Goal: Task Accomplishment & Management: Complete application form

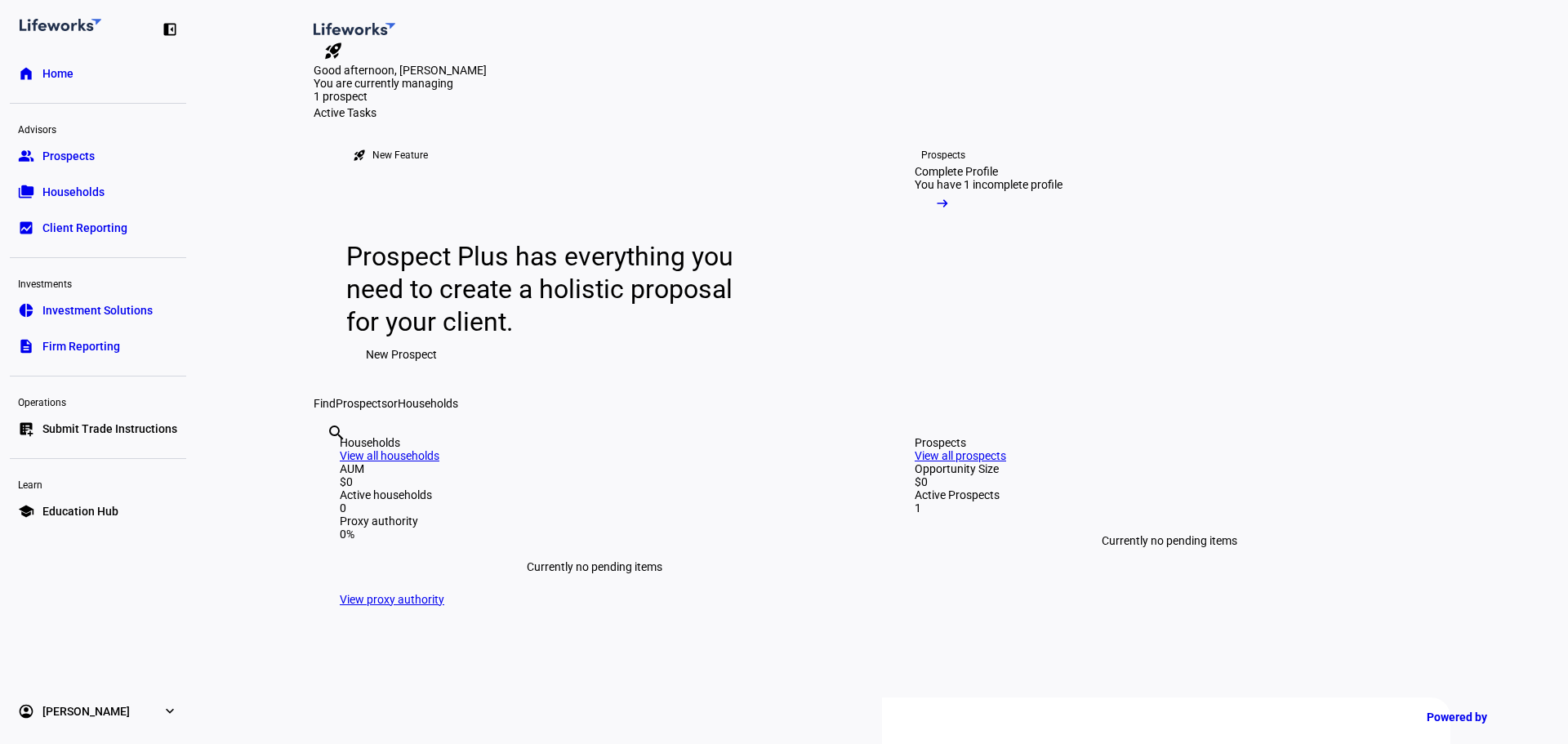
click at [399, 371] on span "New Prospect" at bounding box center [401, 354] width 71 height 32
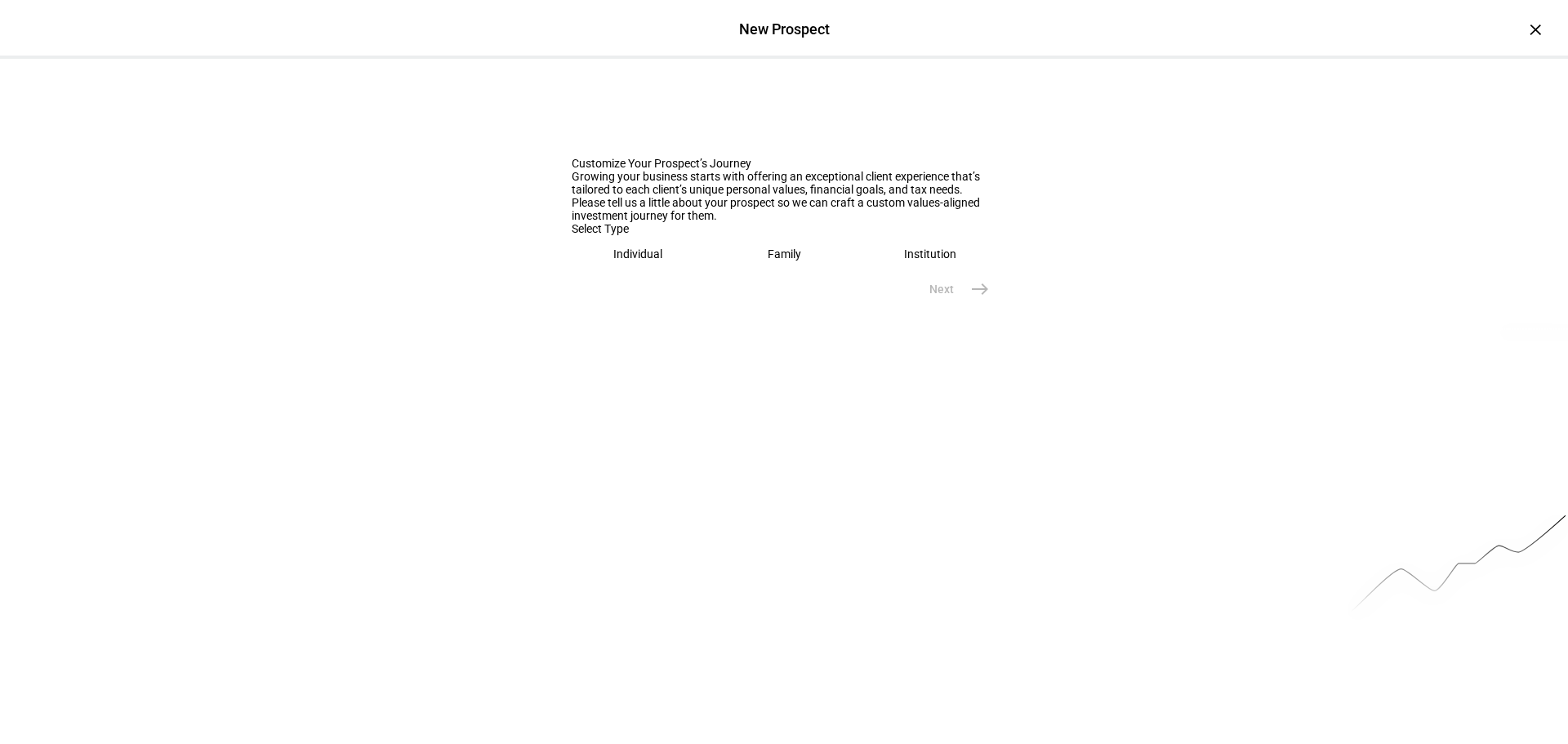
click at [770, 260] on div "Family" at bounding box center [784, 254] width 33 height 13
click at [649, 312] on input "text" at bounding box center [784, 306] width 425 height 13
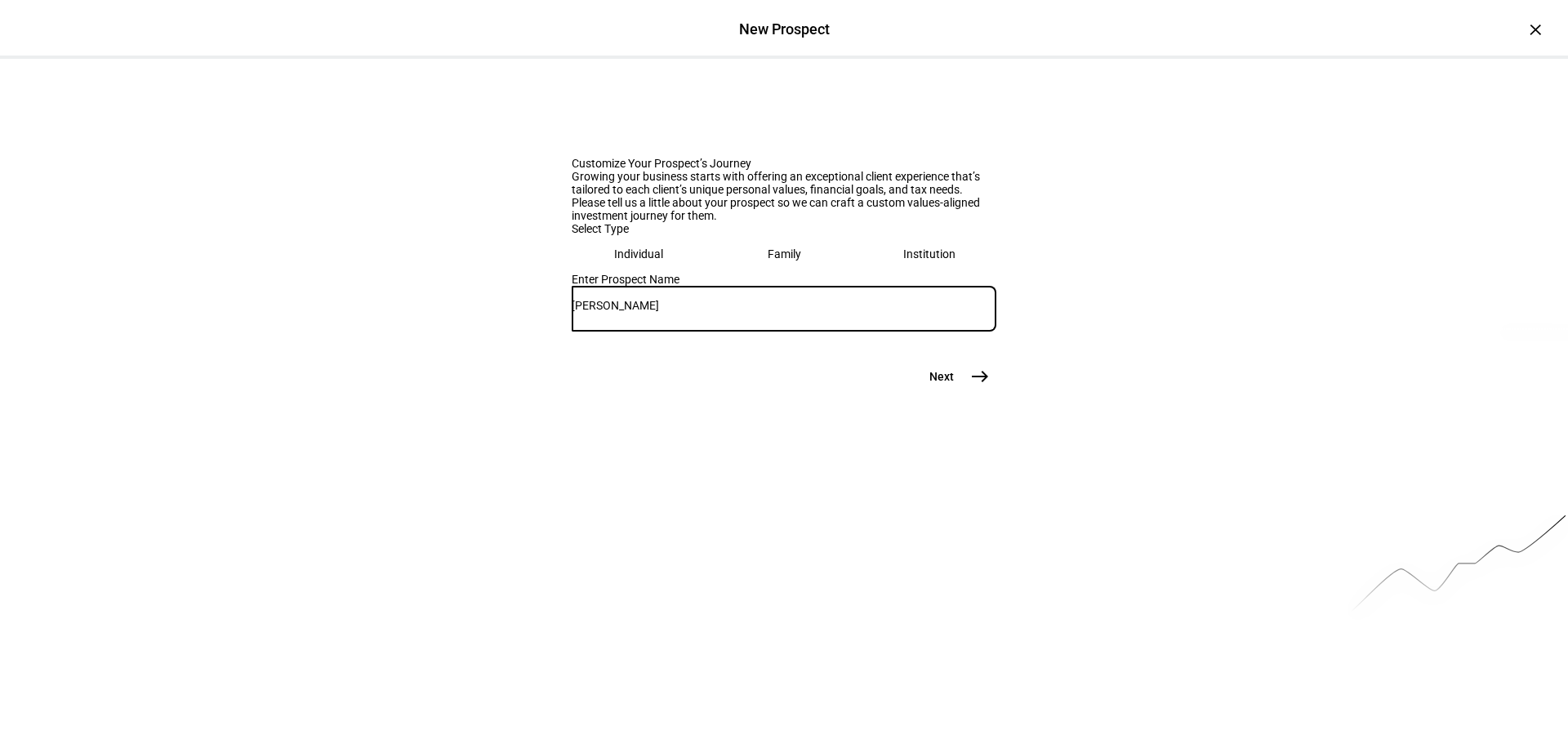
type input "[PERSON_NAME]"
click at [971, 387] on mat-icon "east" at bounding box center [980, 377] width 20 height 20
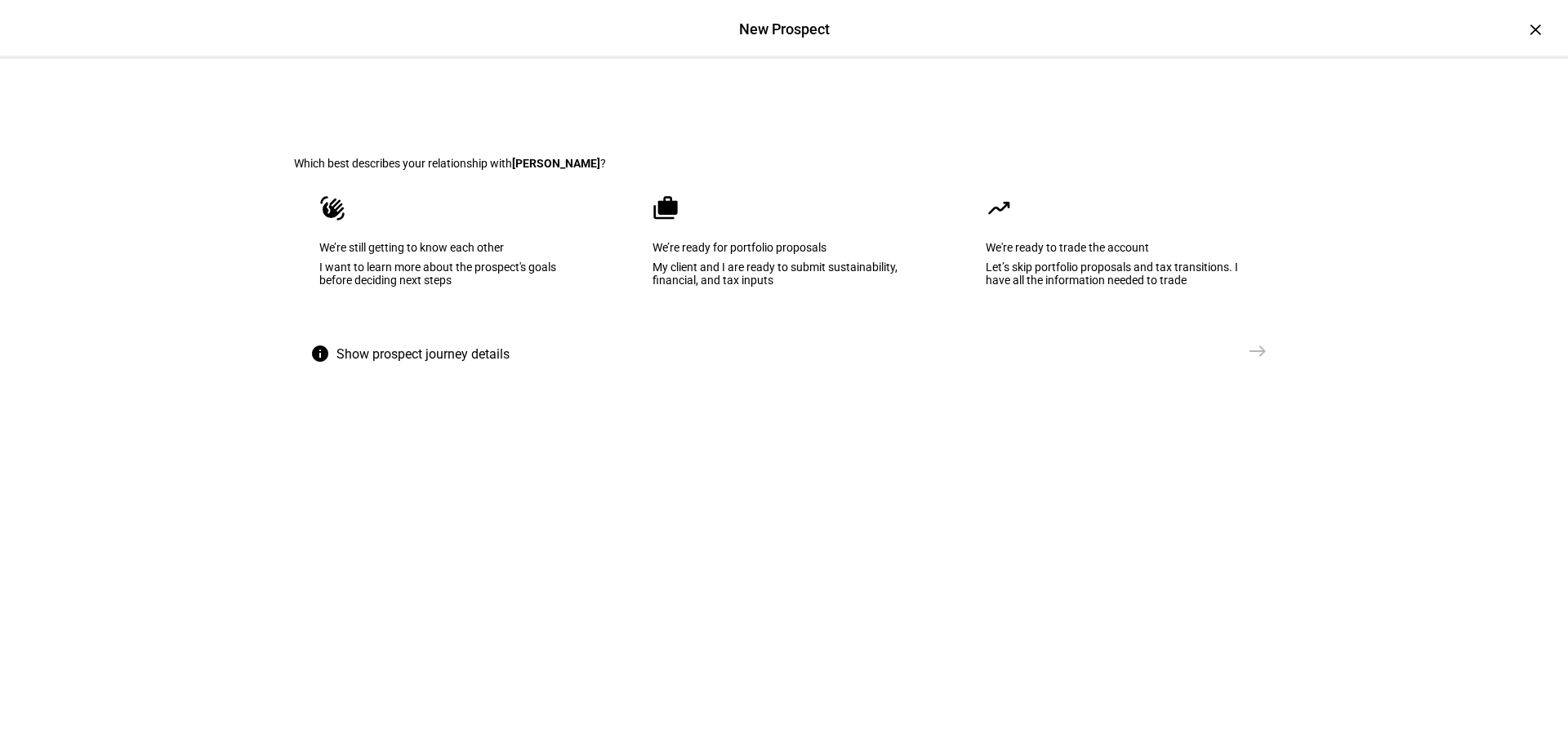
click at [733, 287] on div "My client and I are ready to submit sustainability, financial, and tax inputs" at bounding box center [784, 273] width 263 height 26
click at [1250, 361] on mat-icon "east" at bounding box center [1258, 352] width 20 height 20
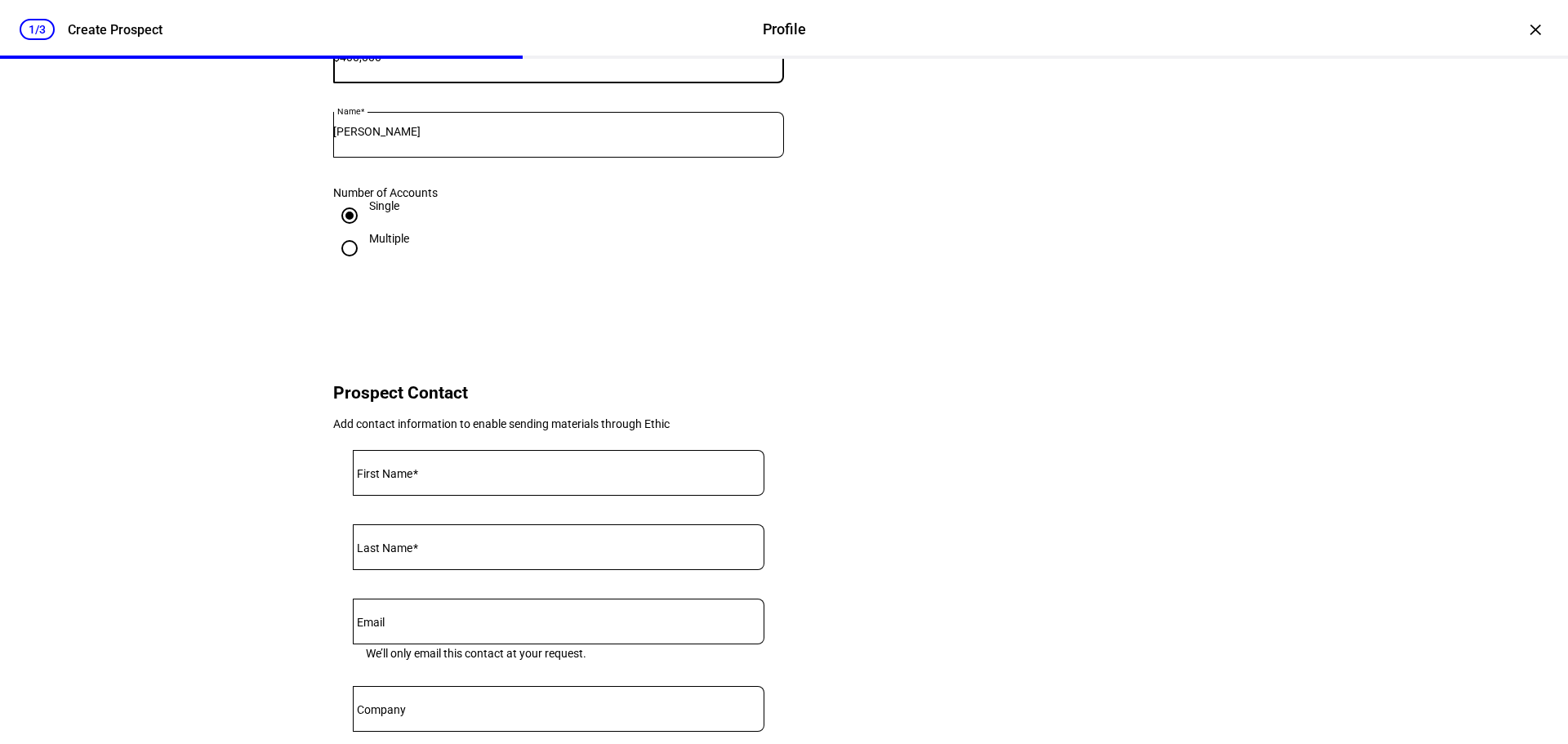
scroll to position [327, 0]
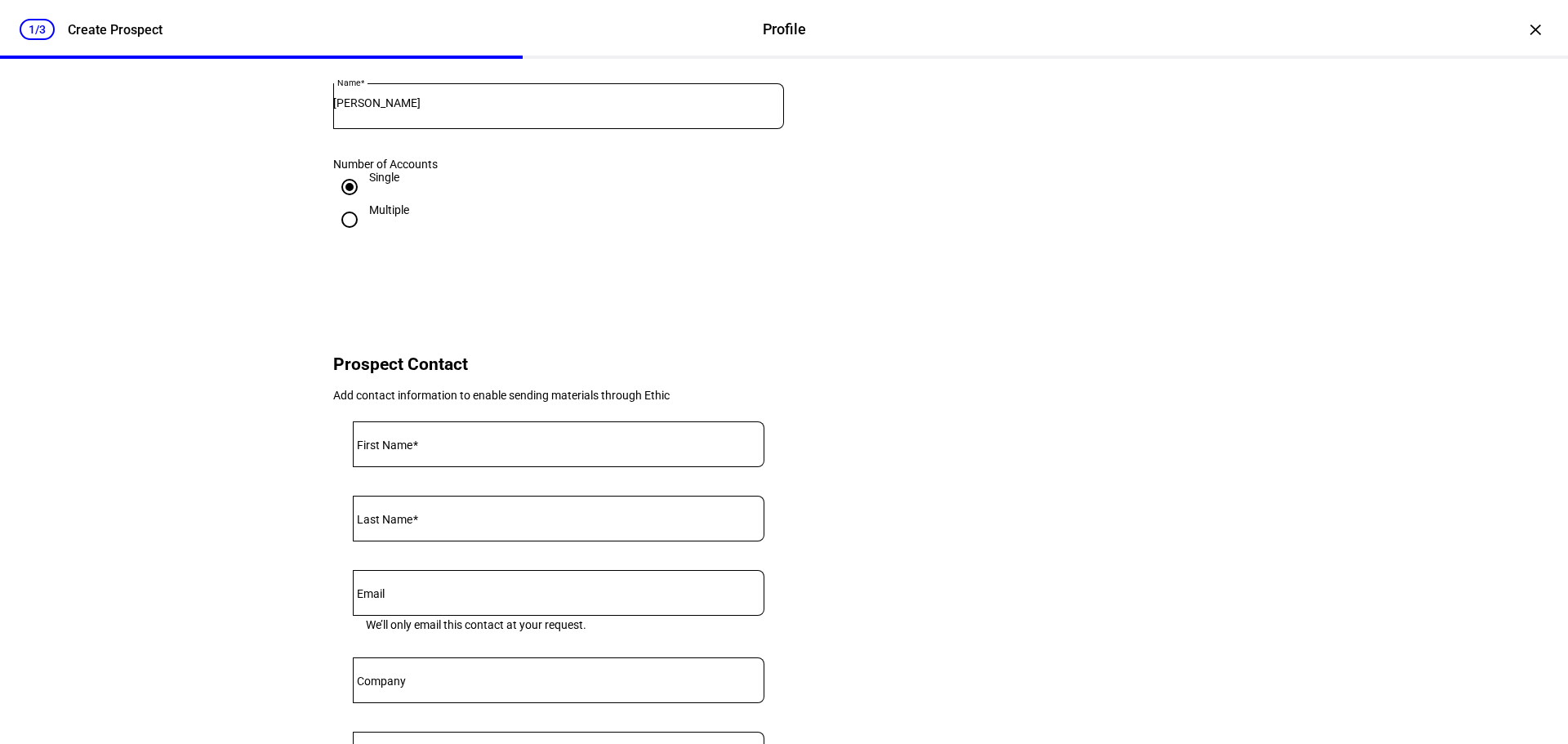
type input "400,000"
click at [383, 451] on mat-label "First Name" at bounding box center [384, 446] width 56 height 13
click at [383, 448] on input "First Name" at bounding box center [558, 441] width 411 height 13
type input "[PERSON_NAME]"
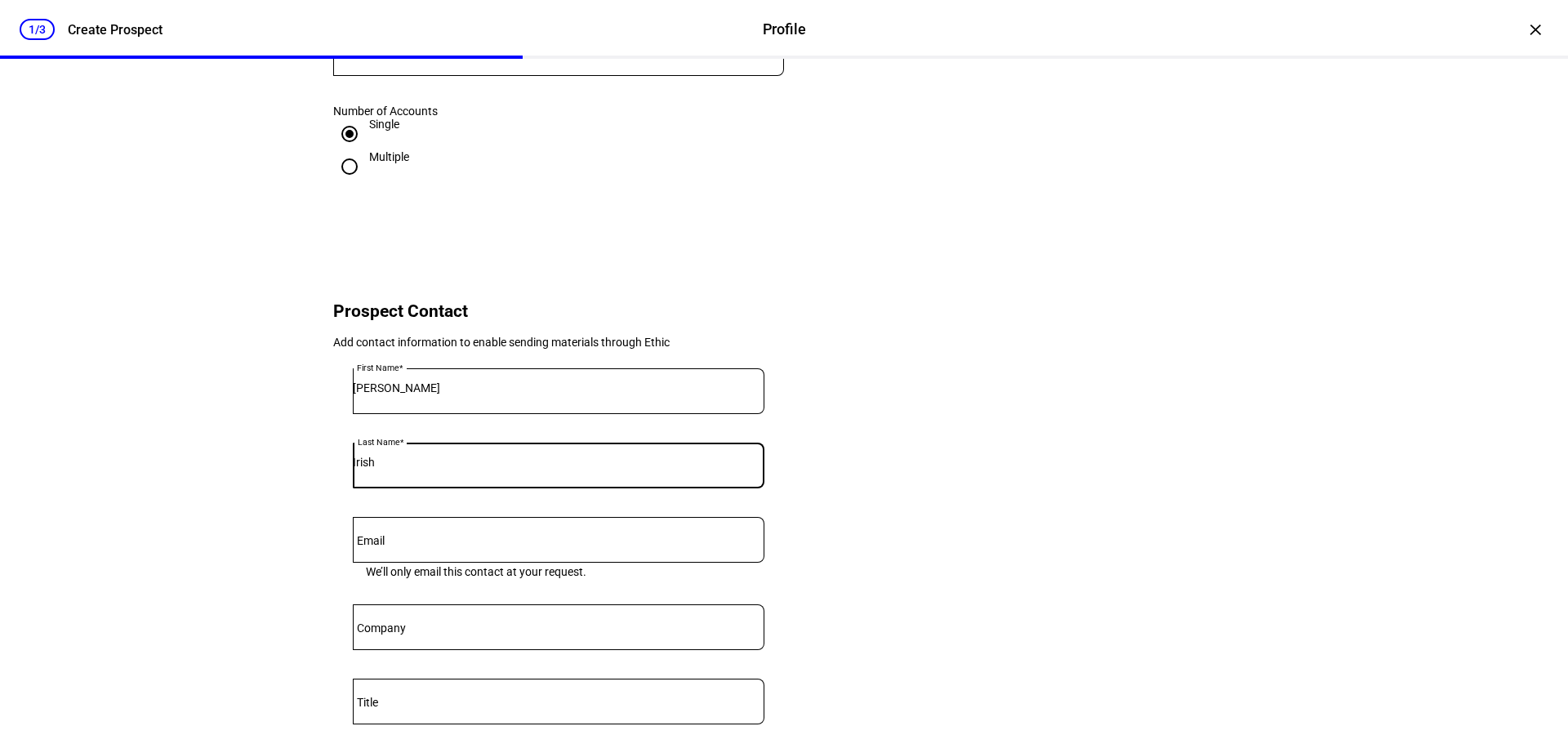
scroll to position [408, 0]
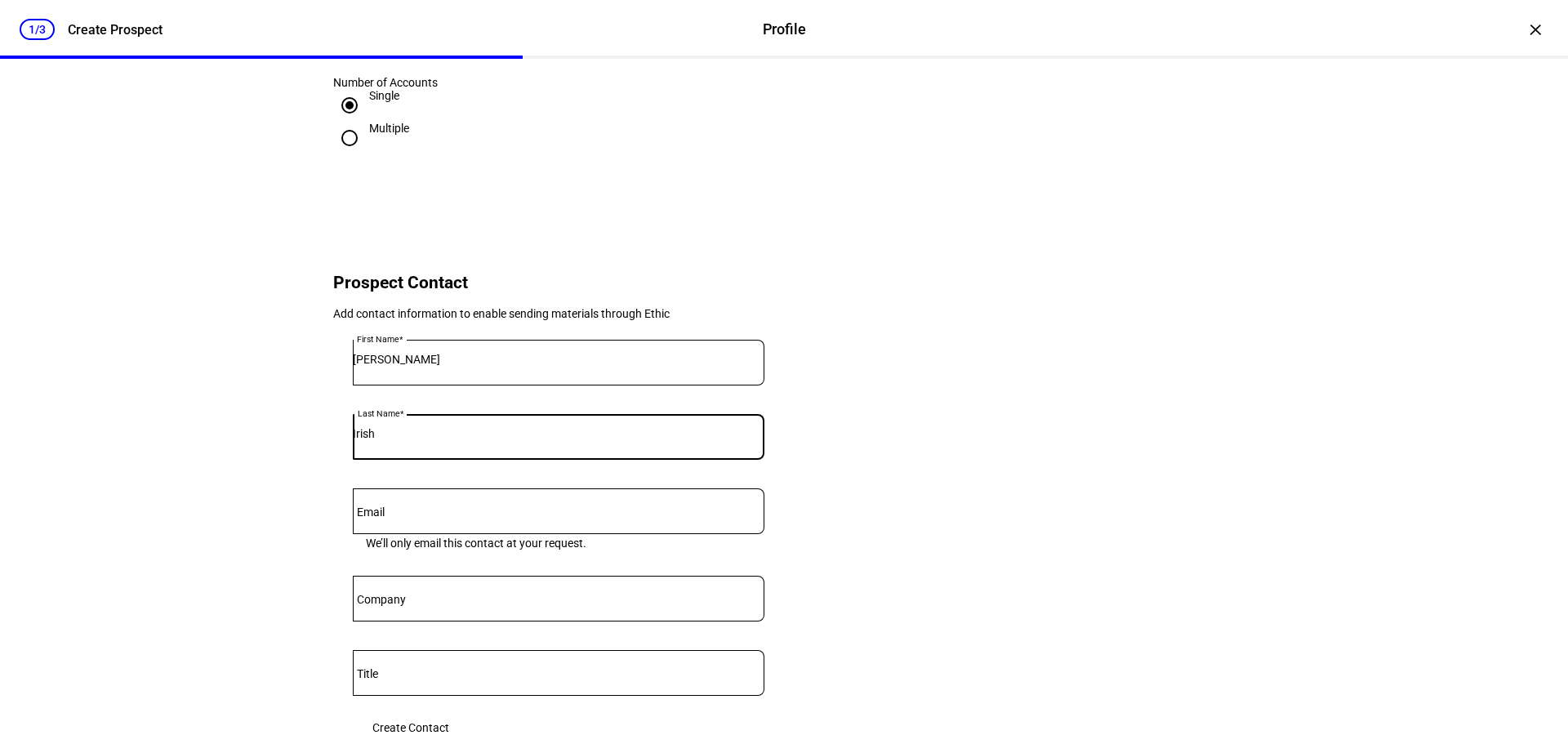
type input "Irish"
click at [371, 519] on mat-label "Email" at bounding box center [370, 512] width 27 height 13
click at [371, 515] on input "Email" at bounding box center [558, 508] width 411 height 13
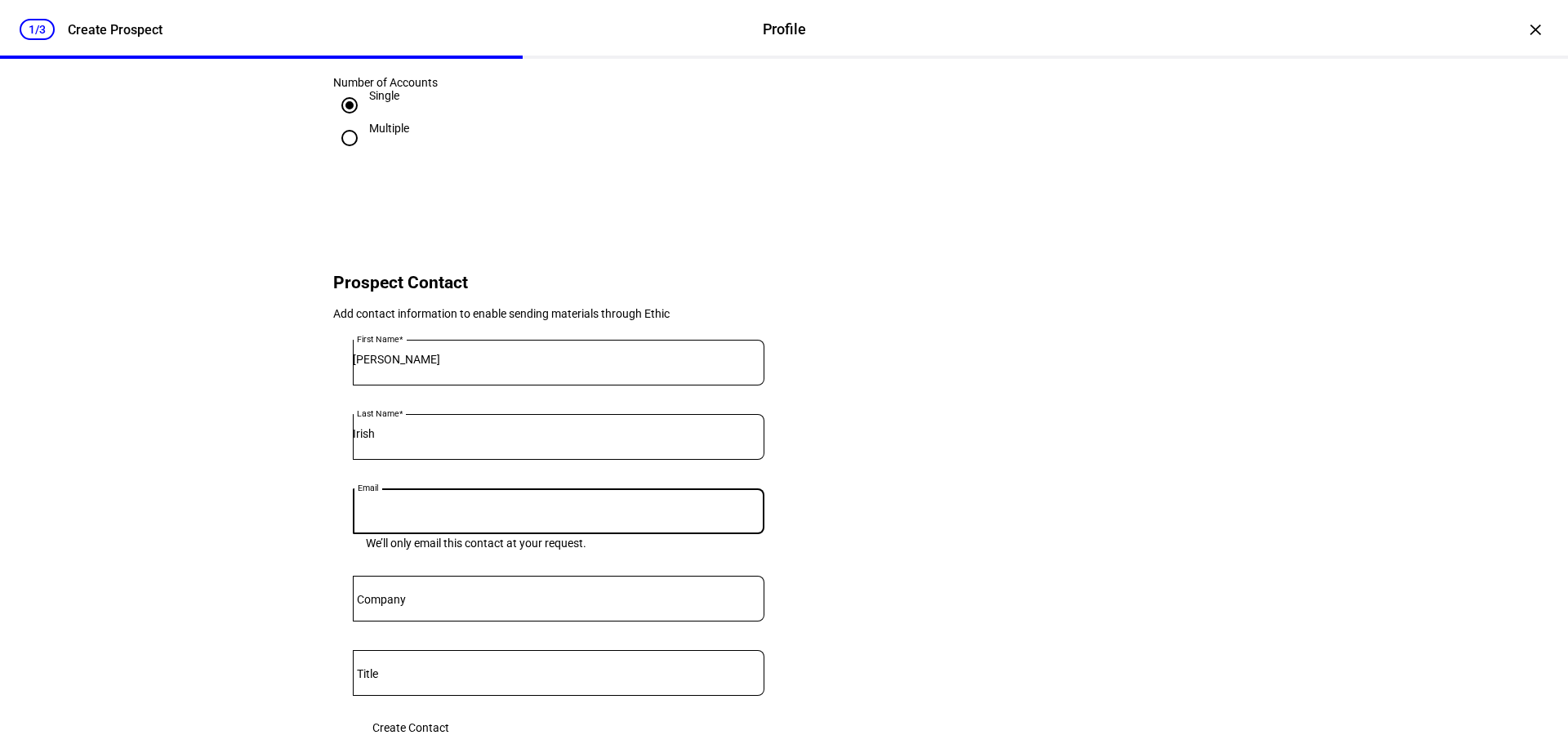
paste input "[EMAIL_ADDRESS][DOMAIN_NAME]"
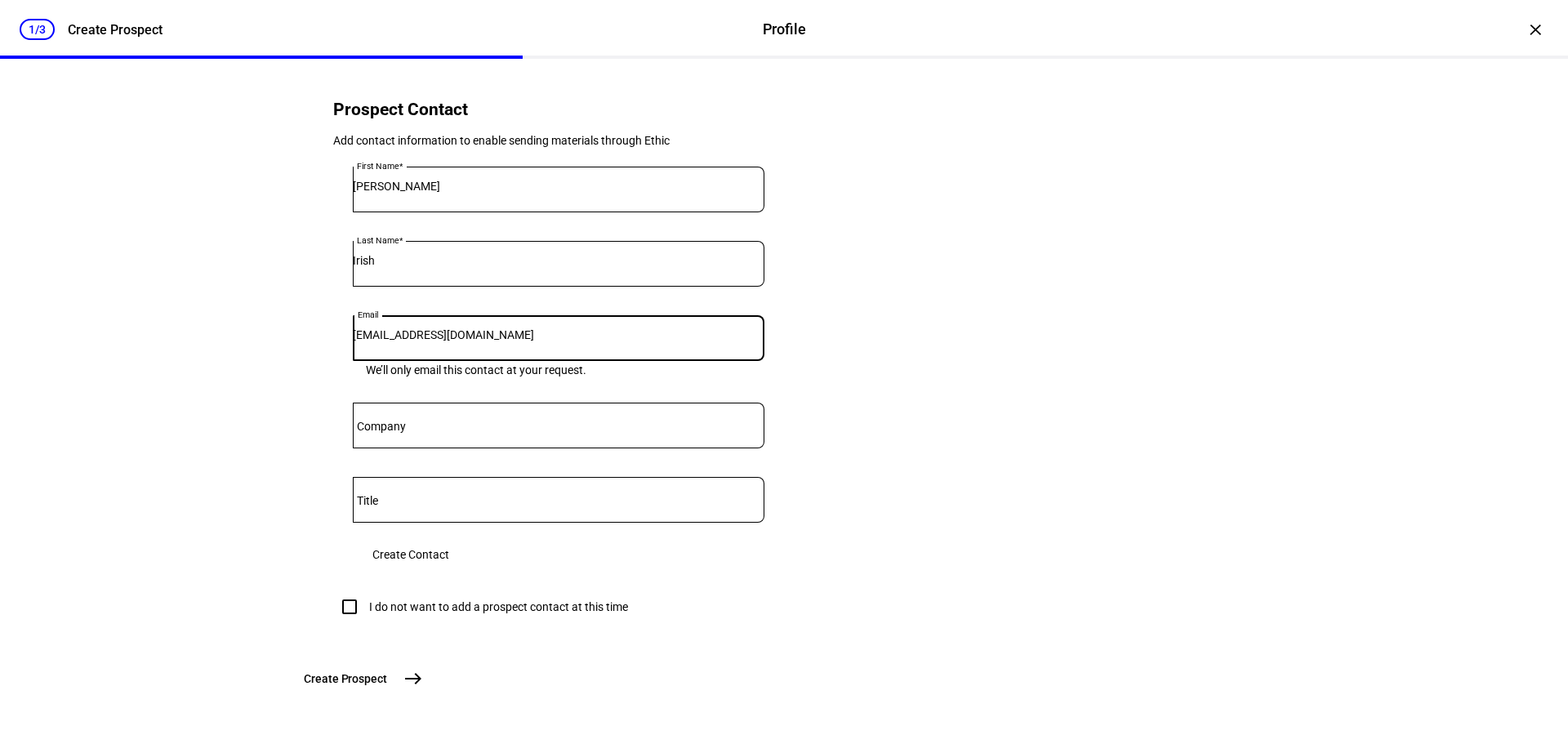
scroll to position [653, 0]
type input "[EMAIL_ADDRESS][DOMAIN_NAME]"
click at [388, 420] on mat-label "Company" at bounding box center [381, 426] width 49 height 13
click at [388, 416] on input "Company" at bounding box center [558, 422] width 411 height 13
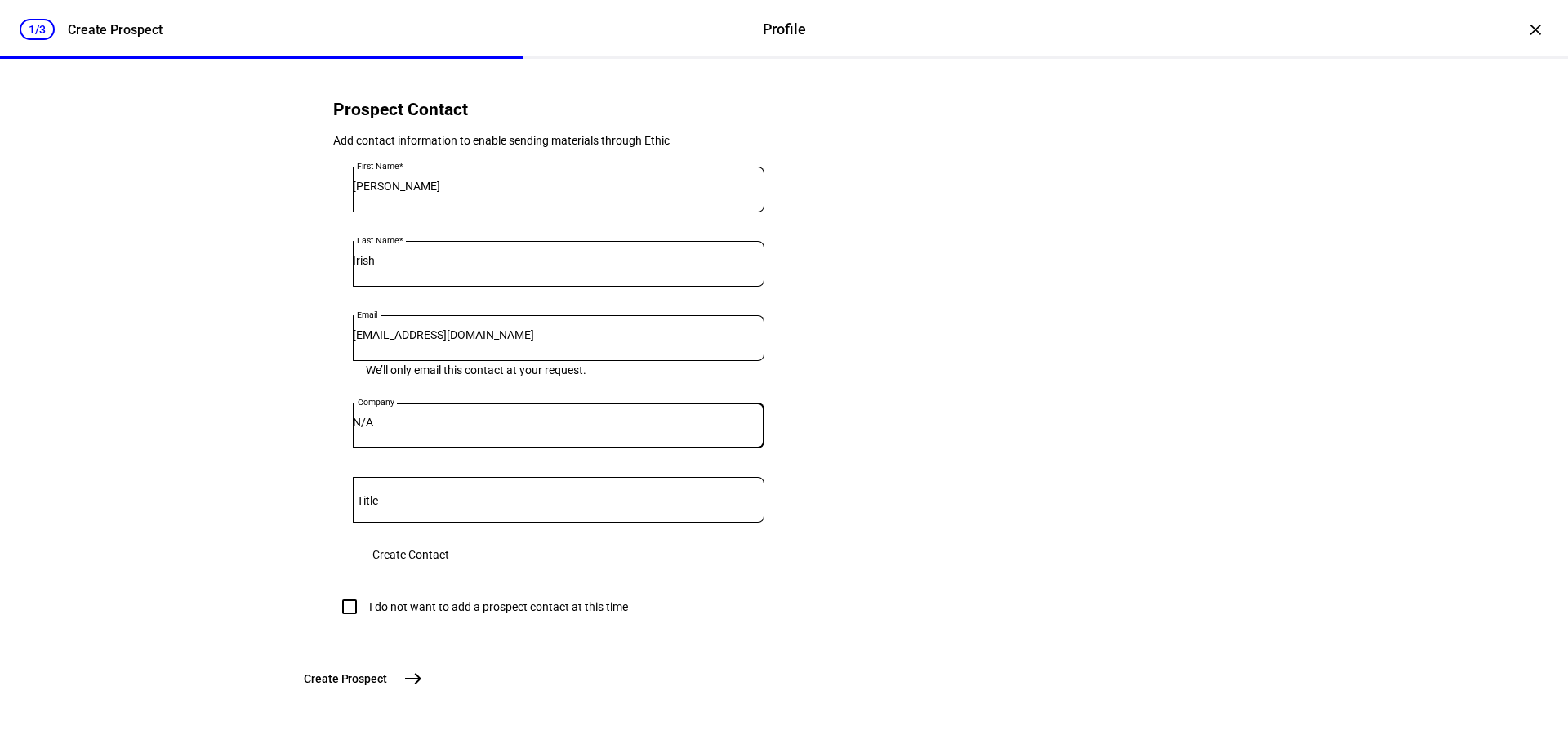
type input "N/A"
click at [397, 490] on input "Title" at bounding box center [558, 497] width 411 height 13
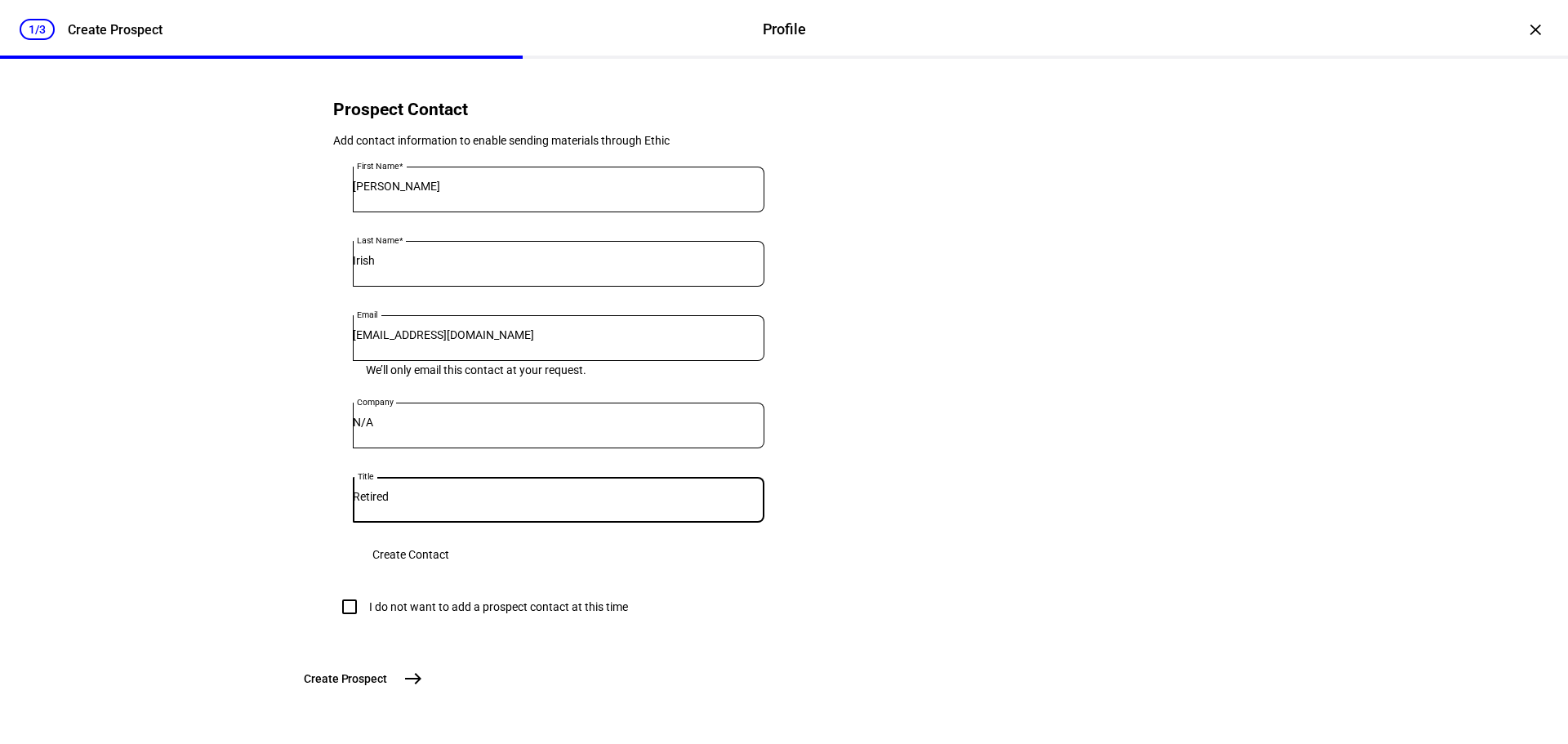
type input "Retired"
click at [450, 539] on span "Create Contact" at bounding box center [410, 554] width 76 height 32
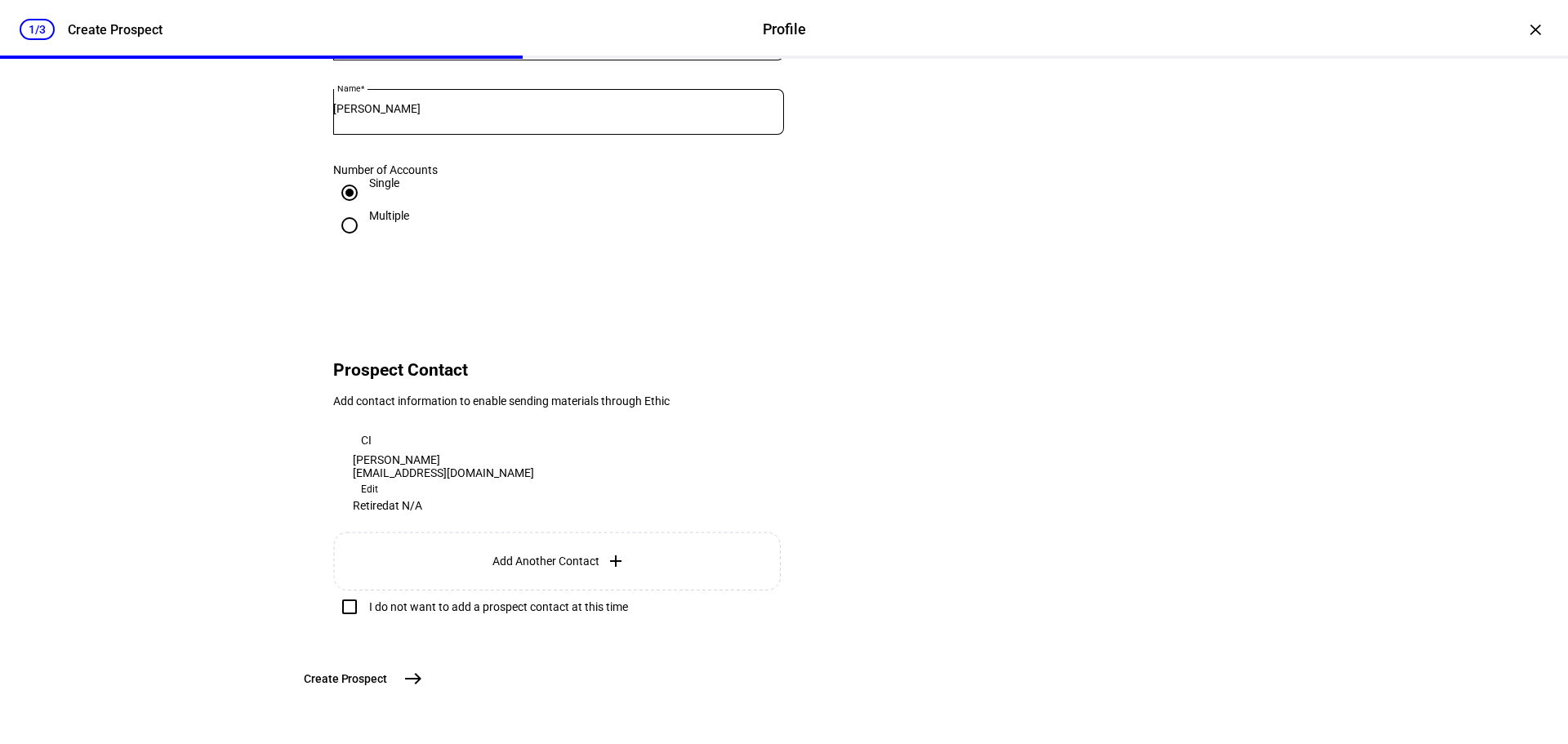
click at [423, 670] on mat-icon "east" at bounding box center [413, 679] width 20 height 20
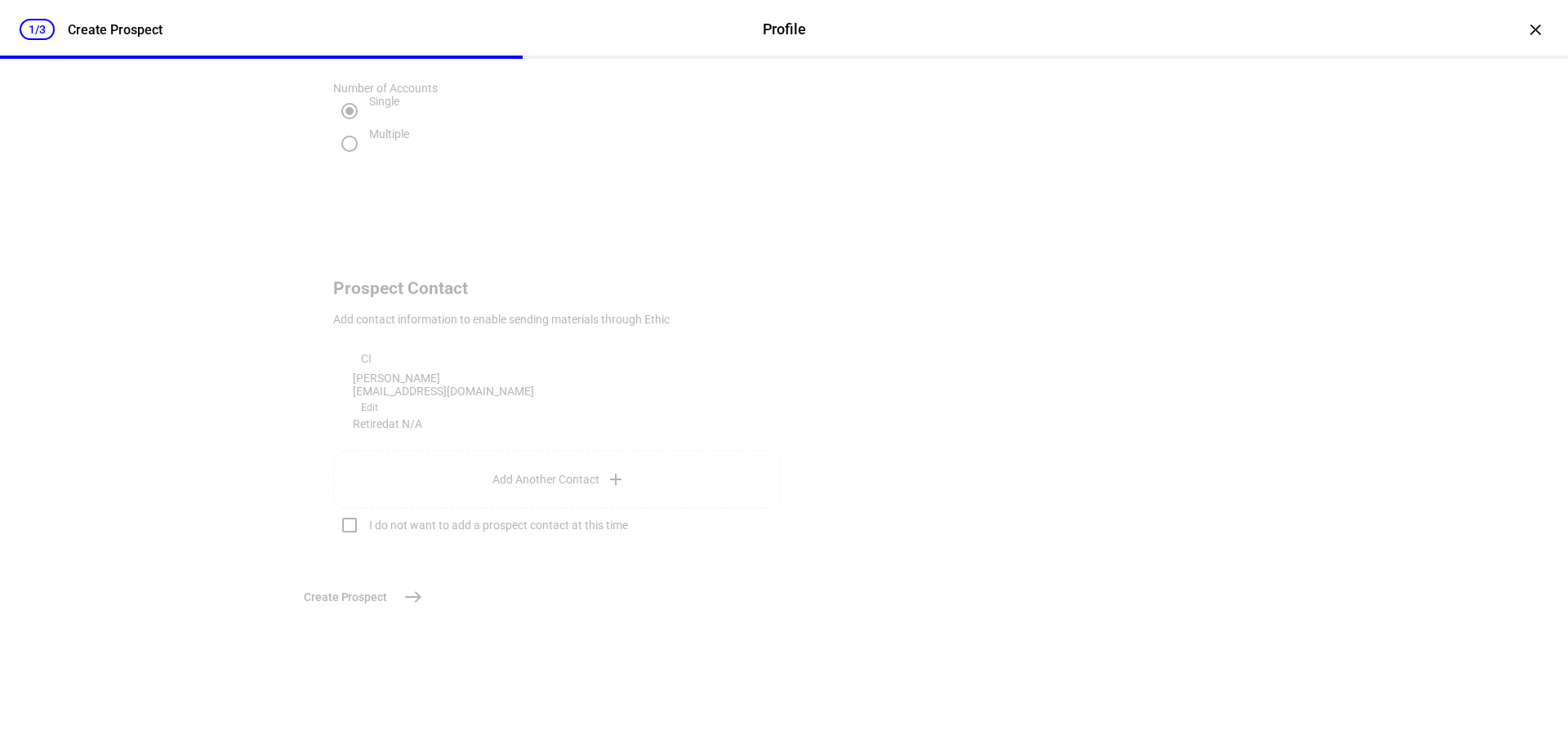
scroll to position [0, 0]
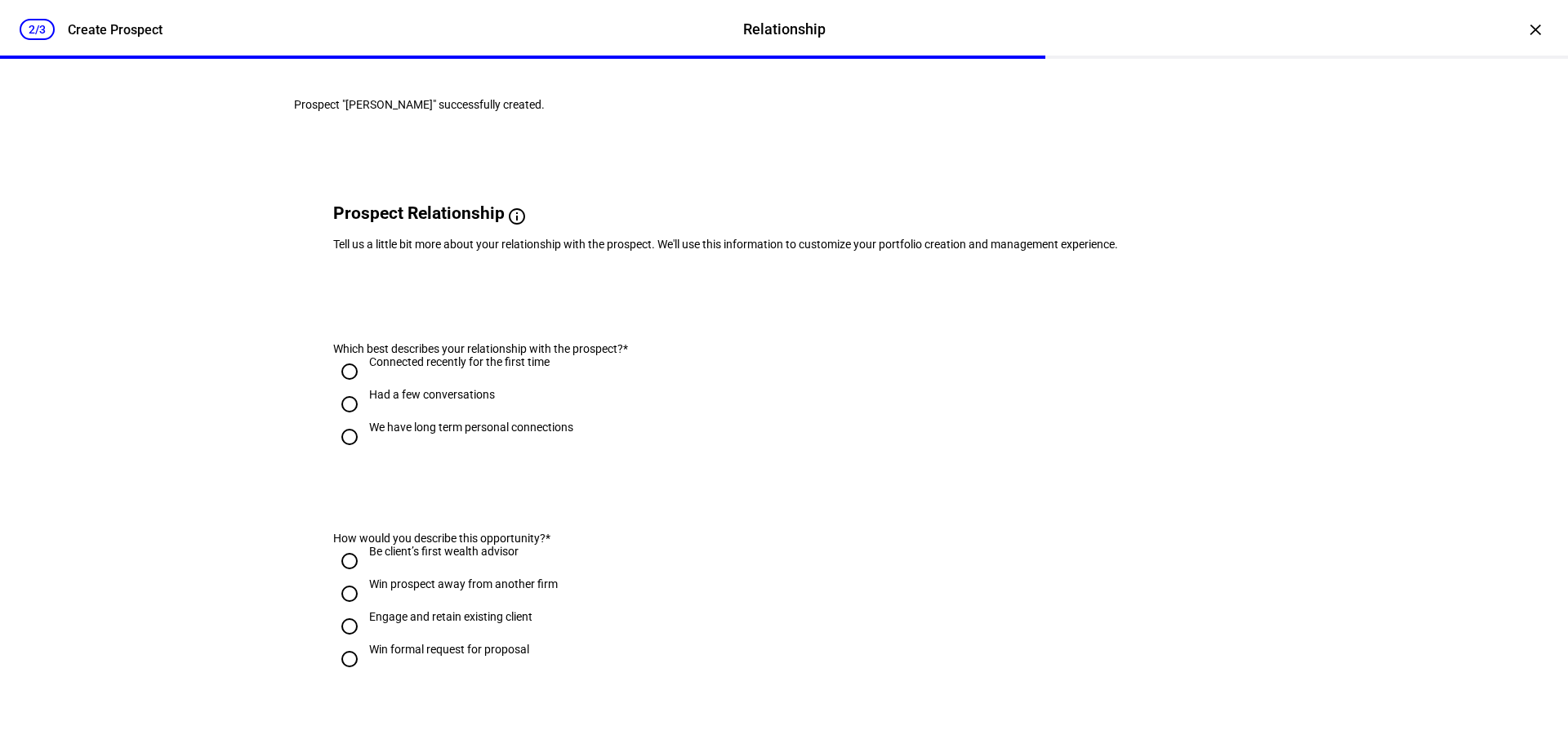
click at [346, 421] on input "Had a few conversations" at bounding box center [349, 404] width 32 height 32
radio input "true"
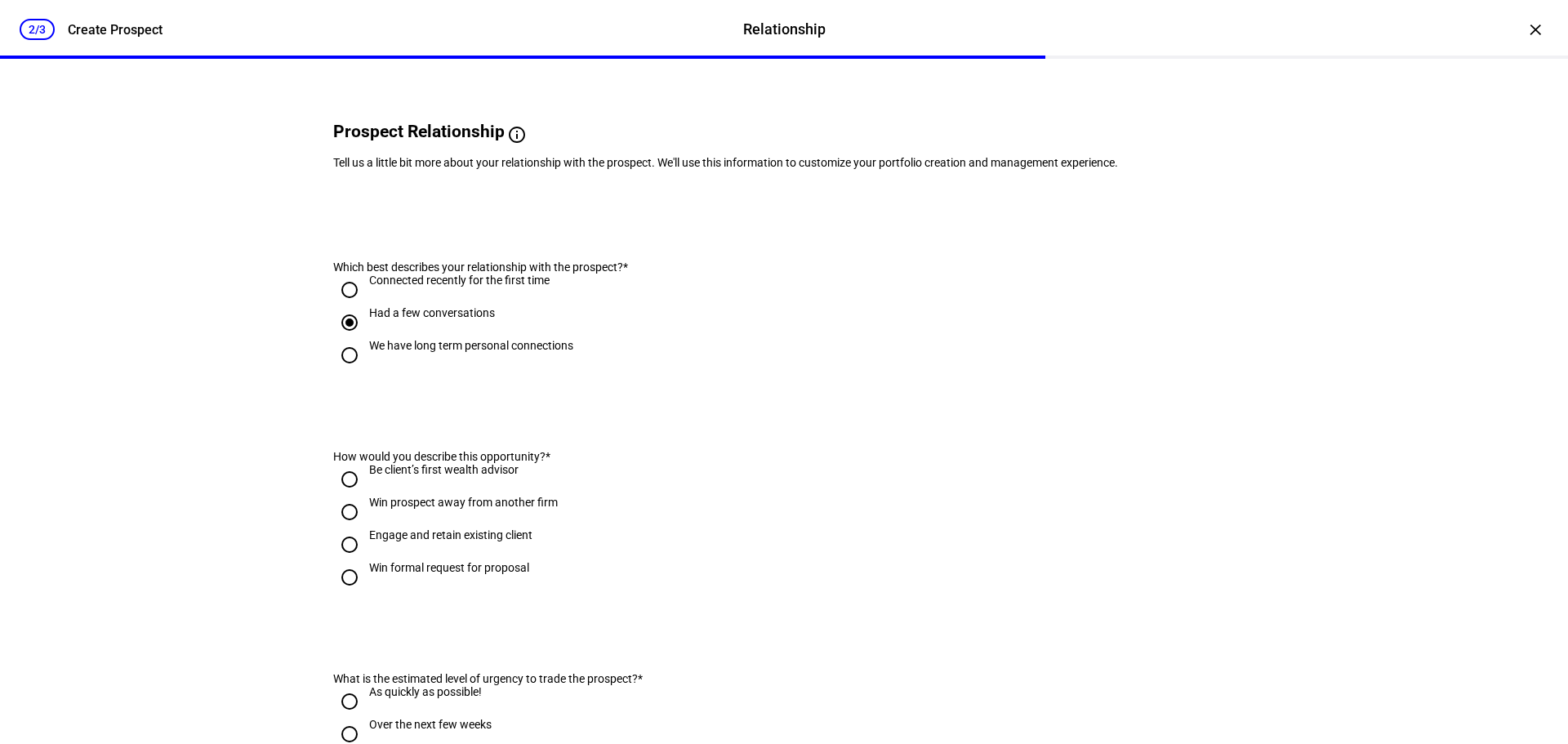
click at [342, 594] on input "Win formal request for proposal" at bounding box center [349, 577] width 32 height 32
radio input "true"
click at [344, 496] on input "Be client’s first wealth advisor" at bounding box center [349, 479] width 32 height 32
radio input "true"
click at [347, 594] on input "Win formal request for proposal" at bounding box center [349, 577] width 32 height 32
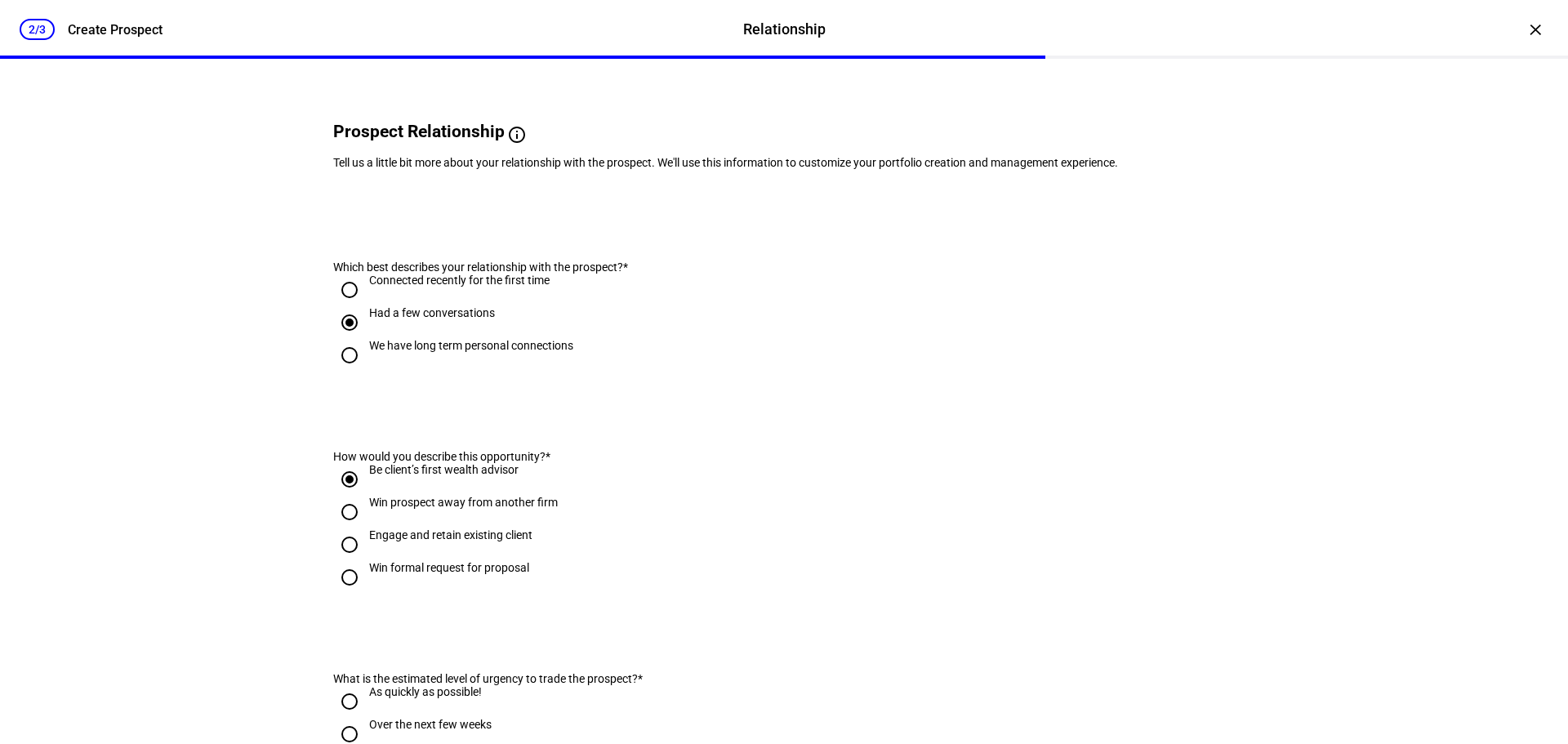
radio input "true"
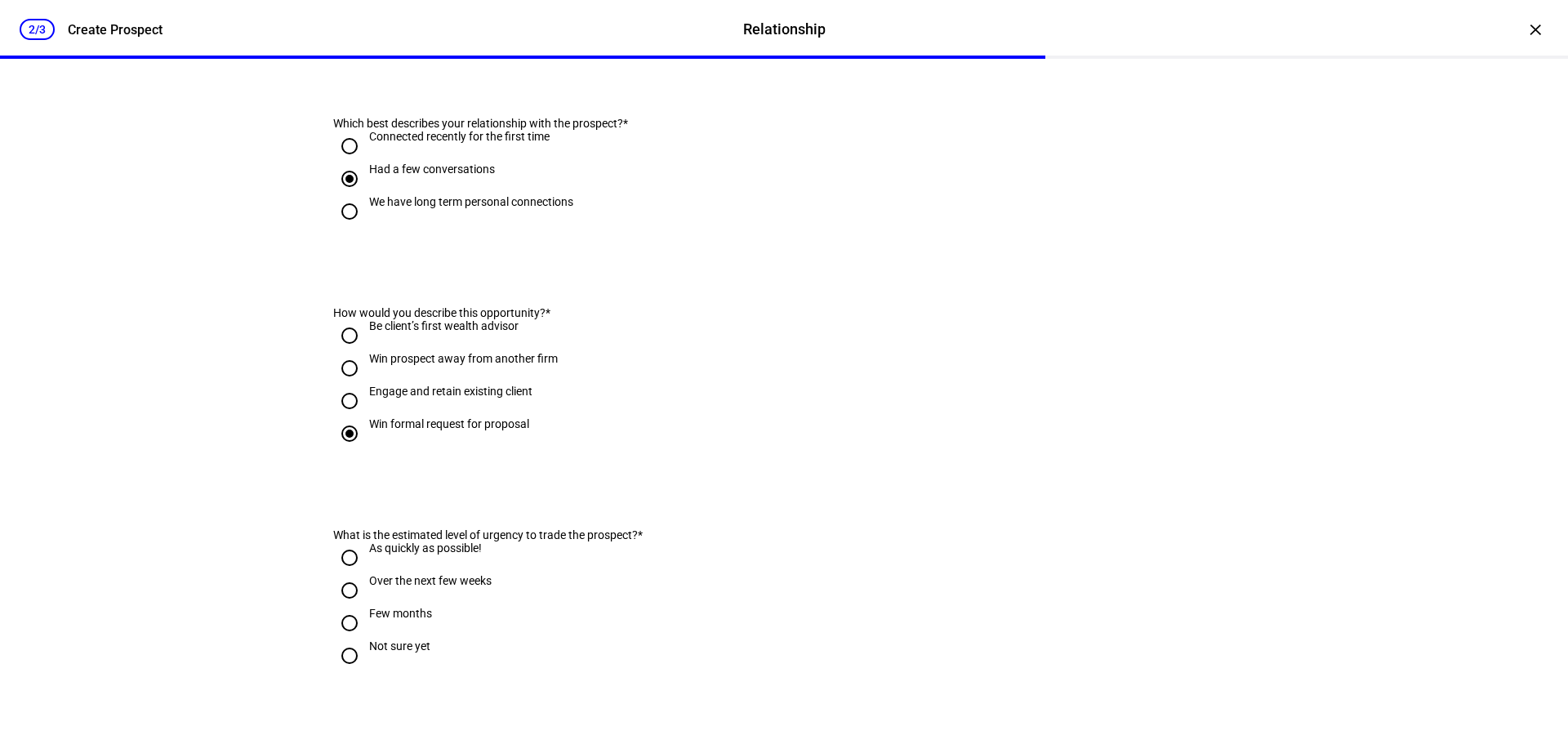
scroll to position [245, 0]
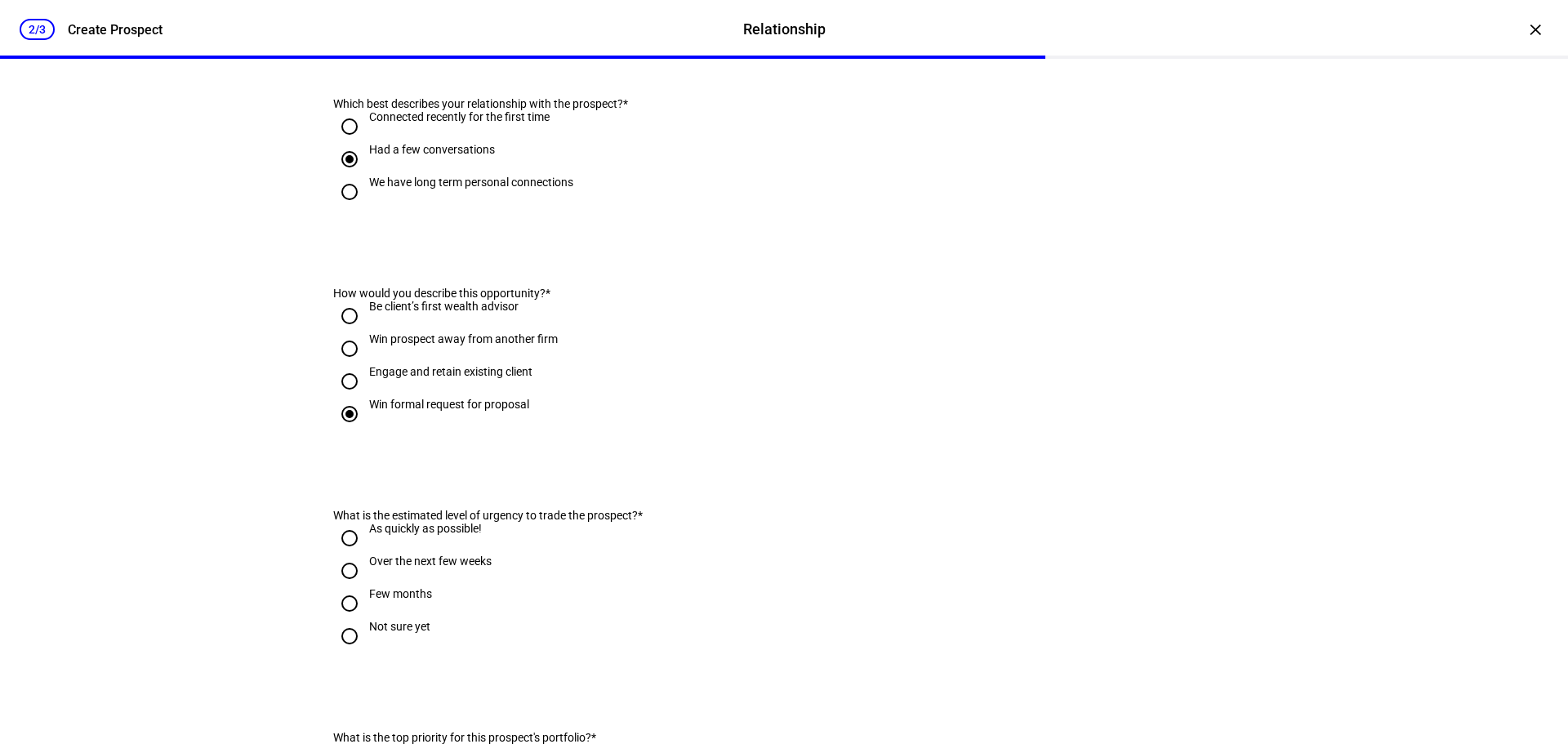
click at [342, 554] on input "As quickly as possible!" at bounding box center [349, 538] width 32 height 32
radio input "true"
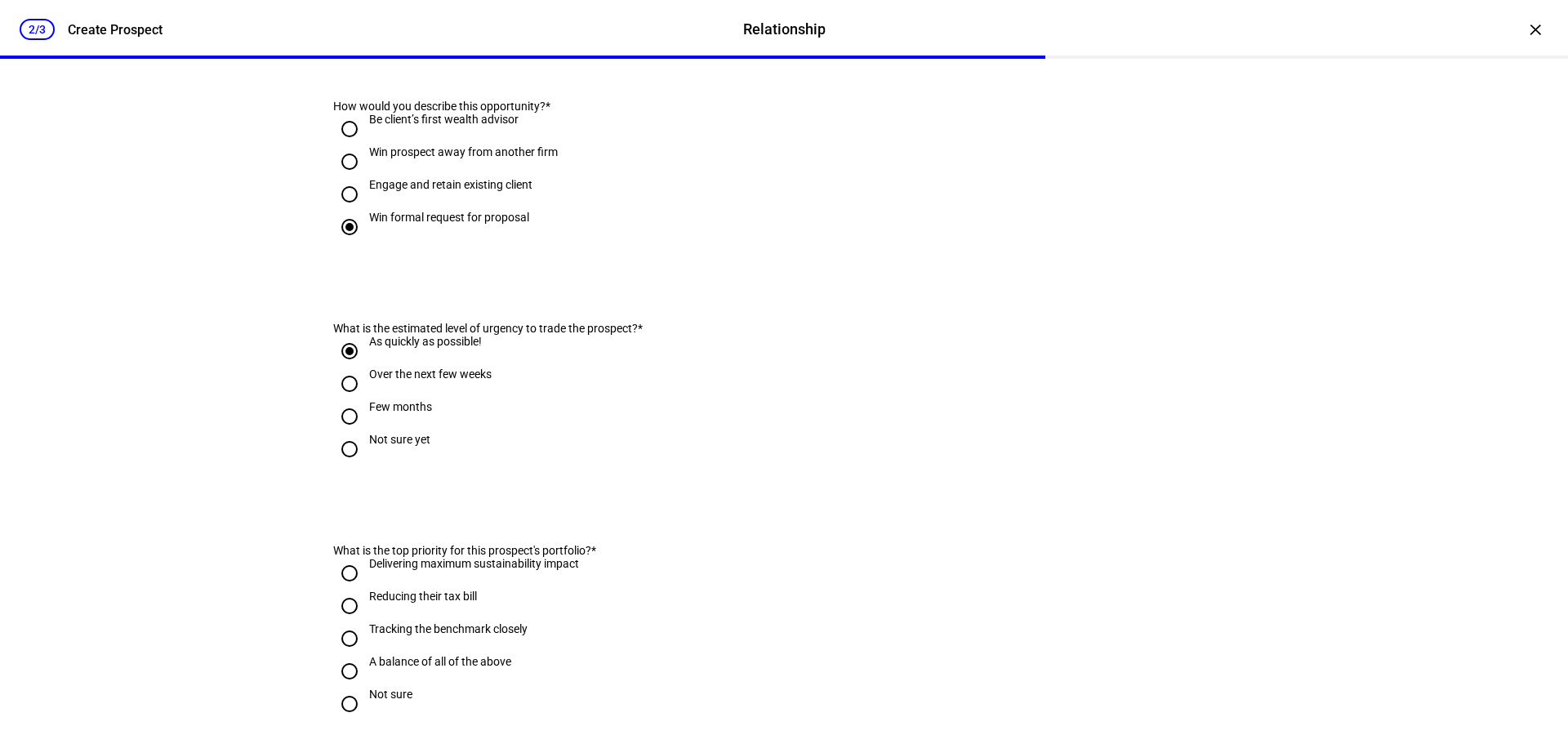
scroll to position [490, 0]
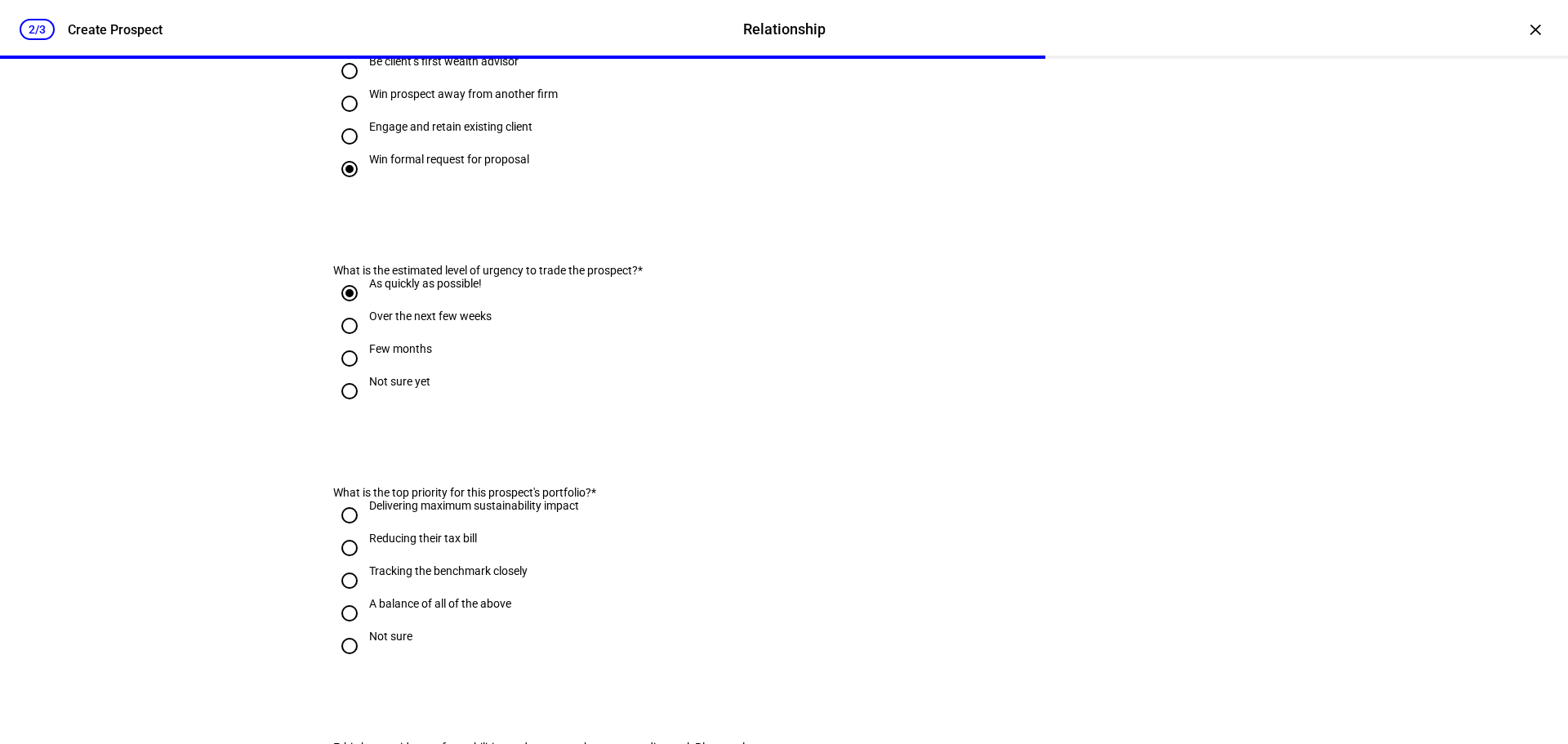
click at [346, 564] on input "Reducing their tax bill" at bounding box center [349, 548] width 32 height 32
radio input "true"
click at [344, 630] on input "A balance of all of the above" at bounding box center [349, 613] width 32 height 32
radio input "true"
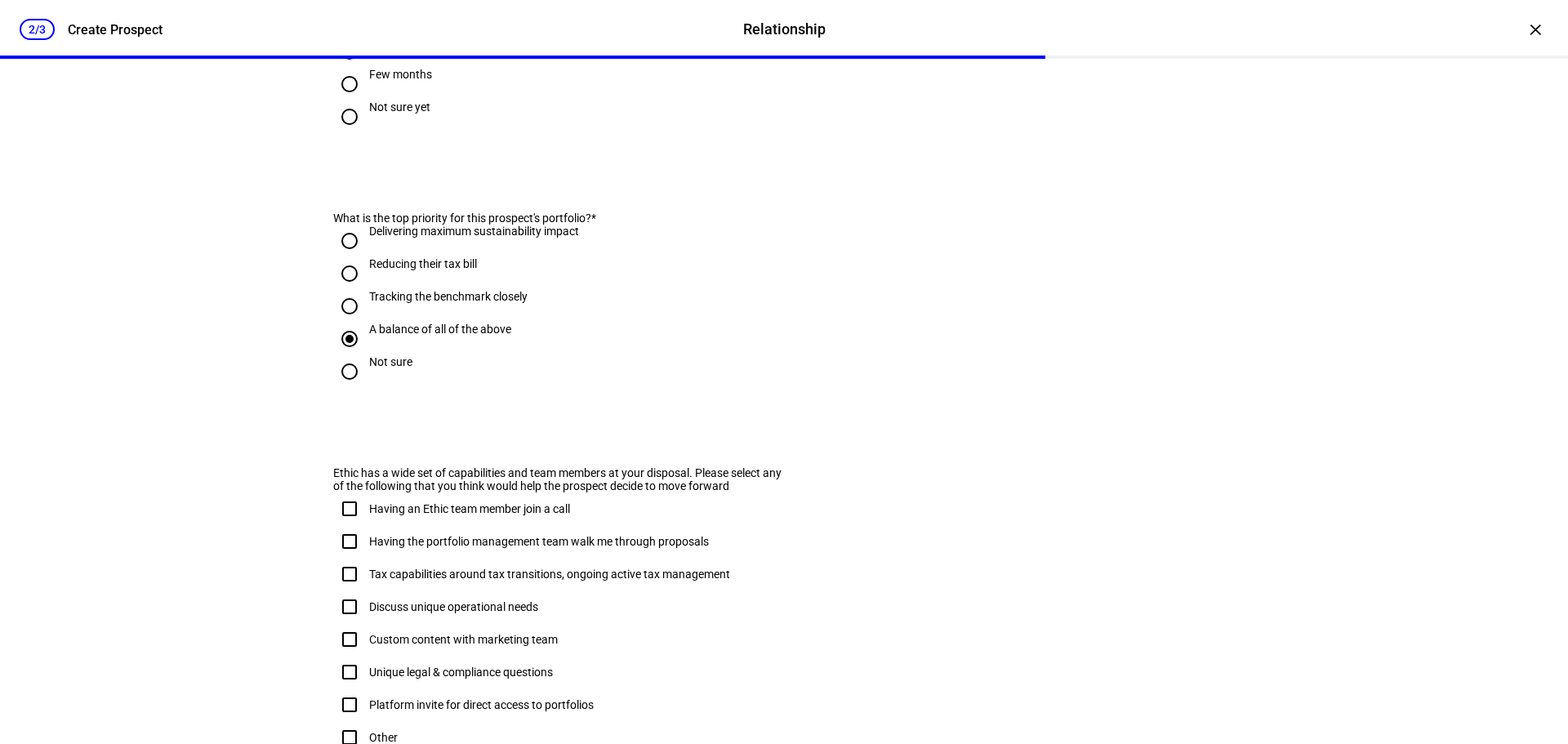
scroll to position [817, 0]
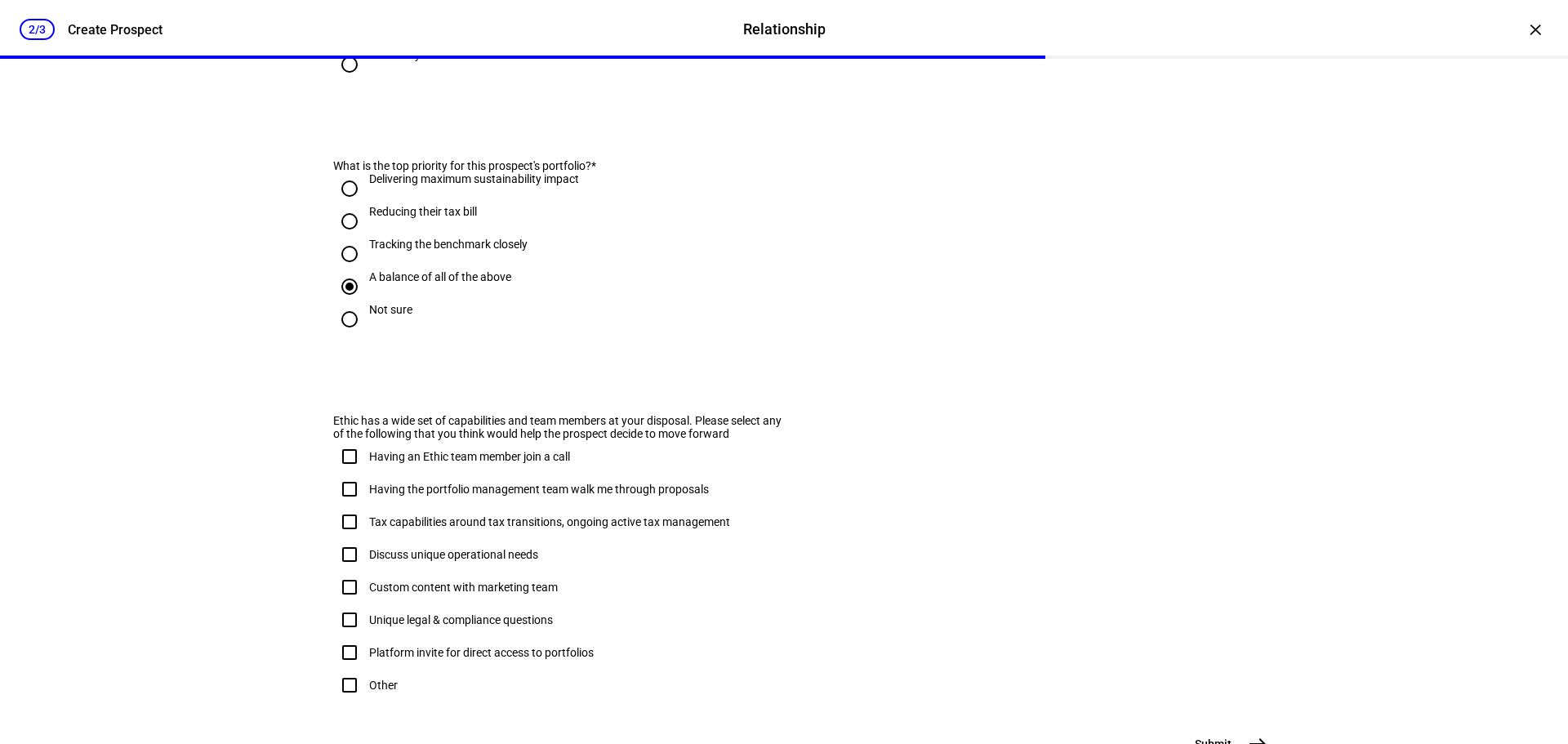
click at [337, 473] on input "Having an Ethic team member join a call" at bounding box center [349, 456] width 32 height 32
checkbox input "true"
click at [347, 505] on input "Having the portfolio management team walk me through proposals" at bounding box center [349, 489] width 32 height 32
checkbox input "true"
click at [347, 539] on input "Tax capabilities around tax transitions, ongoing active tax management" at bounding box center [349, 521] width 32 height 32
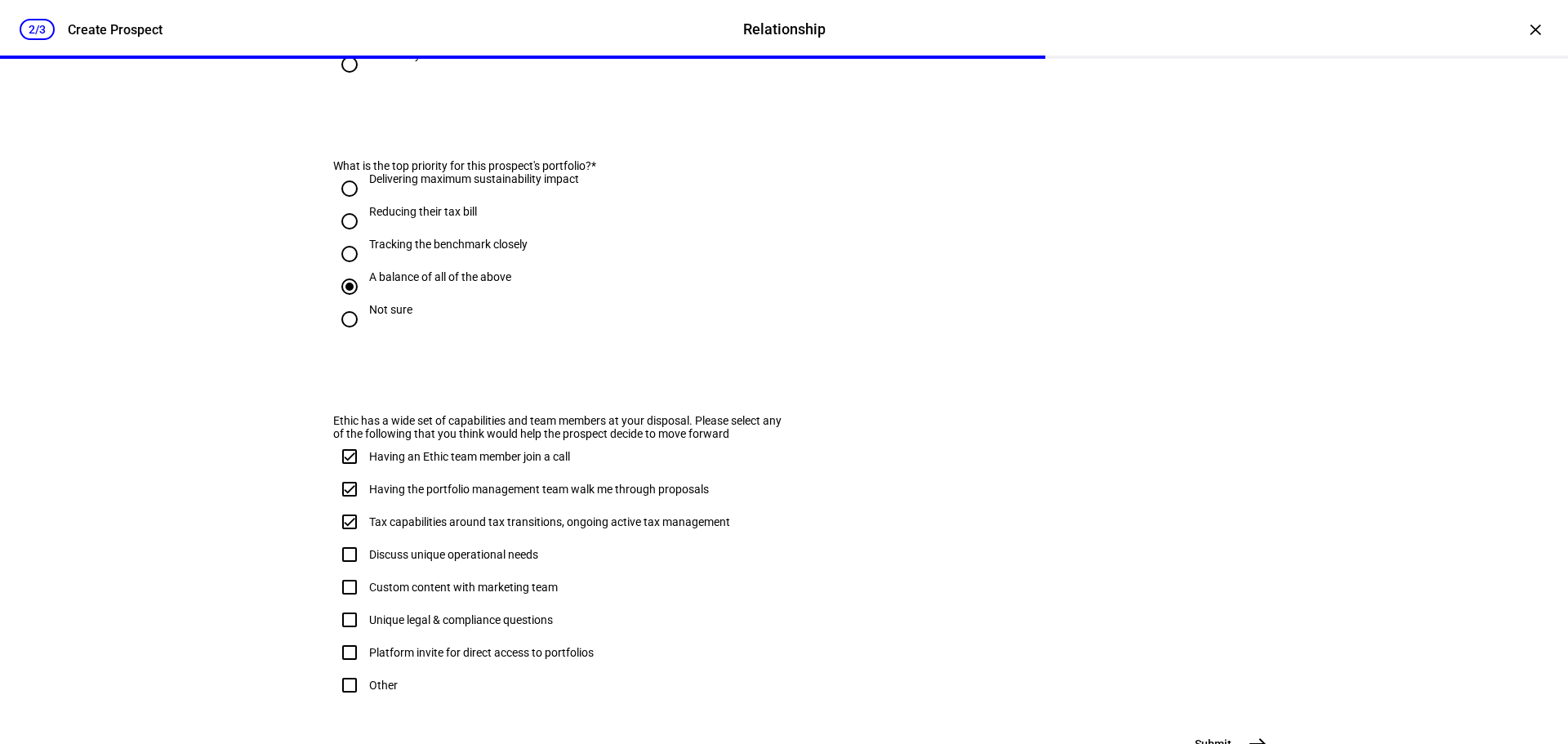
checkbox input "true"
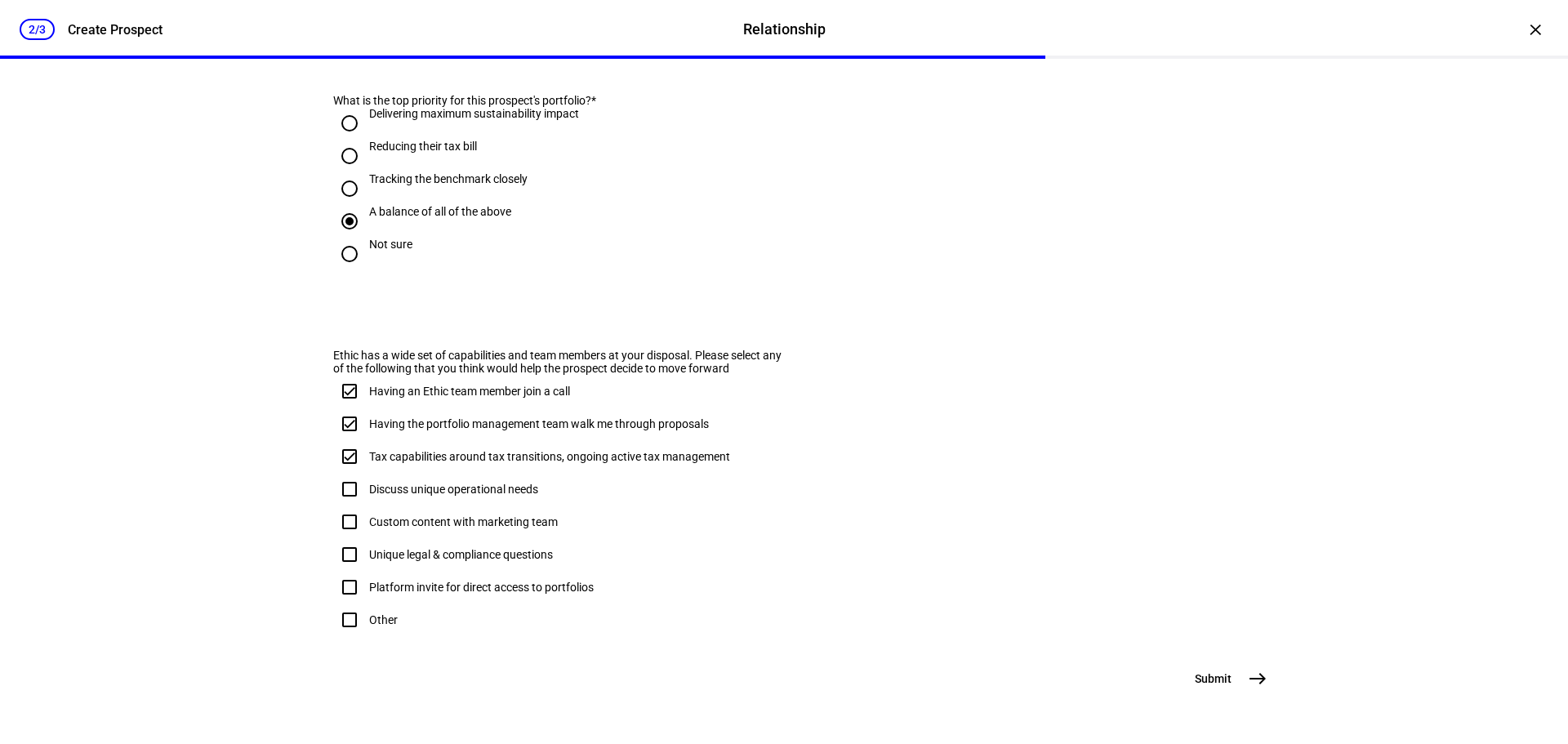
scroll to position [969, 0]
click at [1253, 672] on mat-icon "east" at bounding box center [1258, 679] width 20 height 20
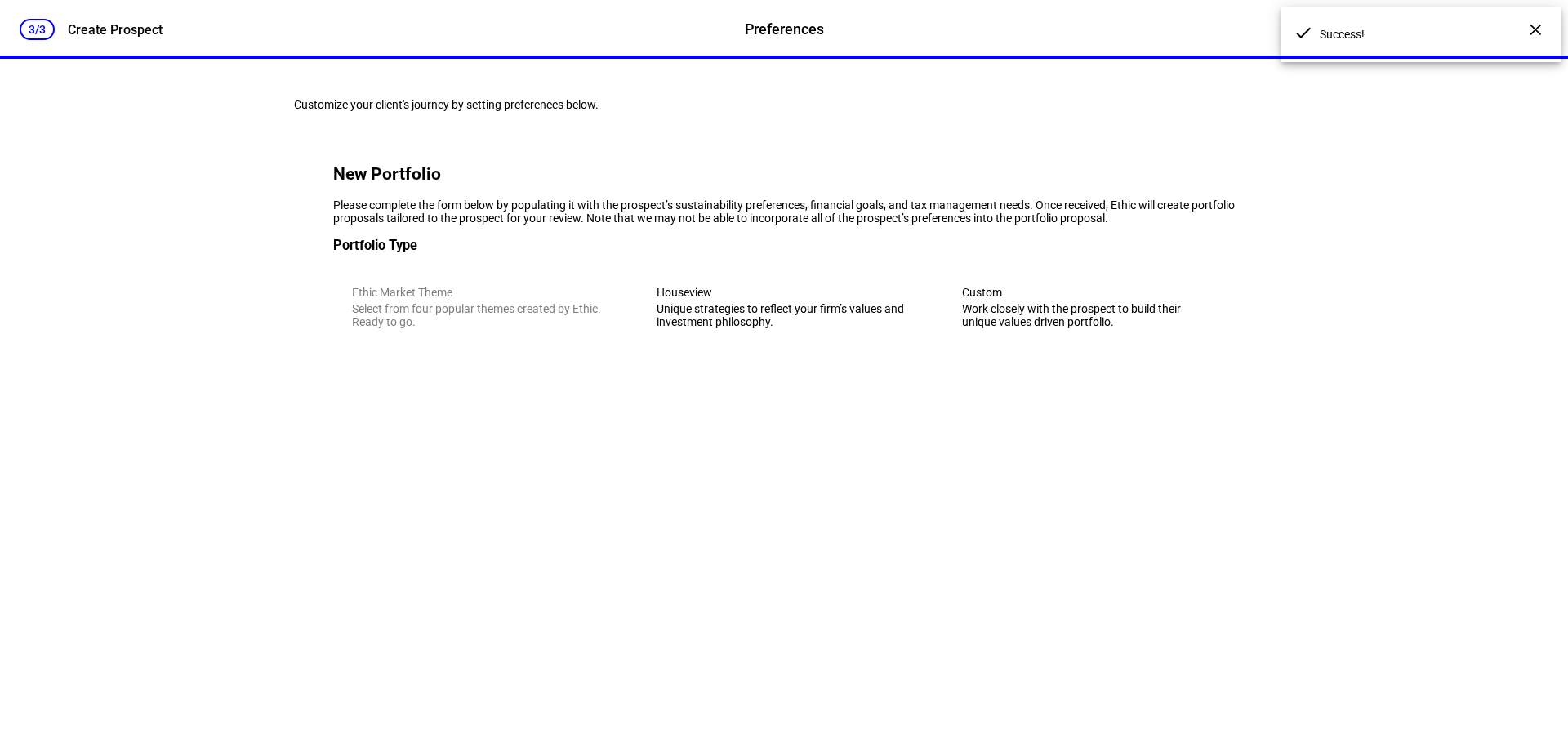
scroll to position [0, 0]
click at [780, 328] on div "Unique strategies to reflect your firm’s values and investment philosophy." at bounding box center [784, 315] width 254 height 26
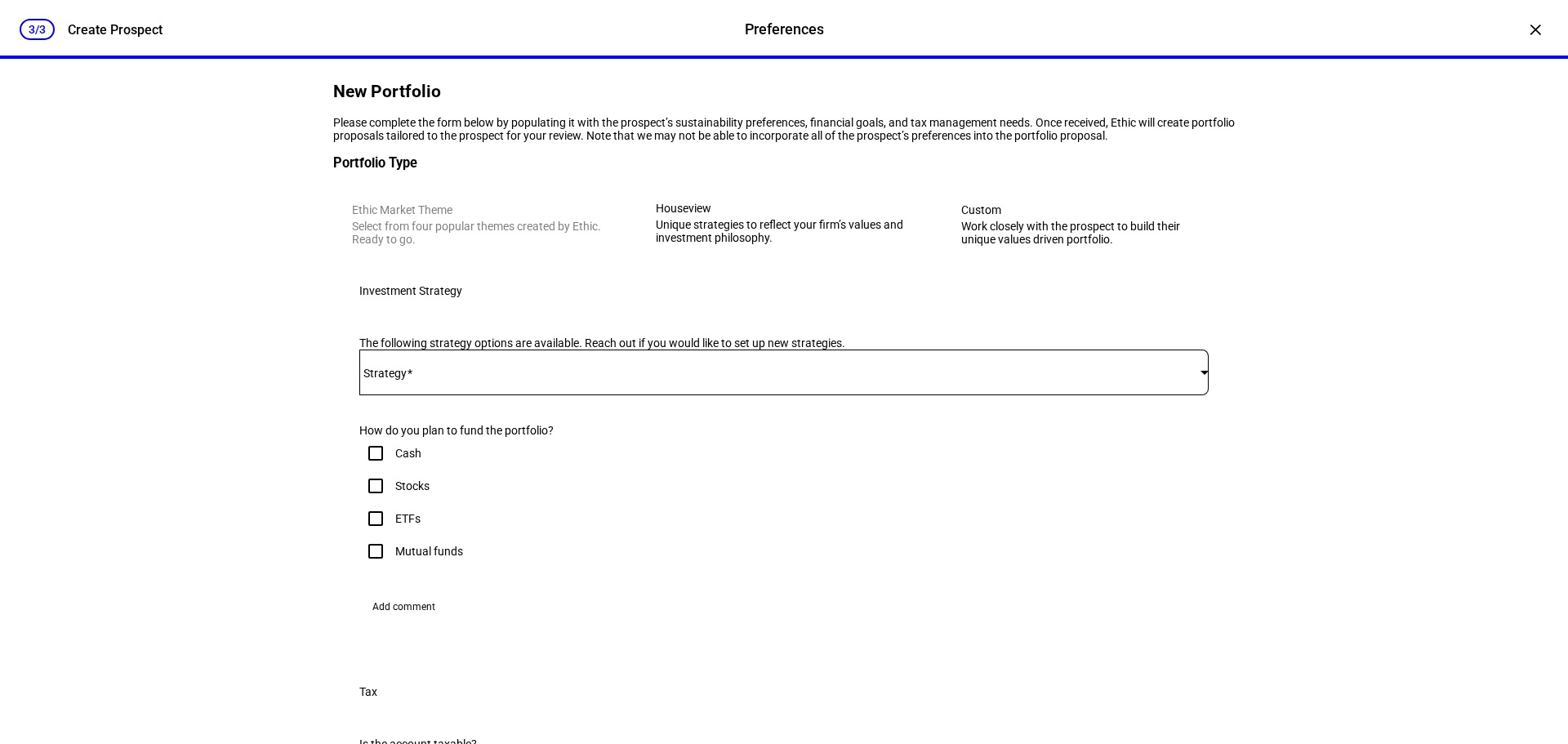
scroll to position [81, 0]
click at [697, 380] on span at bounding box center [779, 373] width 841 height 13
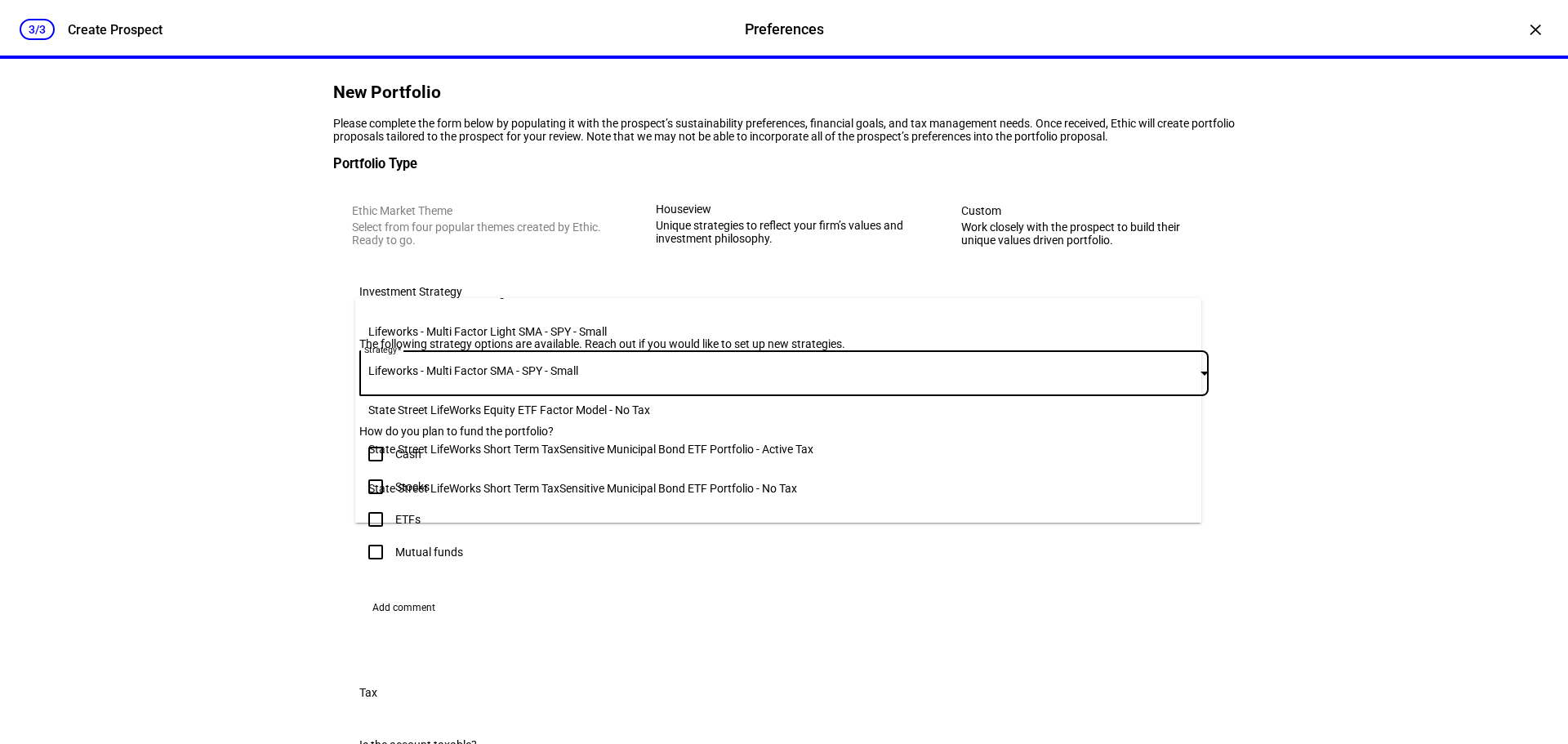
scroll to position [0, 0]
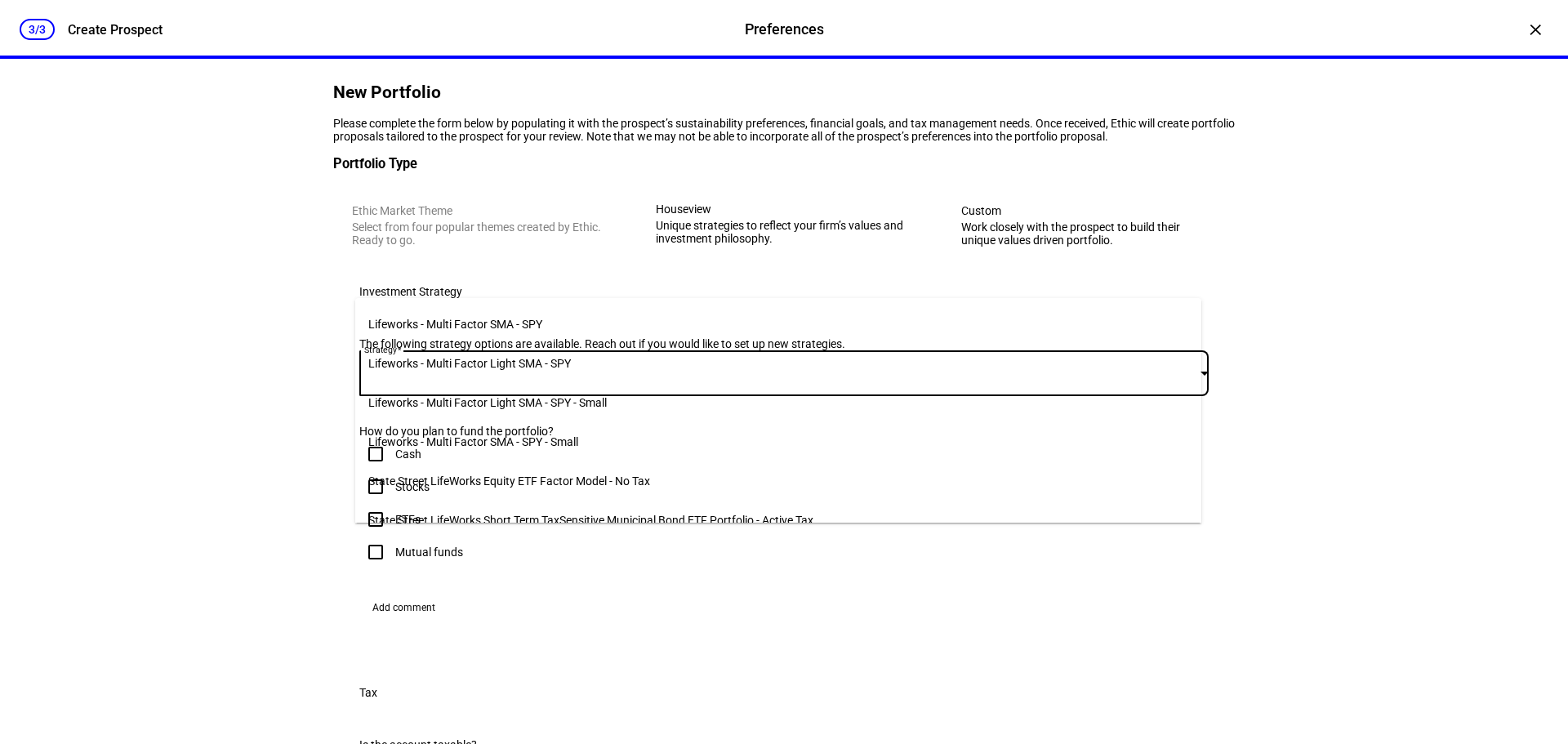
click at [468, 318] on span "Lifeworks - Multi Factor SMA - SPY" at bounding box center [455, 324] width 174 height 13
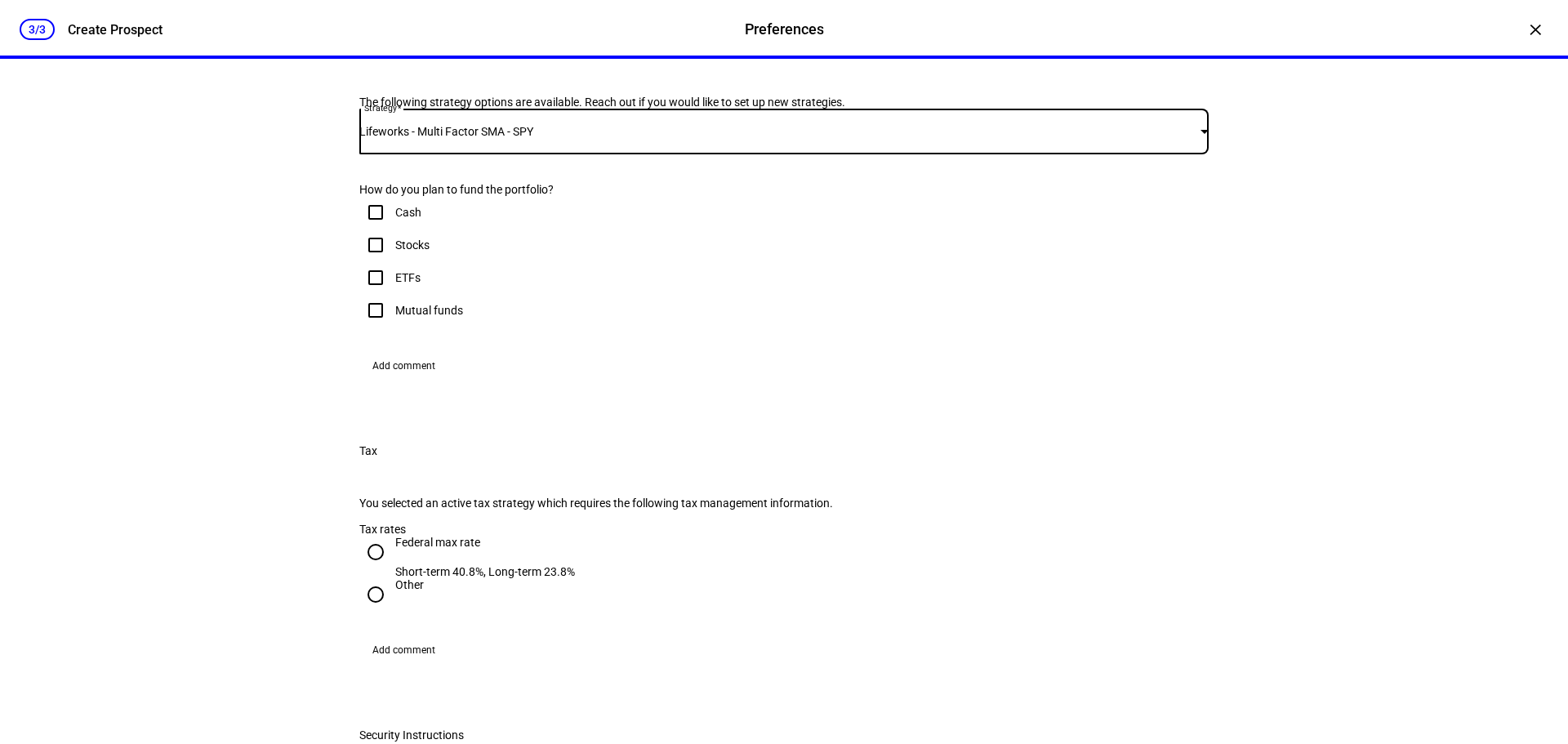
scroll to position [327, 0]
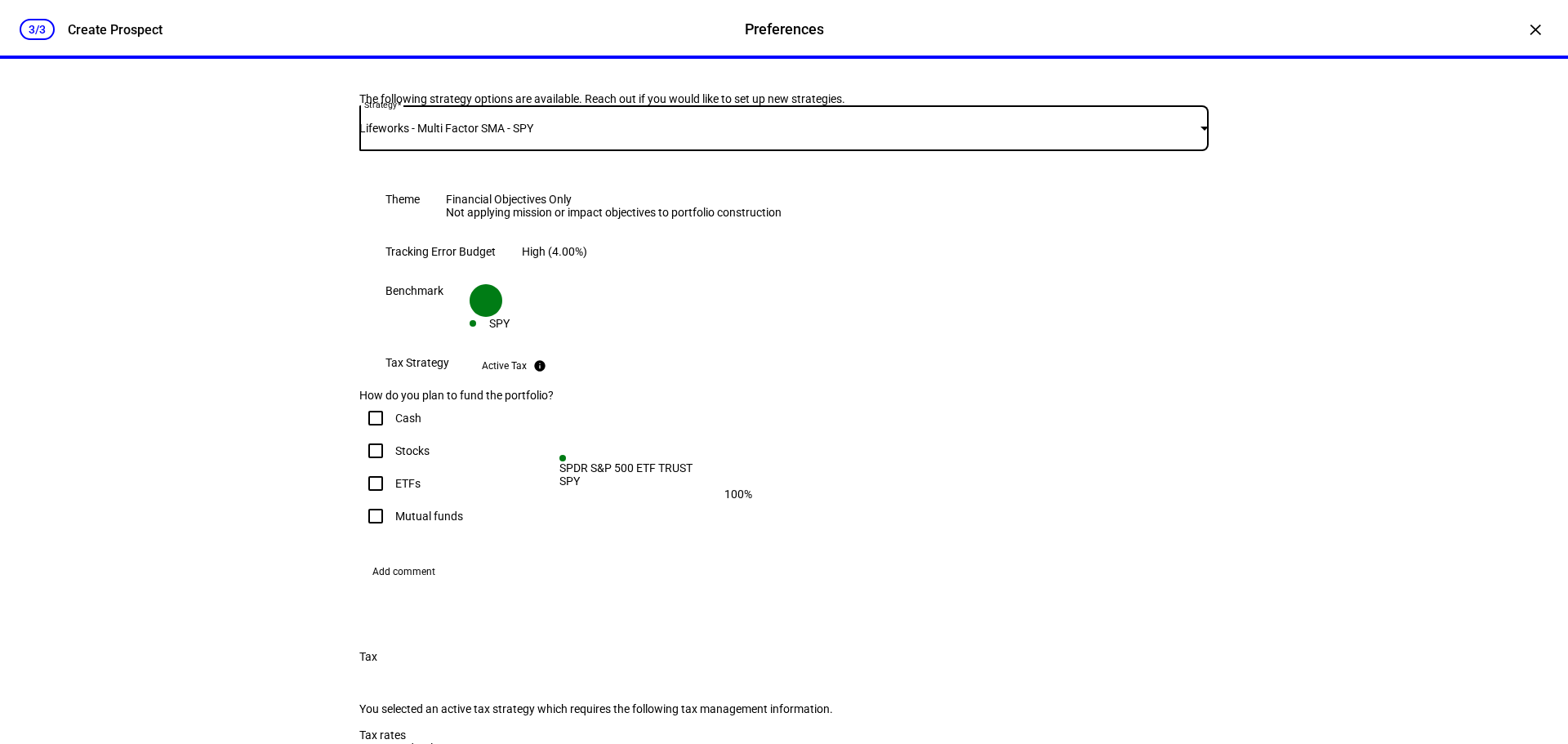
click at [856, 151] on div "Lifeworks - Multi Factor SMA - SPY" at bounding box center [784, 128] width 849 height 46
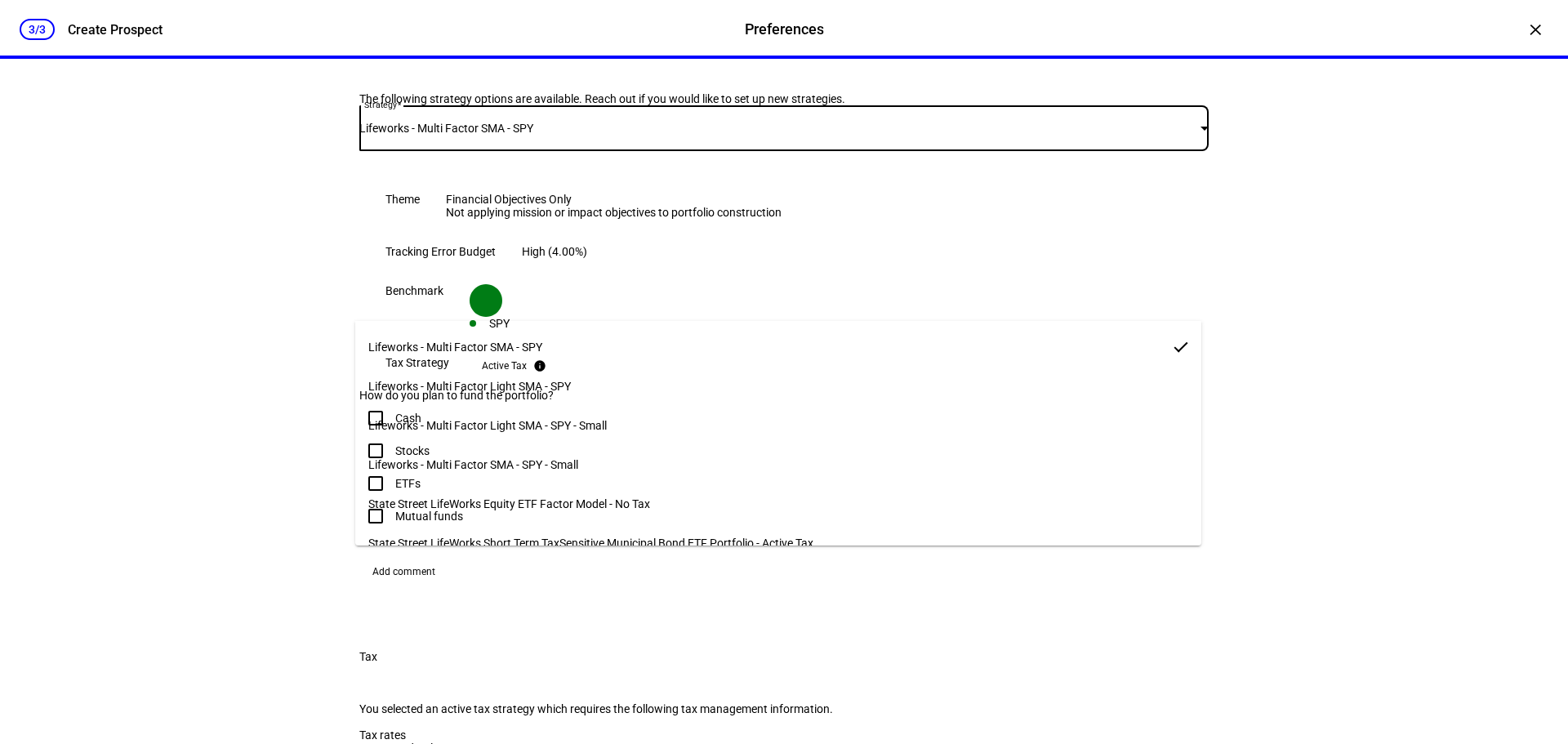
click at [543, 380] on span "Lifeworks - Multi Factor Light SMA - SPY" at bounding box center [469, 387] width 203 height 13
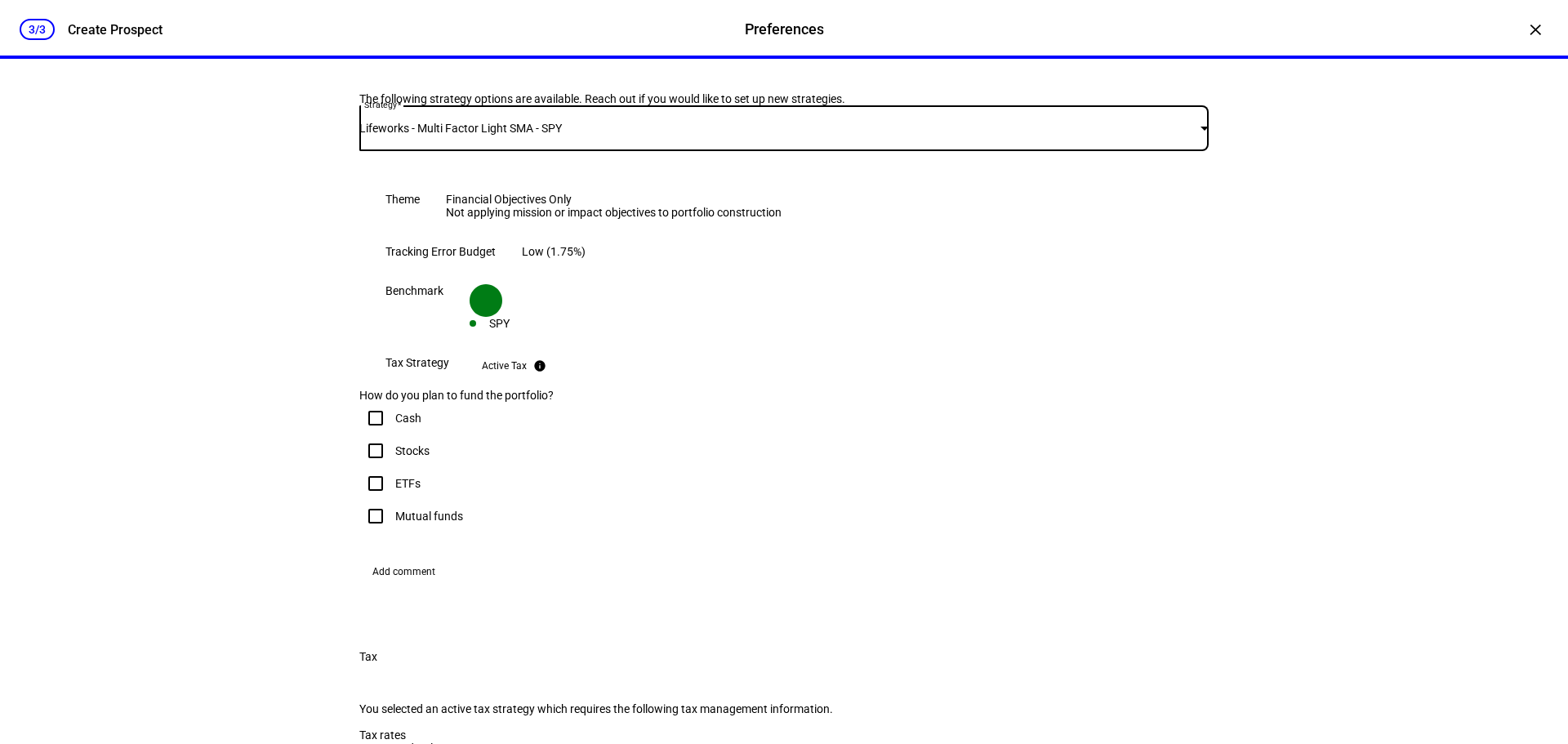
click at [584, 135] on div "Lifeworks - Multi Factor Light SMA - SPY" at bounding box center [779, 128] width 841 height 13
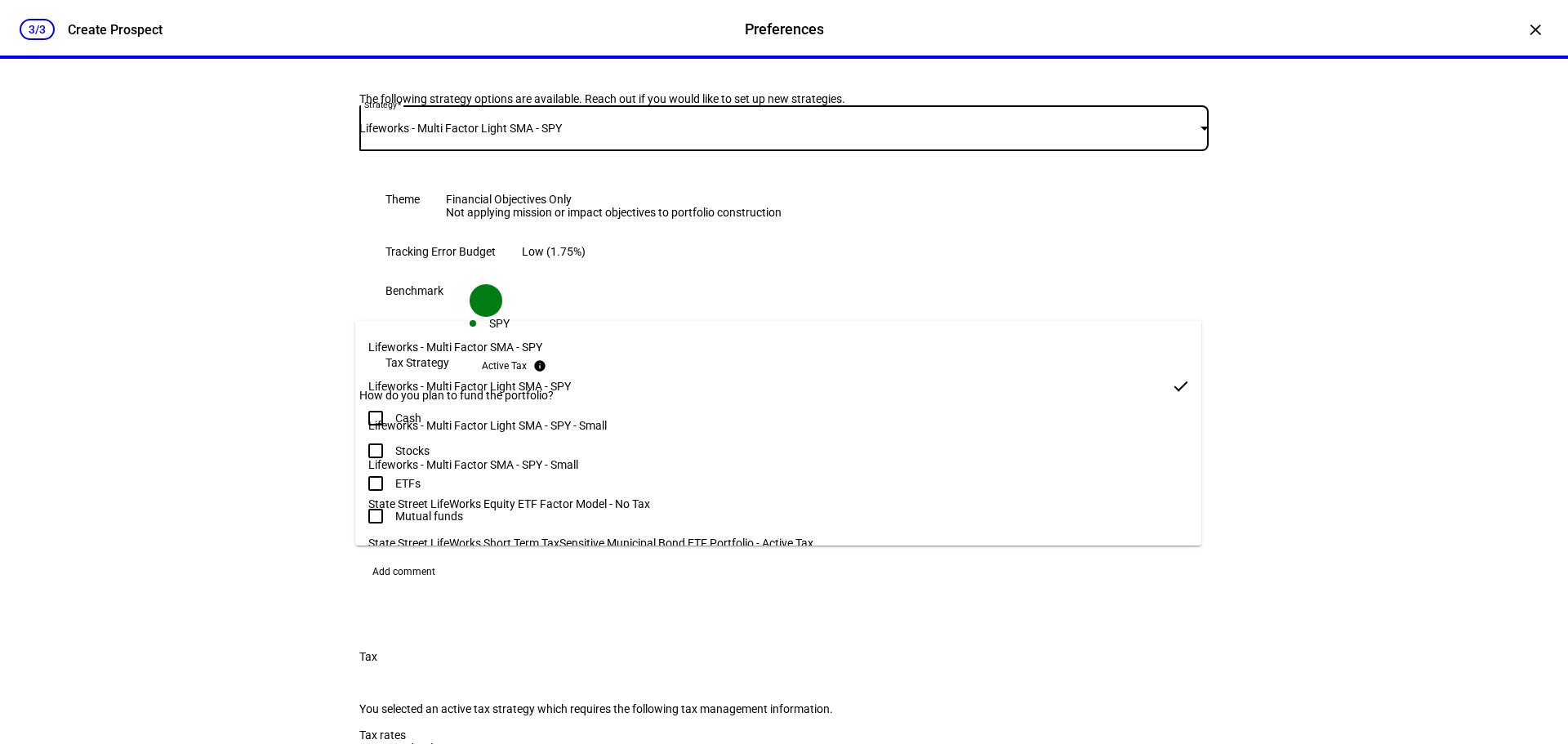
click at [571, 419] on span "Lifeworks - Multi Factor Light SMA - SPY - Small" at bounding box center [487, 426] width 238 height 13
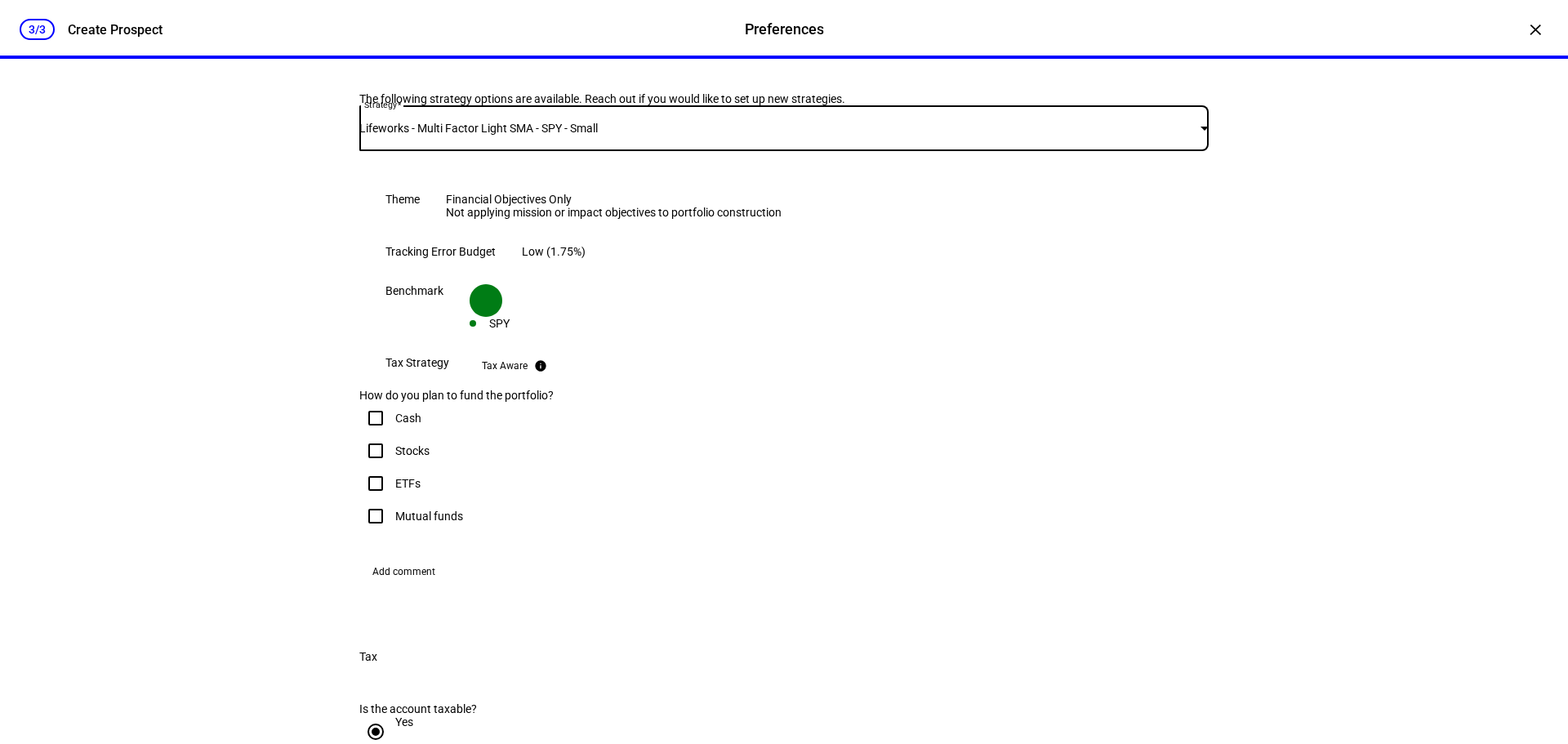
click at [614, 135] on div "Lifeworks - Multi Factor Light SMA - SPY - Small" at bounding box center [779, 128] width 841 height 13
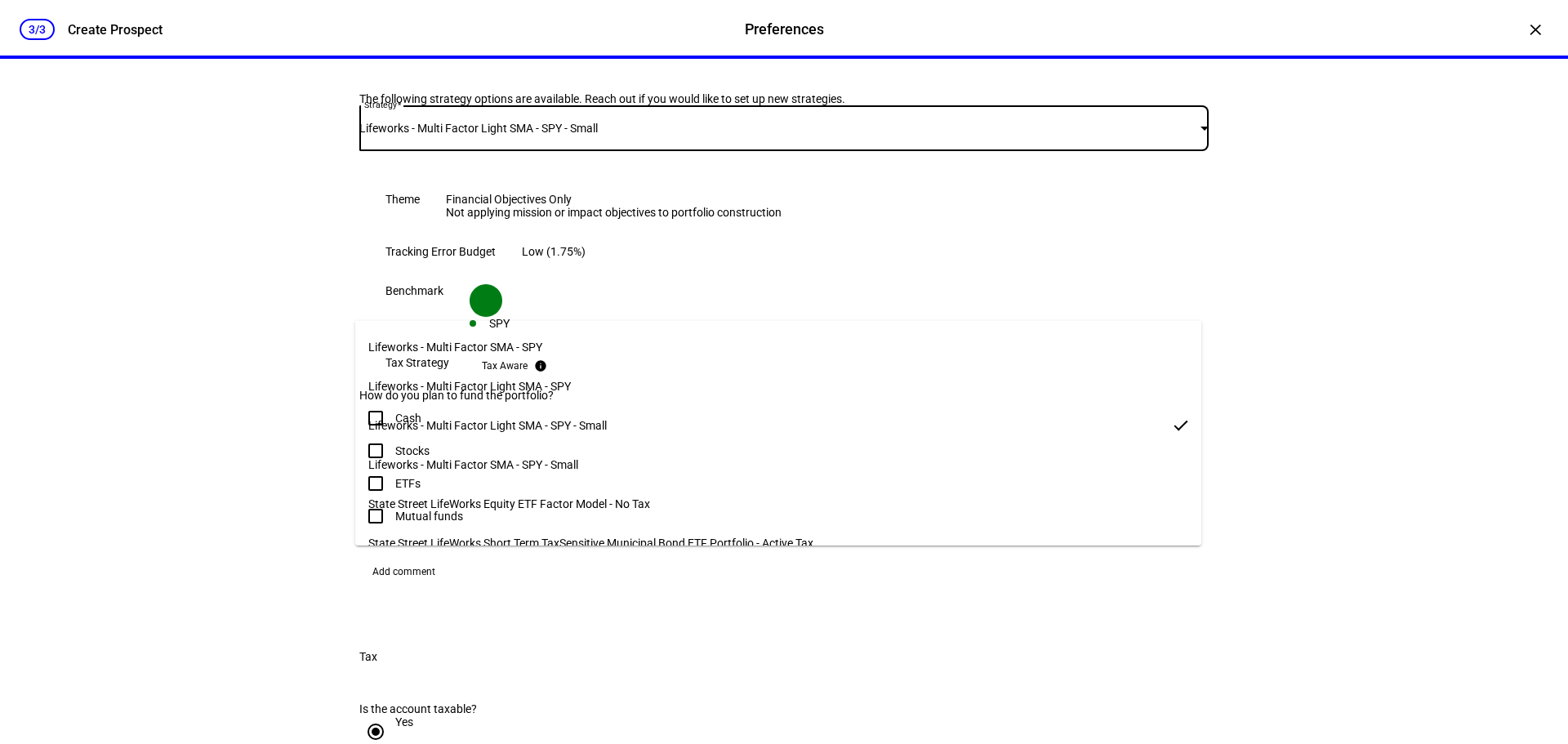
click at [572, 458] on span "Lifeworks - Multi Factor SMA - SPY - Small" at bounding box center [473, 465] width 210 height 13
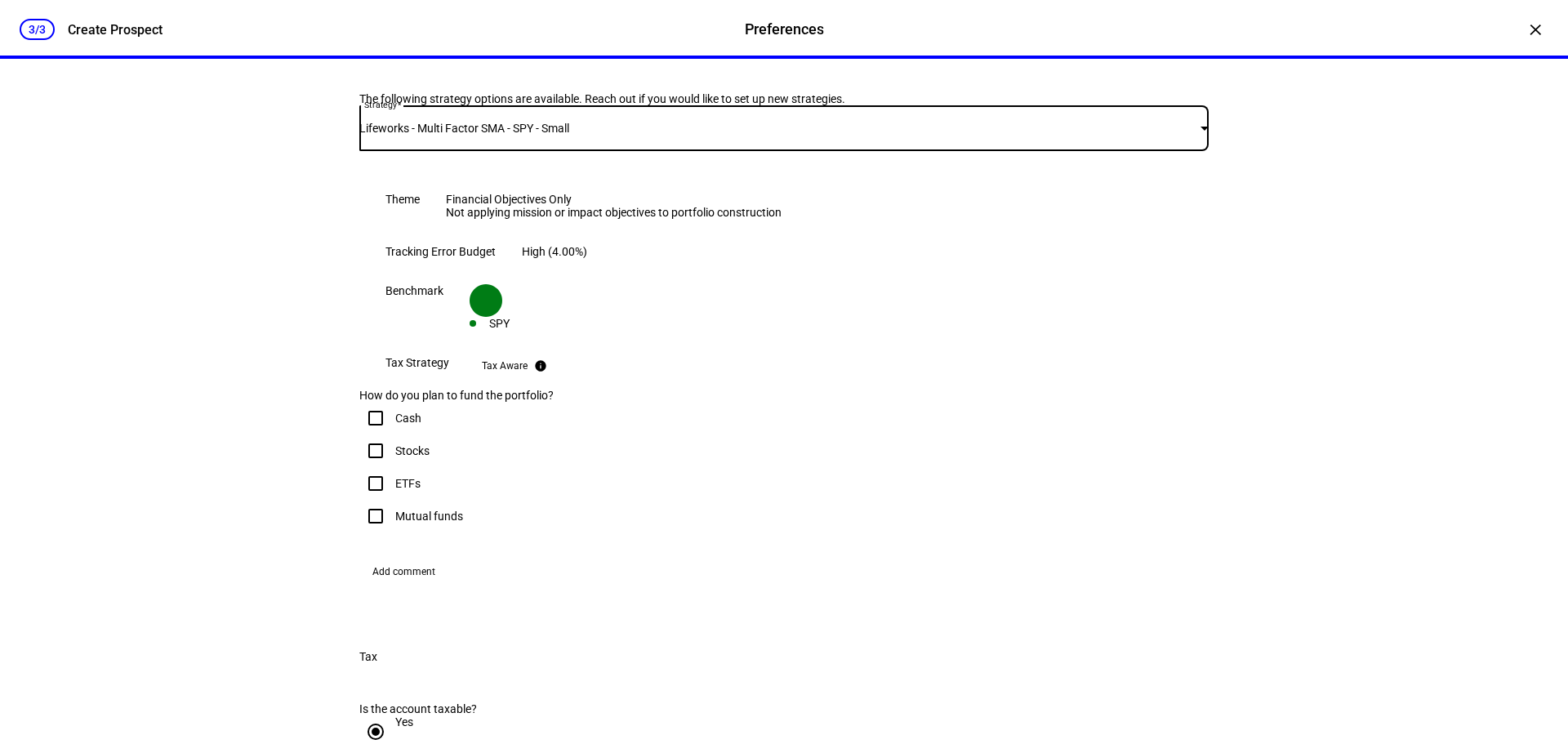
click at [580, 135] on div "Lifeworks - Multi Factor SMA - SPY - Small" at bounding box center [779, 128] width 841 height 13
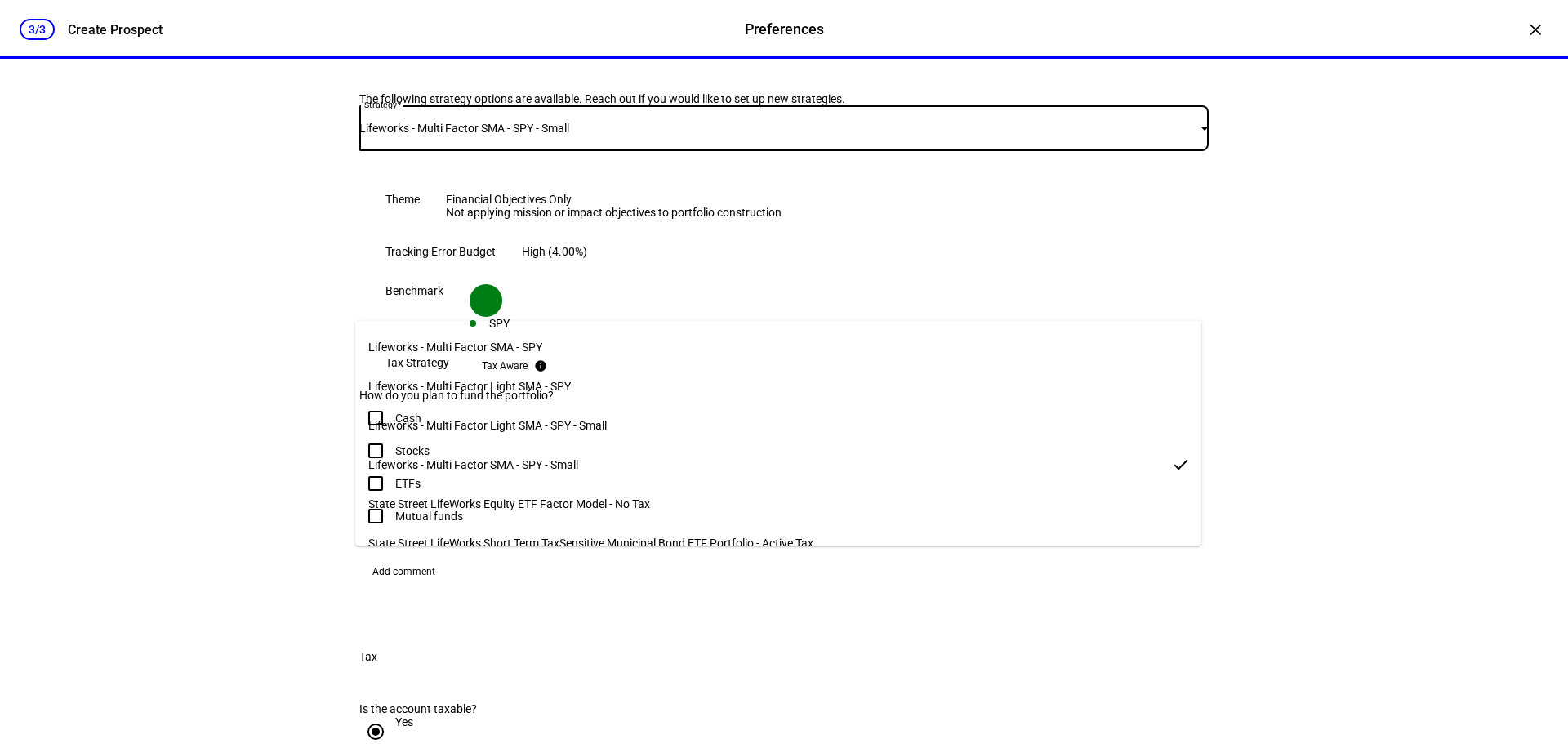
click at [554, 497] on span "State Street LifeWorks Equity ETF Factor Model - No Tax" at bounding box center [509, 504] width 282 height 13
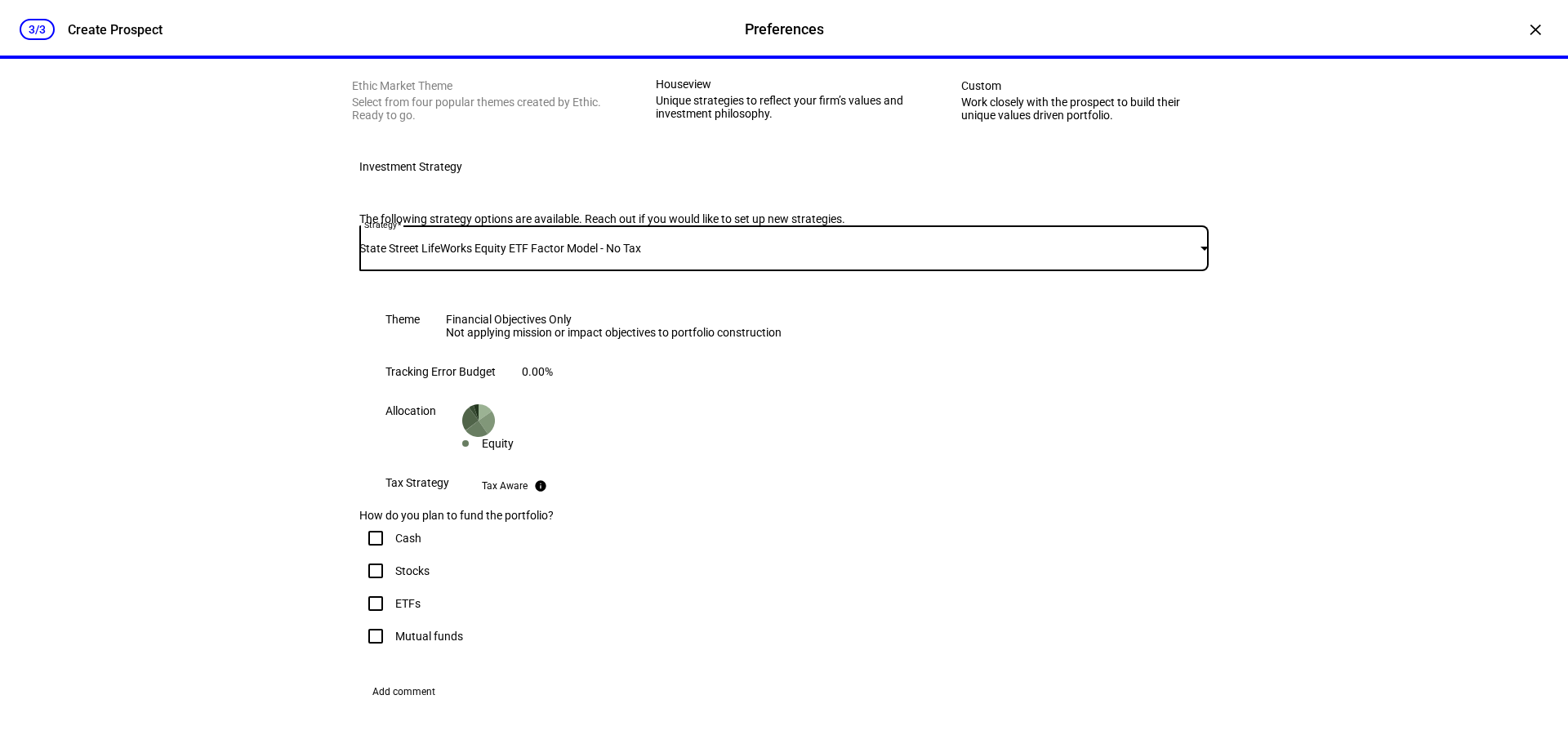
scroll to position [164, 0]
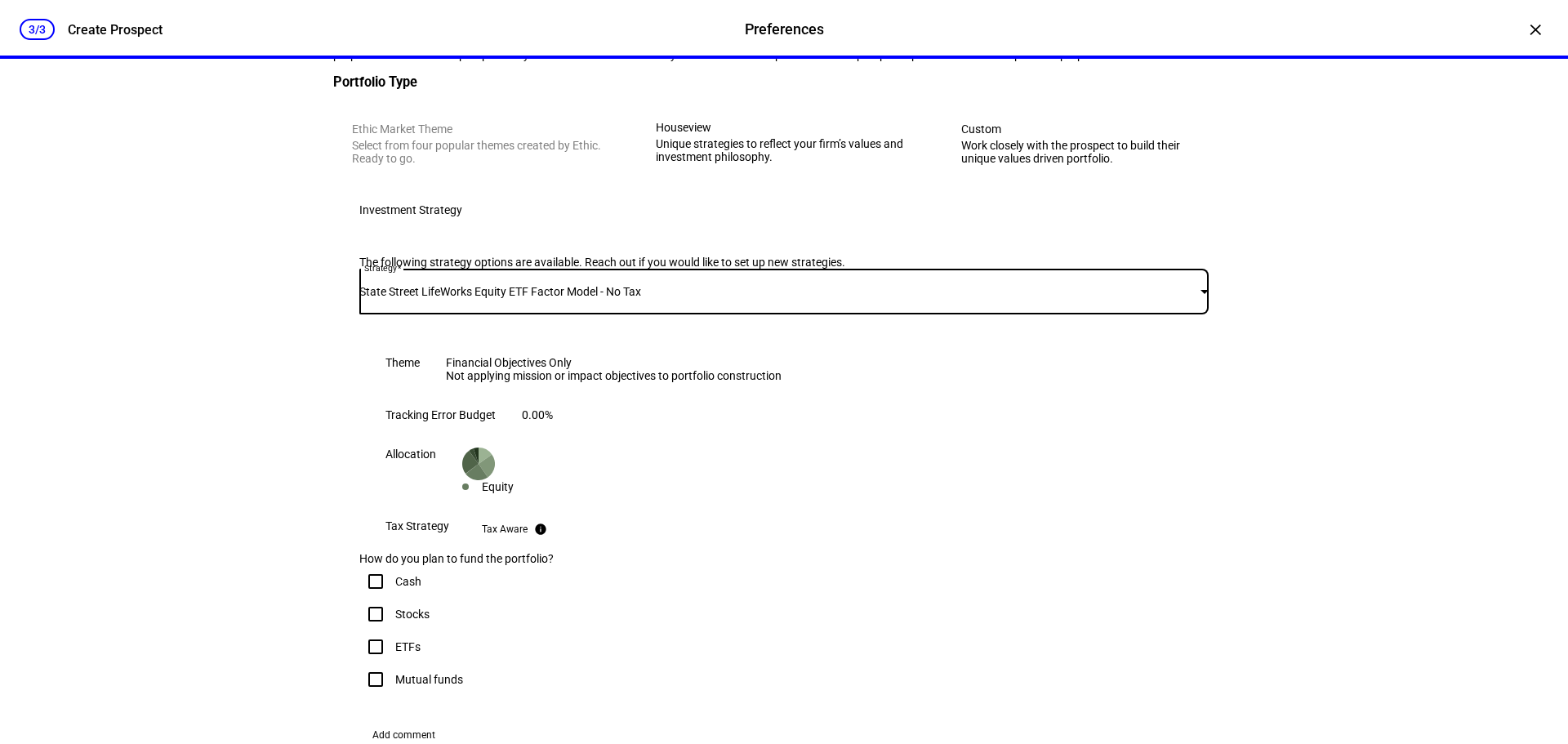
click at [645, 298] on div "State Street LifeWorks Equity ETF Factor Model - No Tax" at bounding box center [779, 292] width 841 height 13
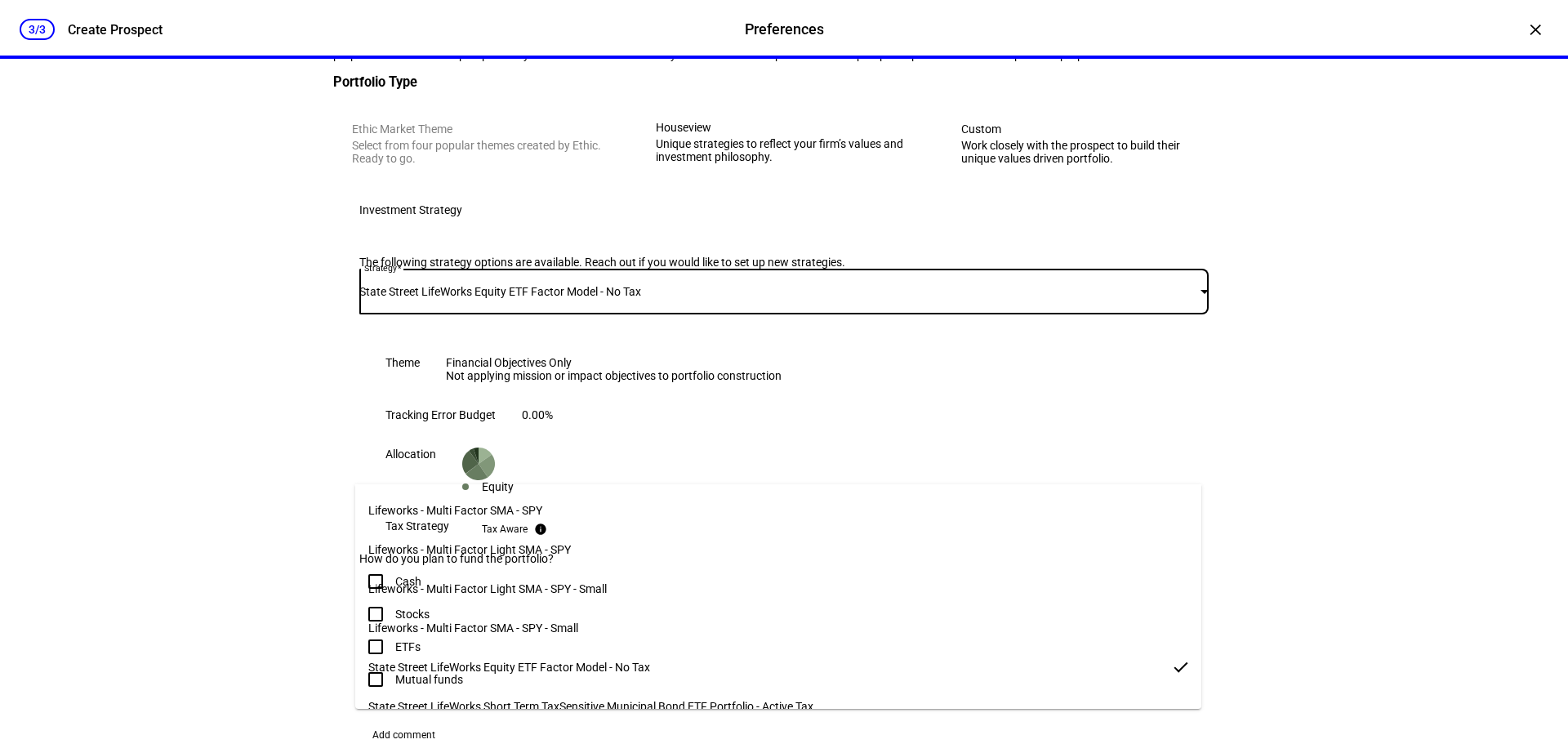
click at [572, 506] on mat-option "Lifeworks - Multi Factor SMA - SPY" at bounding box center [778, 510] width 846 height 39
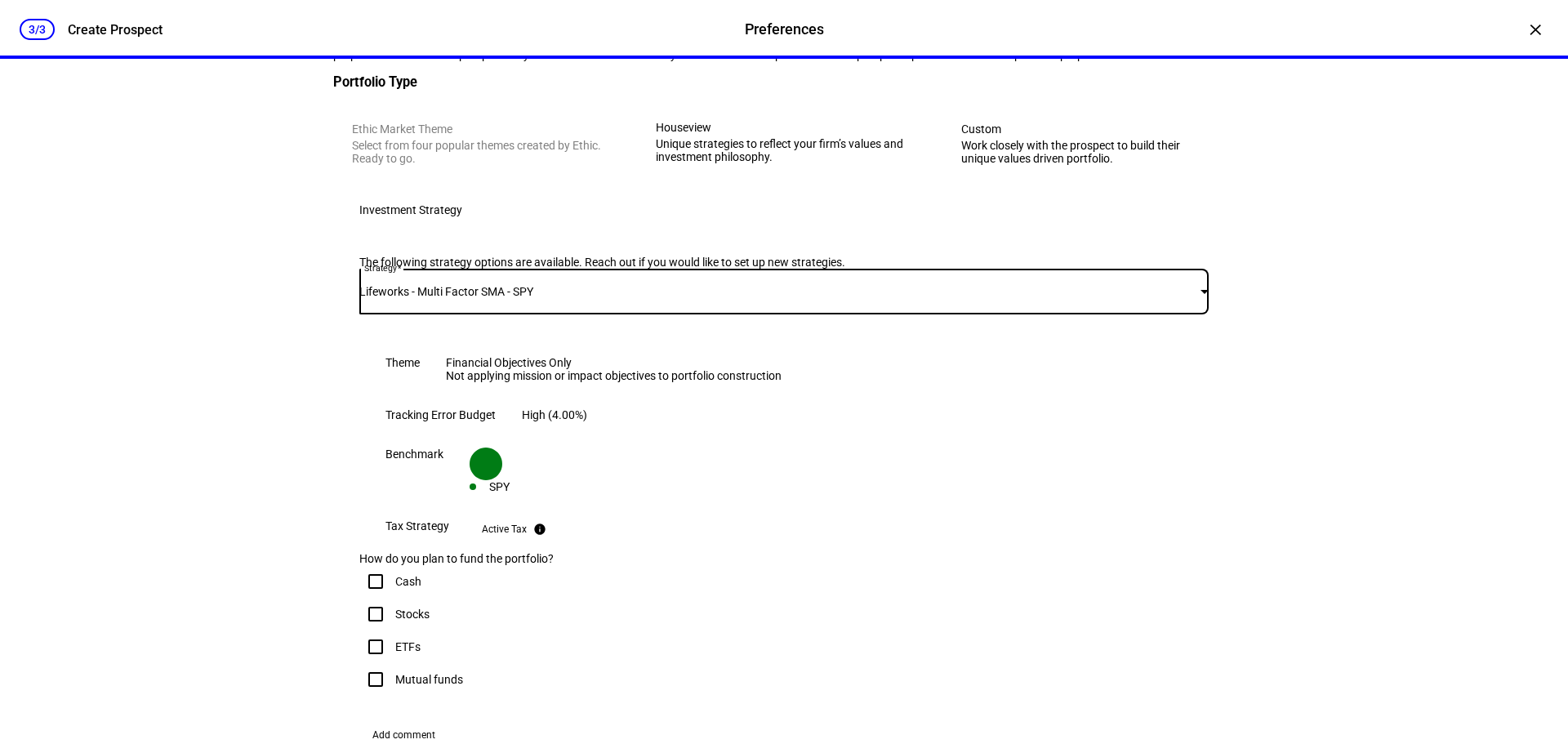
click at [570, 298] on div "Lifeworks - Multi Factor SMA - SPY" at bounding box center [779, 292] width 841 height 13
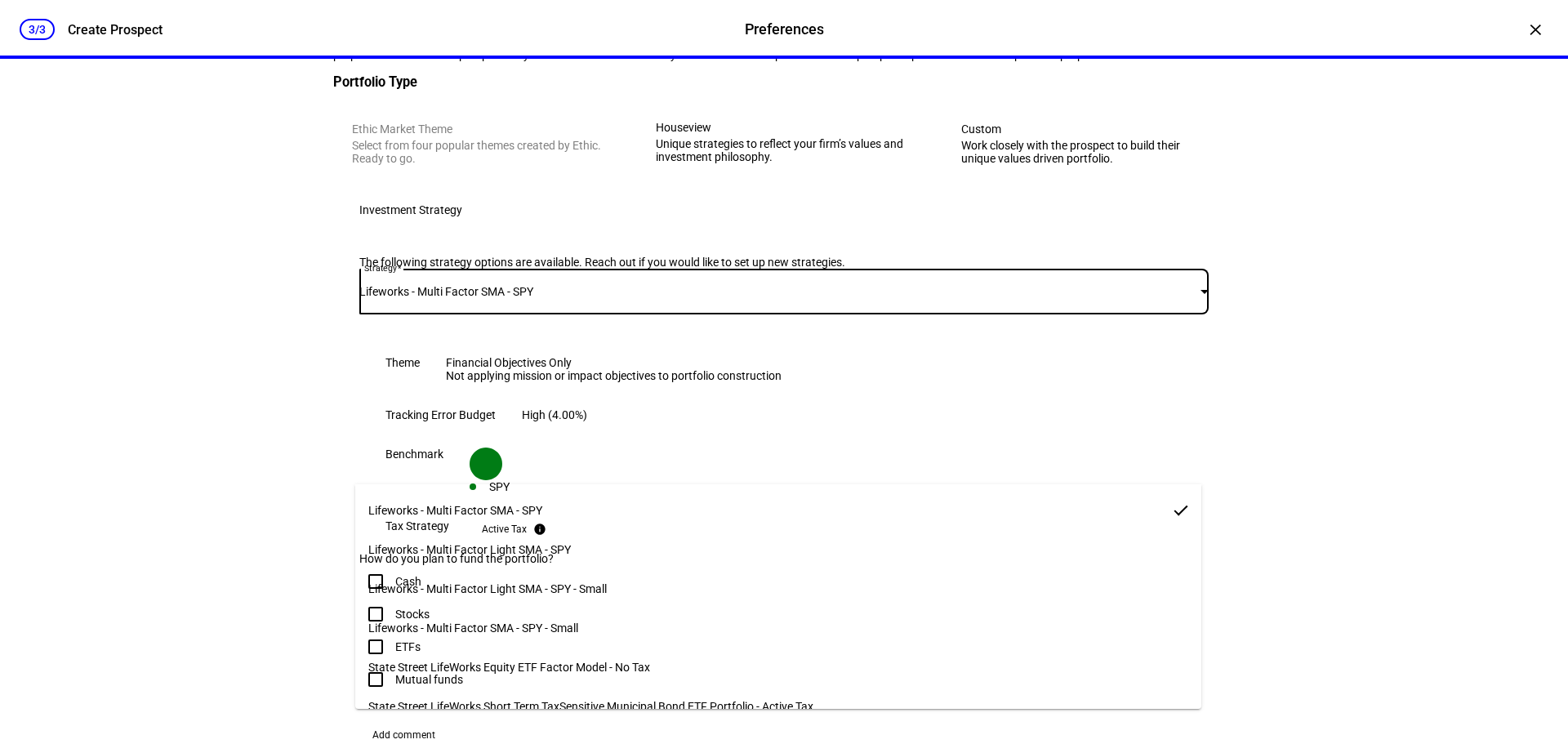
click at [561, 544] on span "Lifeworks - Multi Factor Light SMA - SPY" at bounding box center [469, 550] width 203 height 13
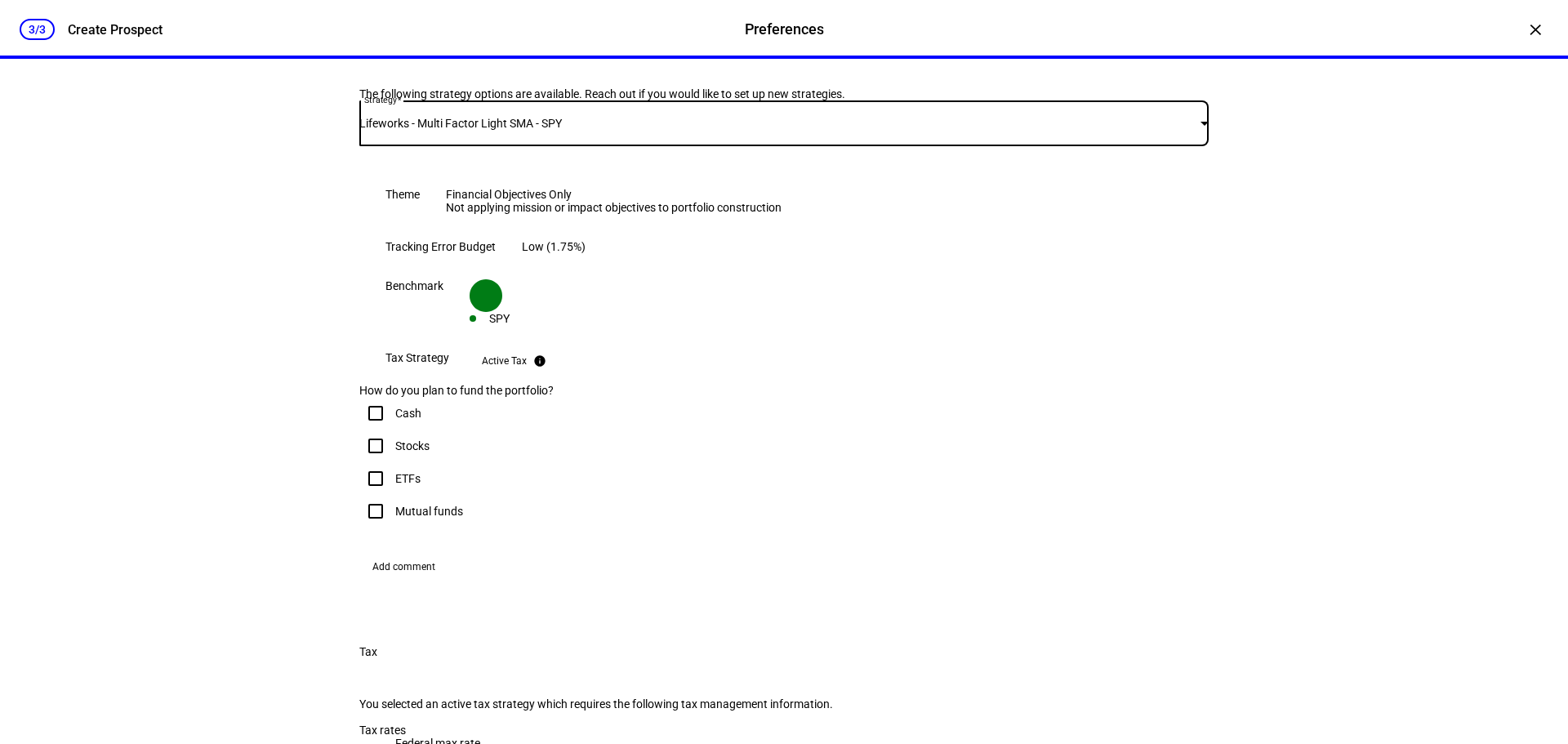
scroll to position [408, 0]
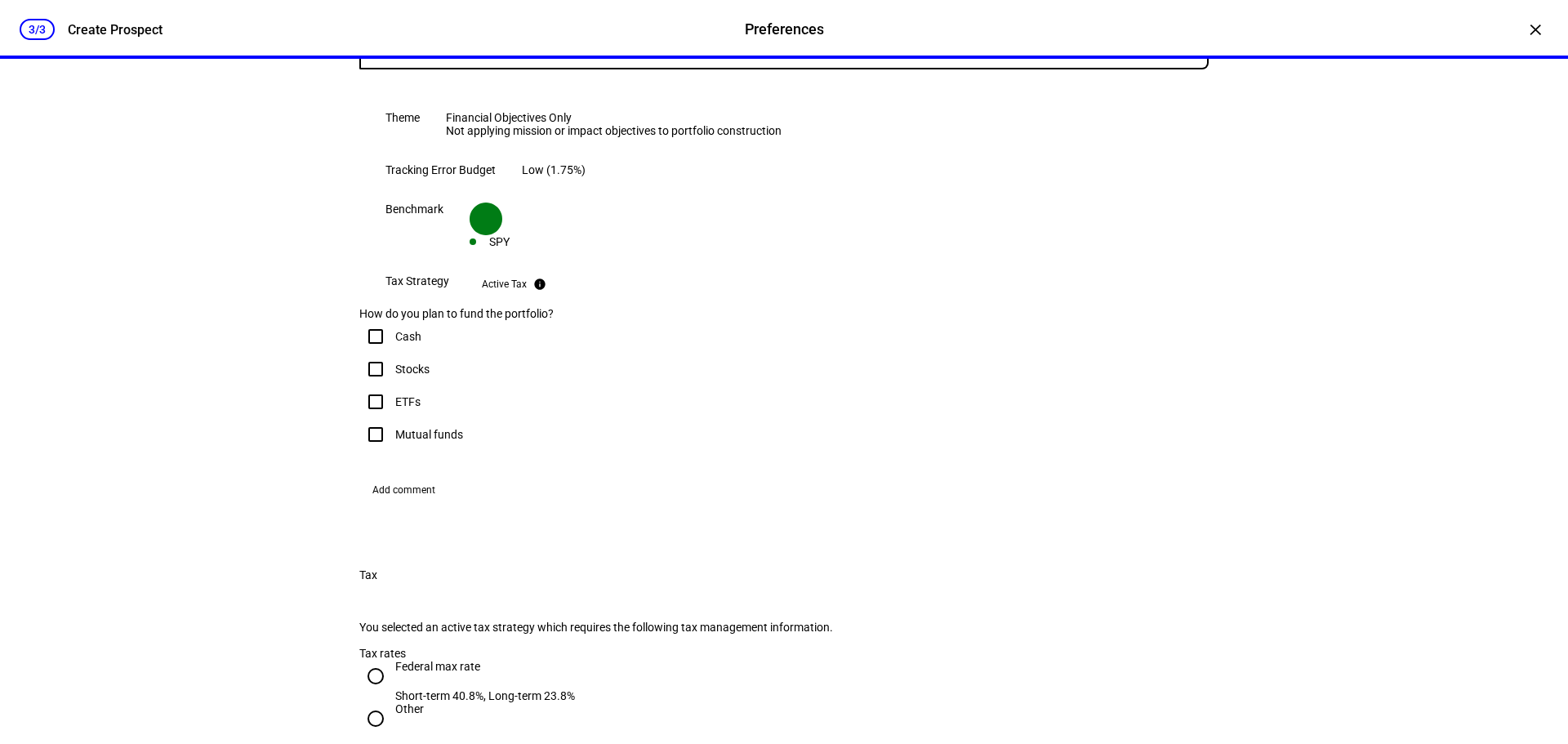
click at [379, 353] on input "Cash" at bounding box center [375, 336] width 32 height 32
checkbox input "true"
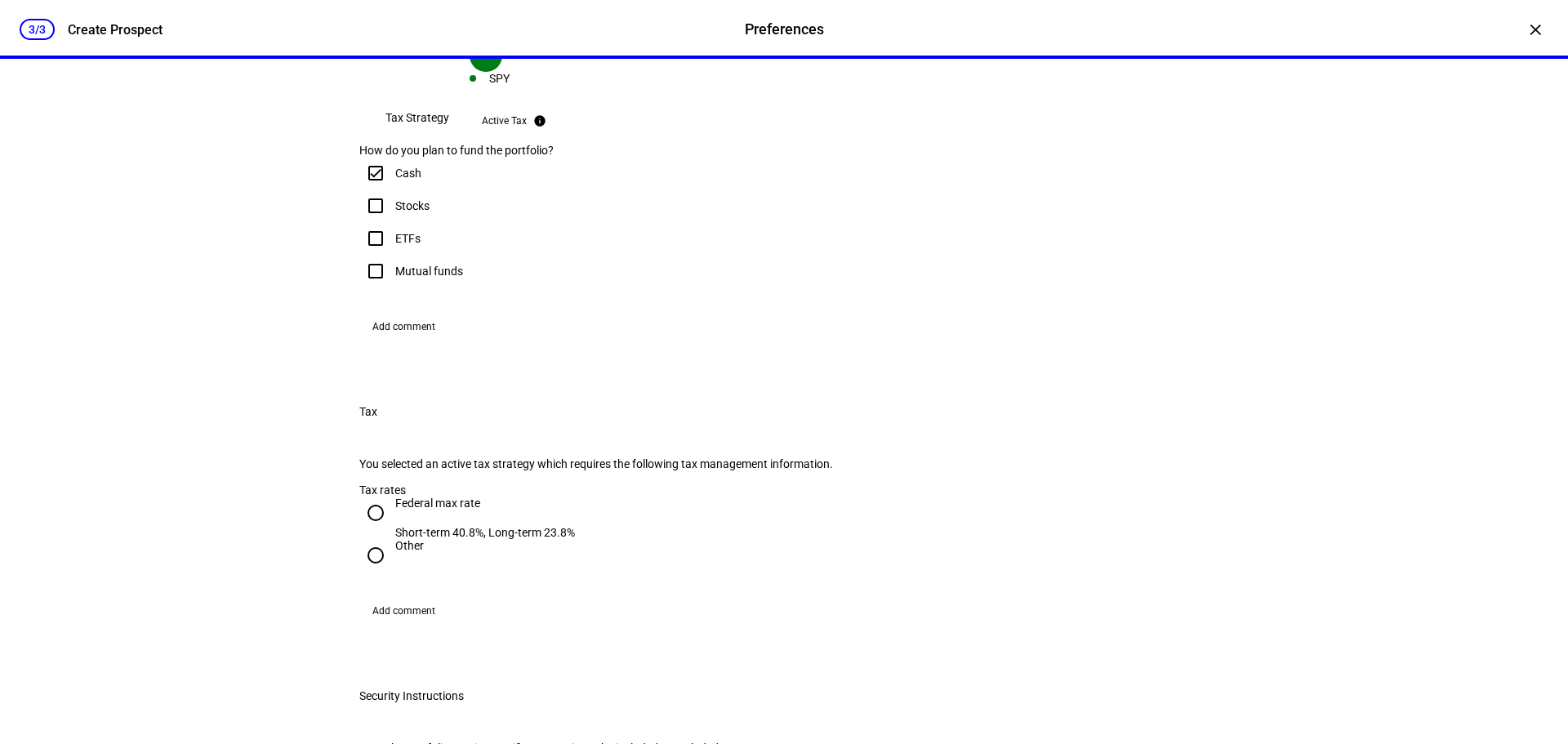
scroll to position [653, 0]
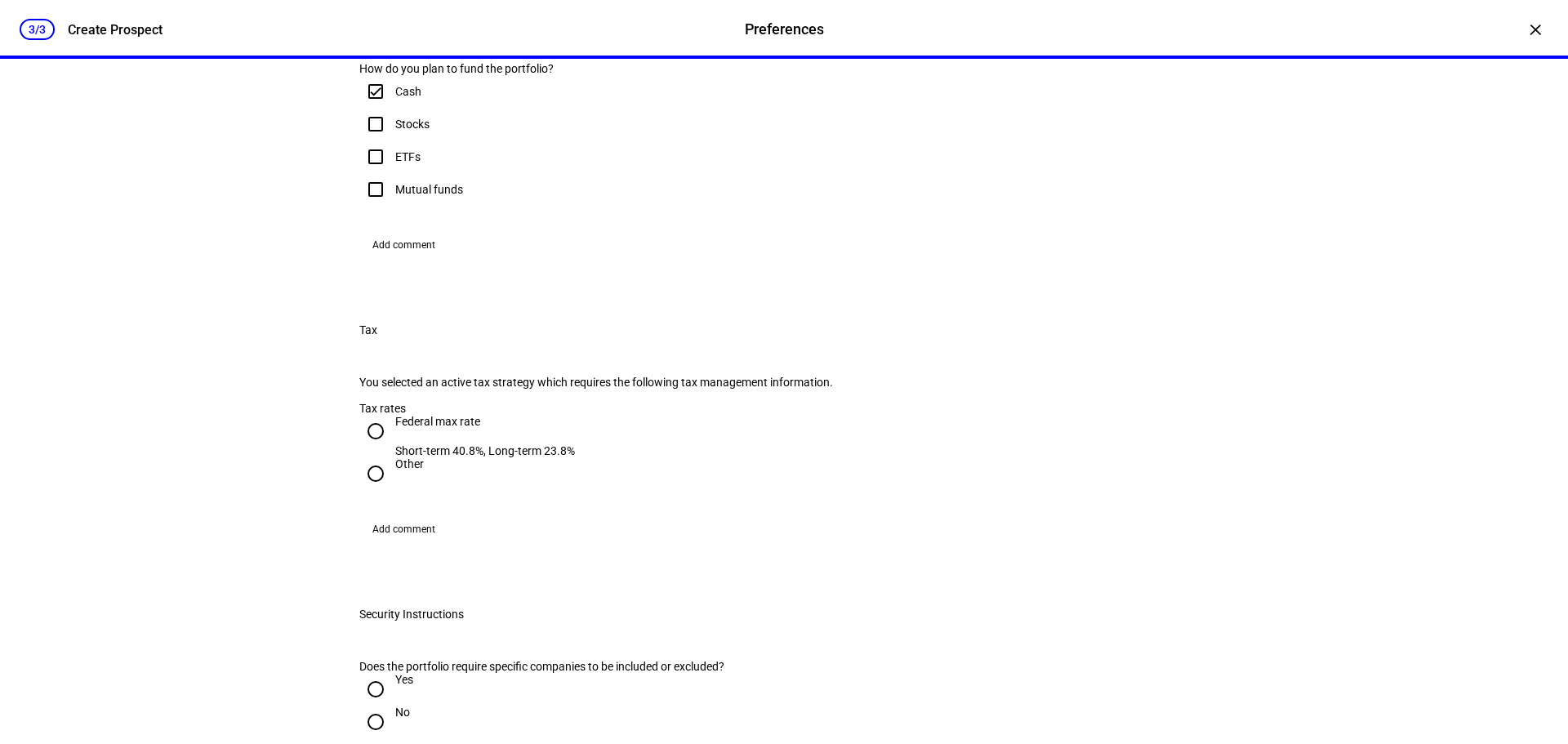
click at [411, 259] on span "Add comment" at bounding box center [404, 244] width 63 height 26
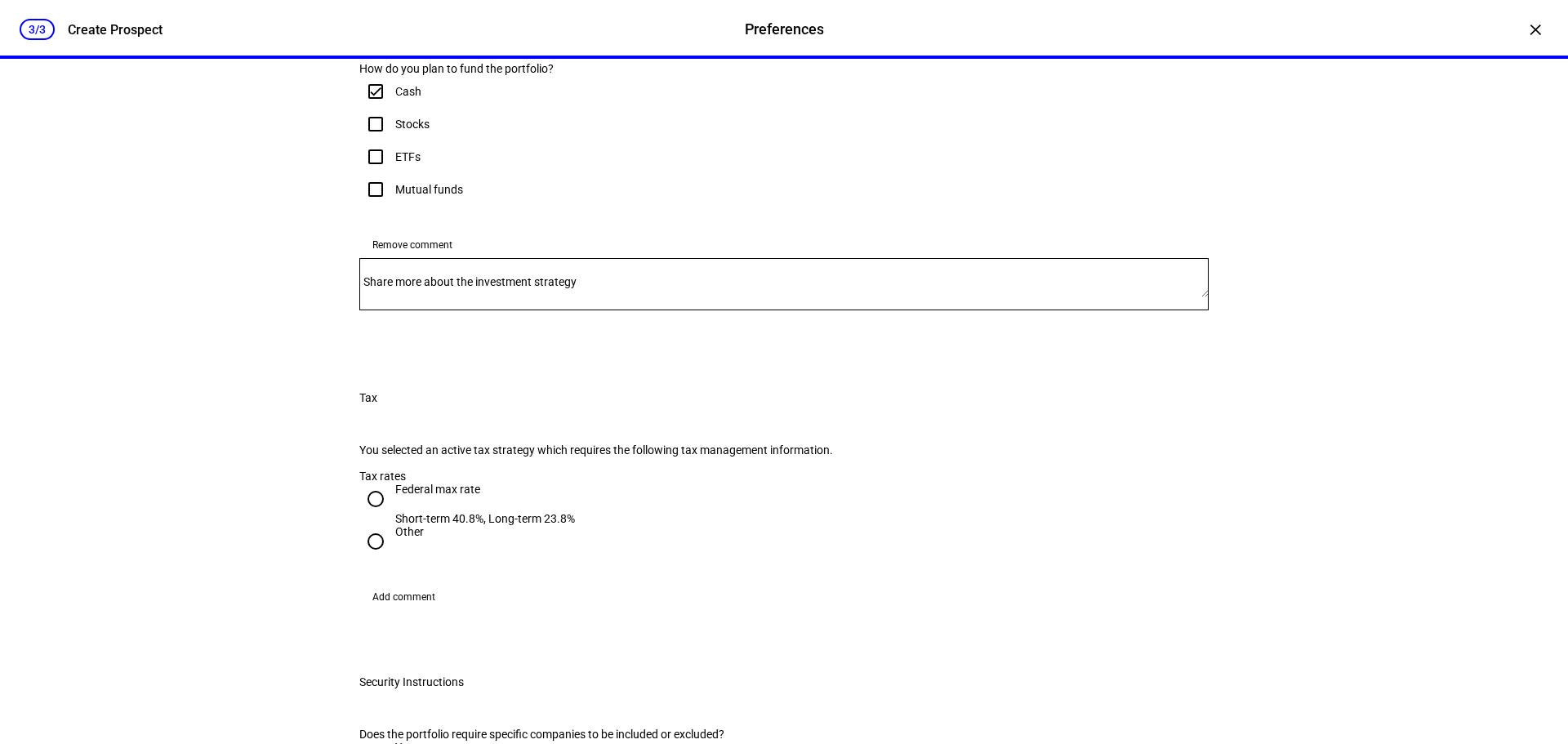
click at [424, 288] on mat-label "Share more about the investment strategy" at bounding box center [469, 282] width 213 height 13
click at [424, 298] on textarea "Share more about the investment strategy" at bounding box center [784, 283] width 849 height 26
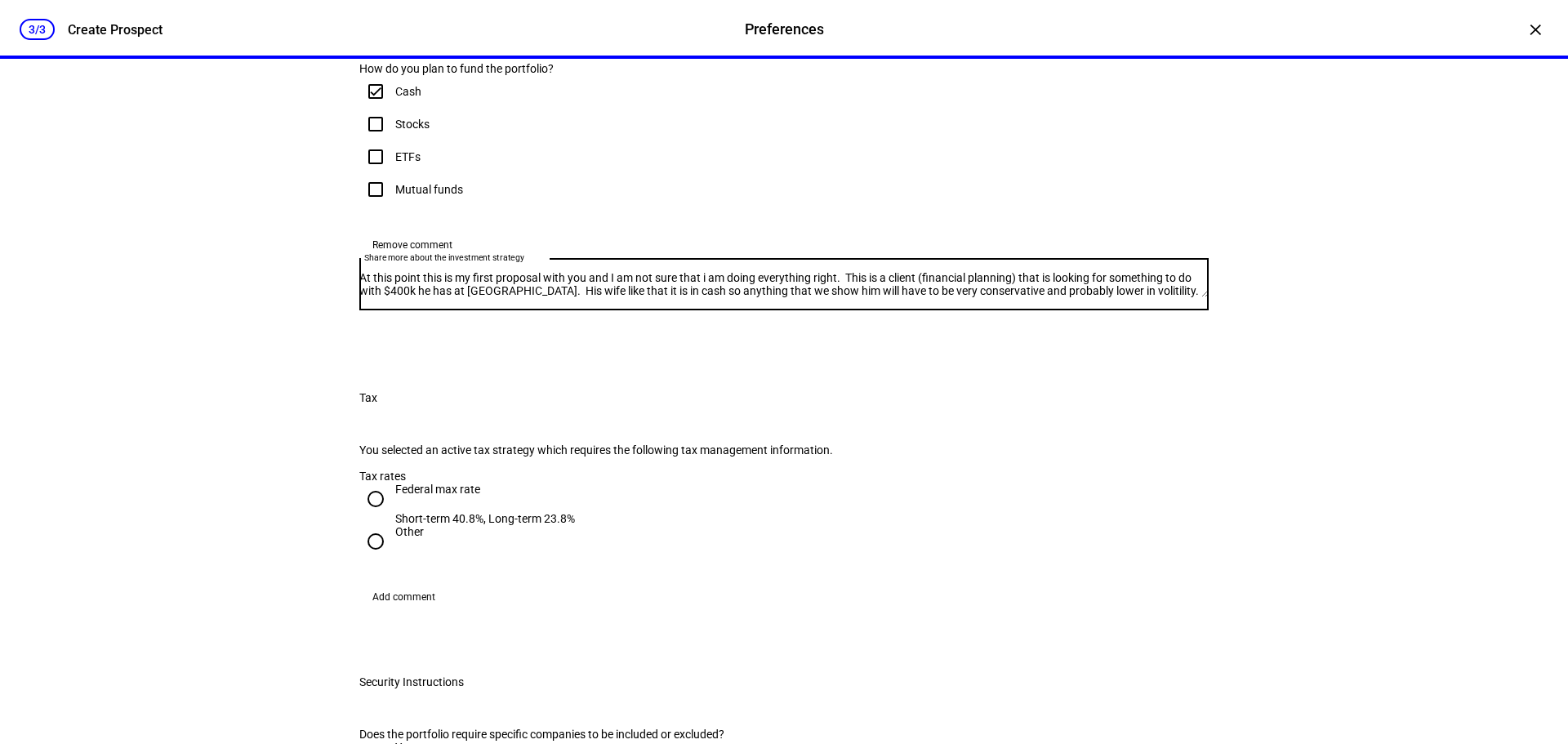
scroll to position [0, 0]
drag, startPoint x: 622, startPoint y: 527, endPoint x: 365, endPoint y: 485, distance: 260.4
click at [365, 310] on div "Share more about the investment strategy At this point this is my first proposa…" at bounding box center [784, 284] width 849 height 52
paste textarea "This is my first proposal with you, and I am not sure if I am doing everything …"
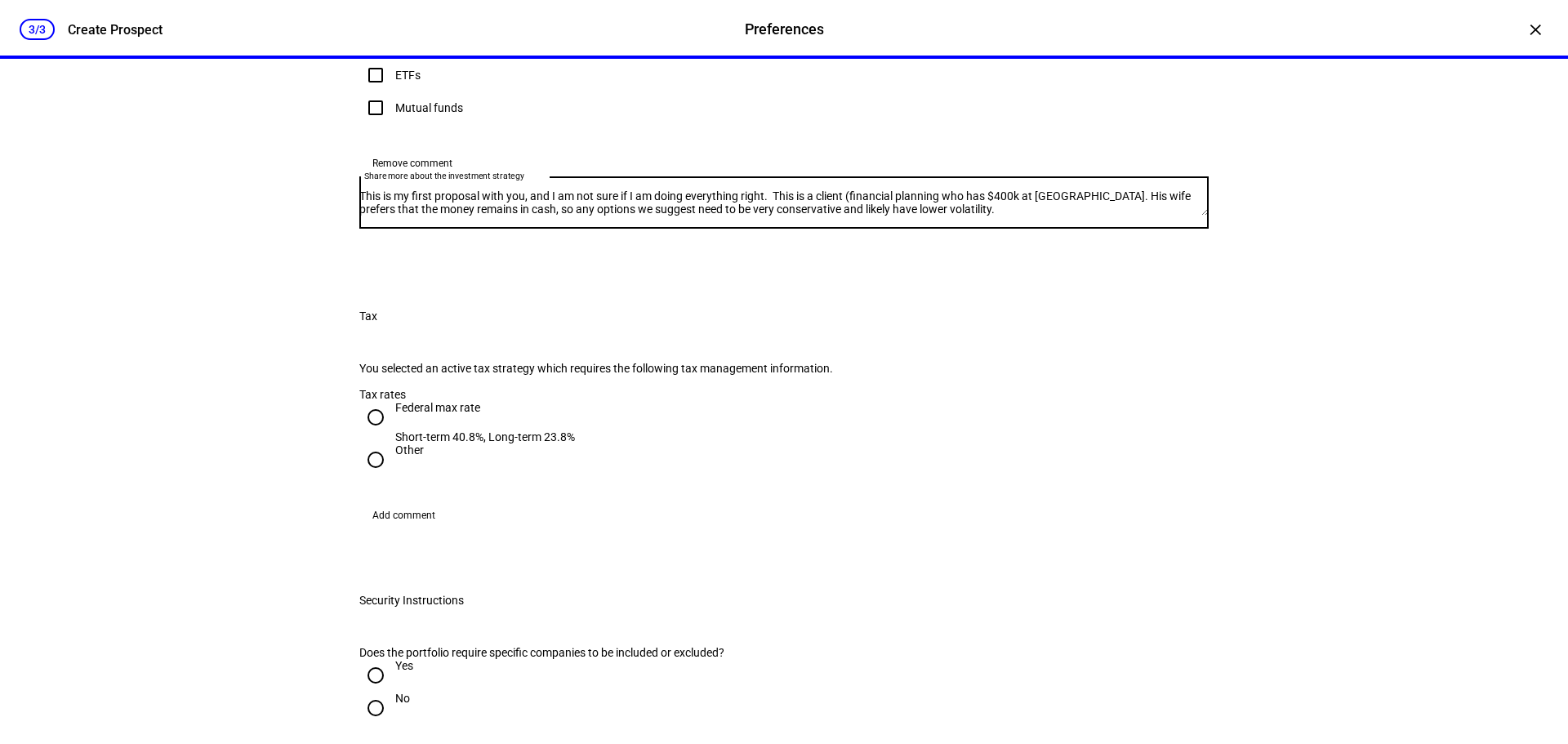
scroll to position [817, 0]
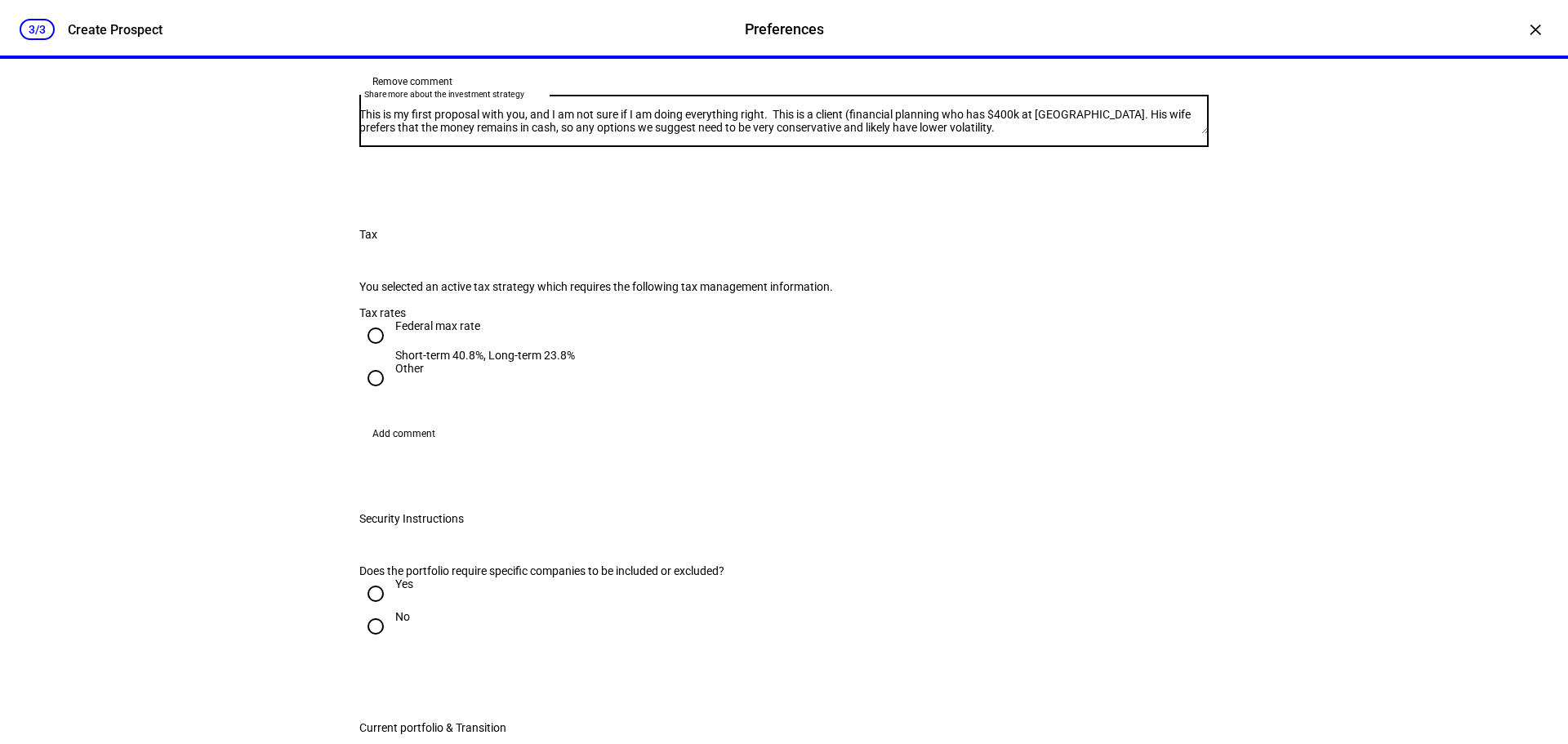
type textarea "This is my first proposal with you, and I am not sure if I am doing everything …"
click at [369, 395] on input "Other" at bounding box center [375, 377] width 32 height 32
radio input "true"
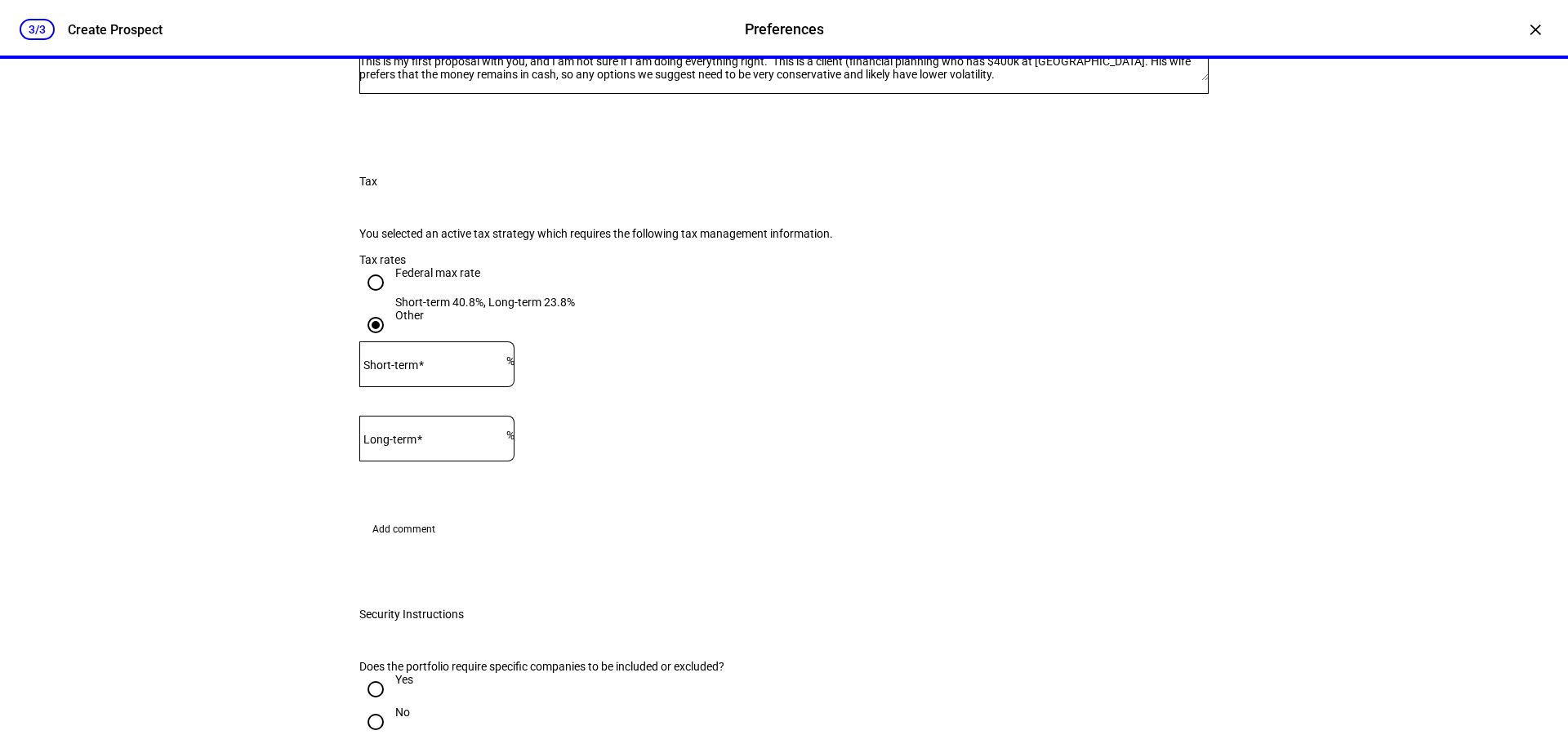
scroll to position [899, 0]
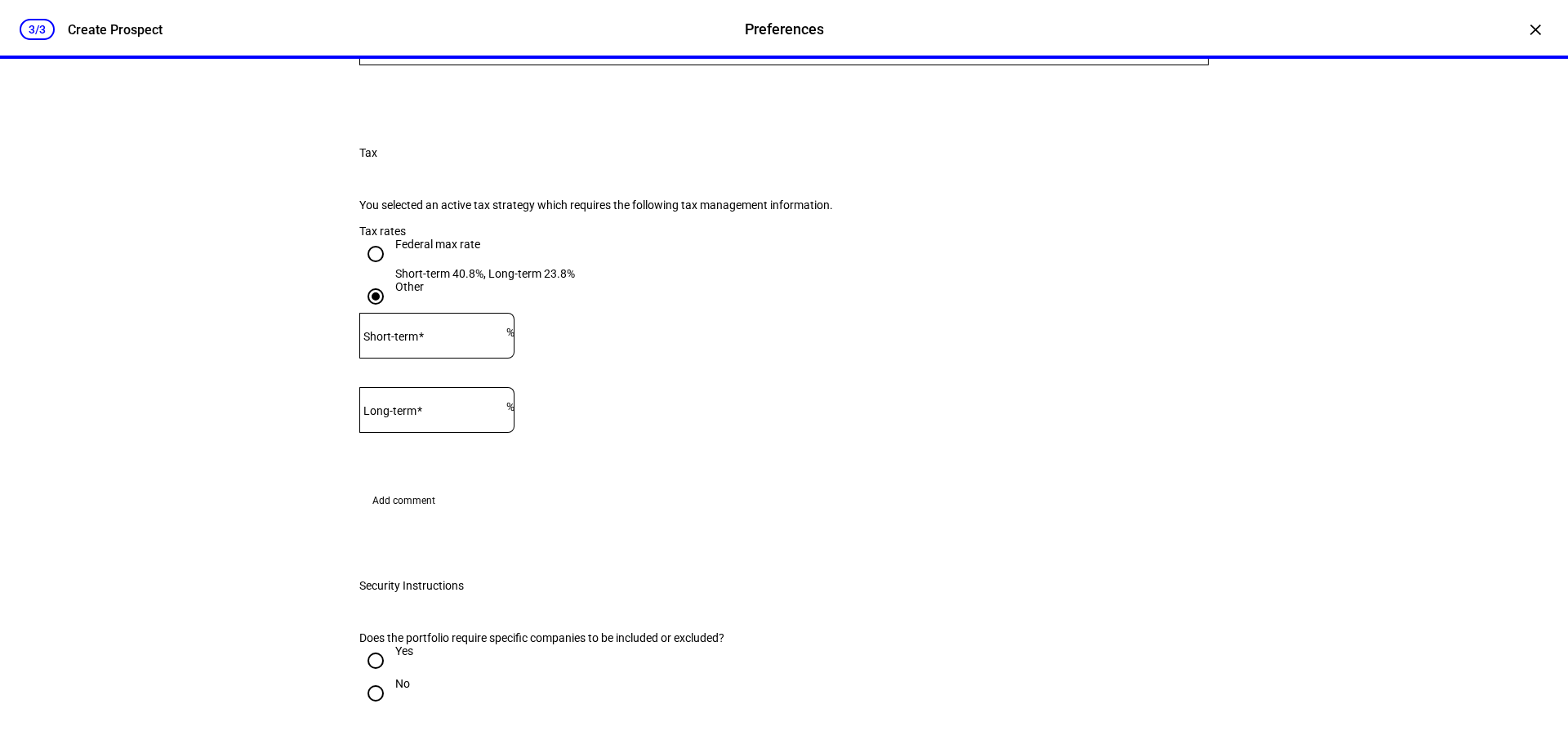
click at [418, 343] on mat-label "Short-term" at bounding box center [391, 337] width 55 height 13
click at [427, 339] on input "Short-term" at bounding box center [432, 333] width 147 height 13
type input "10"
click at [416, 417] on mat-label "Long-term" at bounding box center [390, 411] width 53 height 13
click at [420, 413] on input "Long-term" at bounding box center [432, 407] width 147 height 13
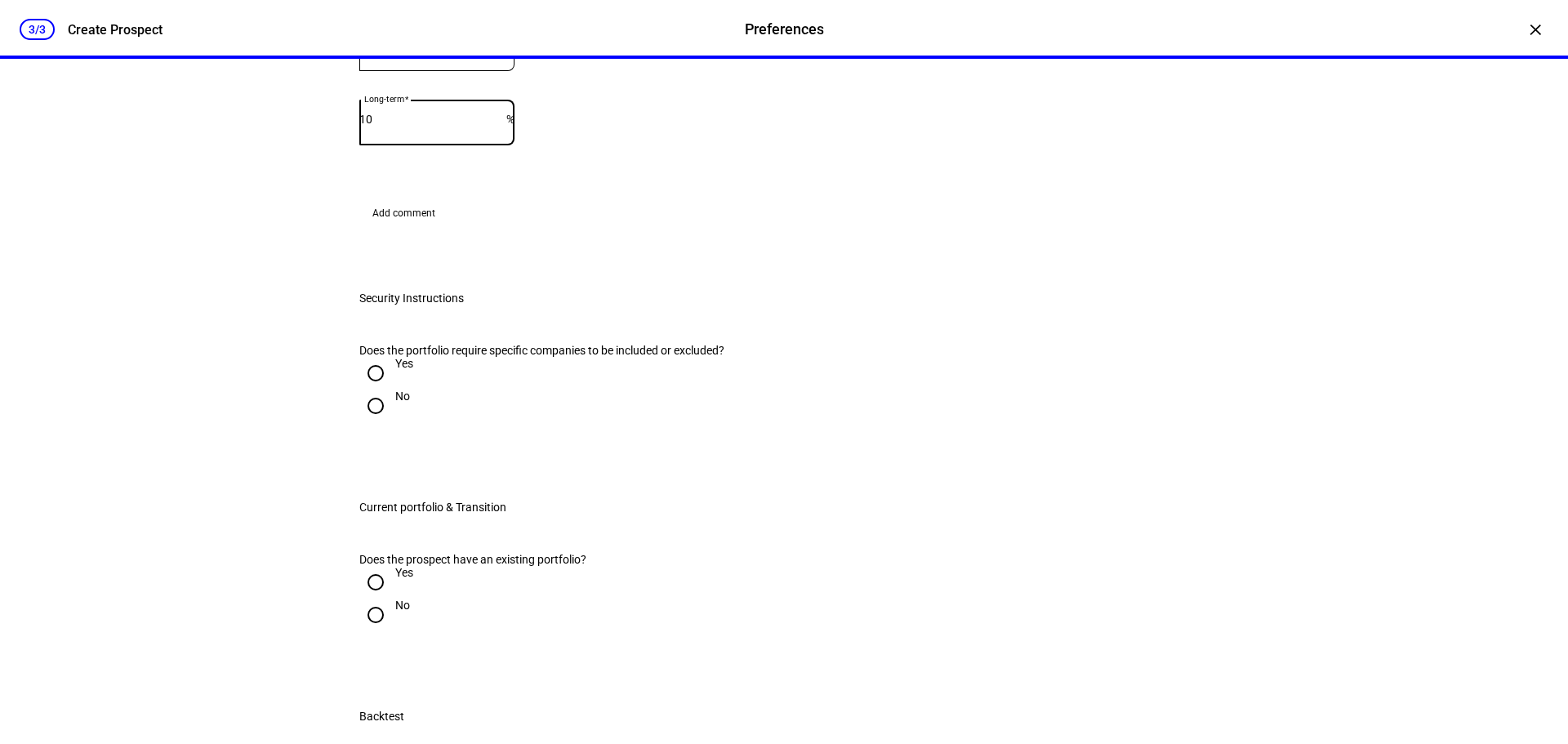
scroll to position [1225, 0]
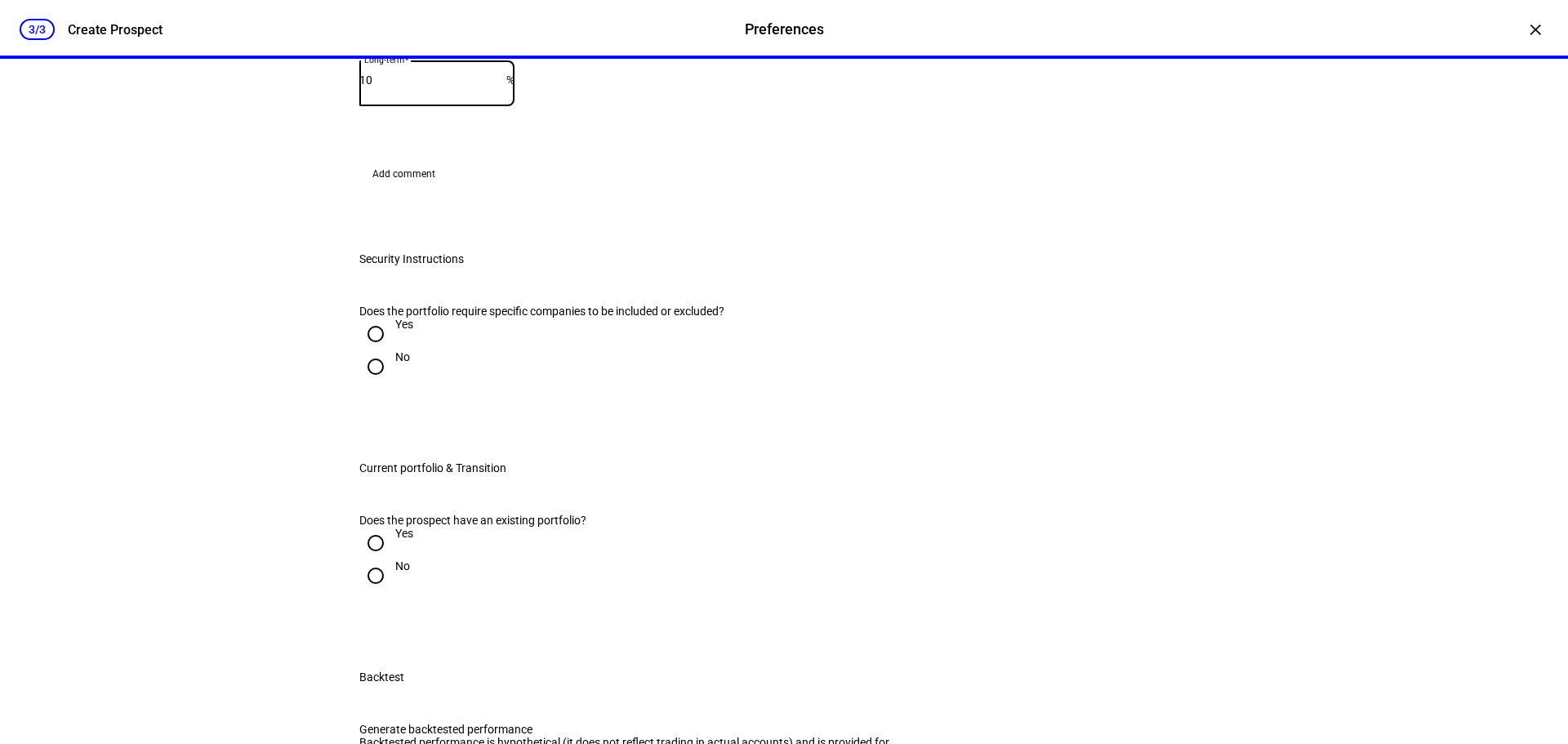
type input "10"
click at [411, 187] on span "Add comment" at bounding box center [404, 174] width 63 height 26
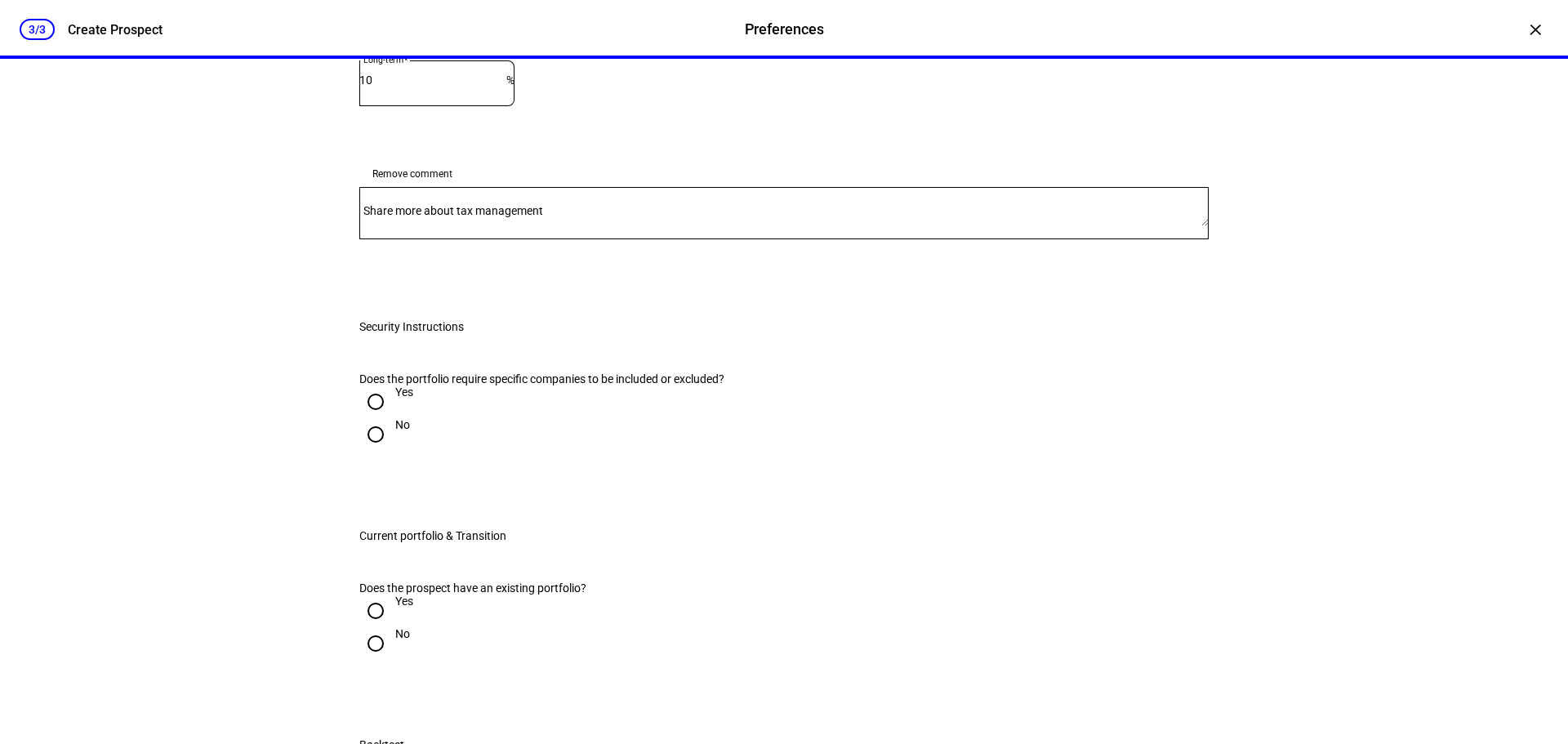
click at [424, 217] on mat-label "Share more about tax management" at bounding box center [453, 211] width 179 height 13
click at [424, 226] on textarea "Share more about tax management" at bounding box center [784, 213] width 849 height 26
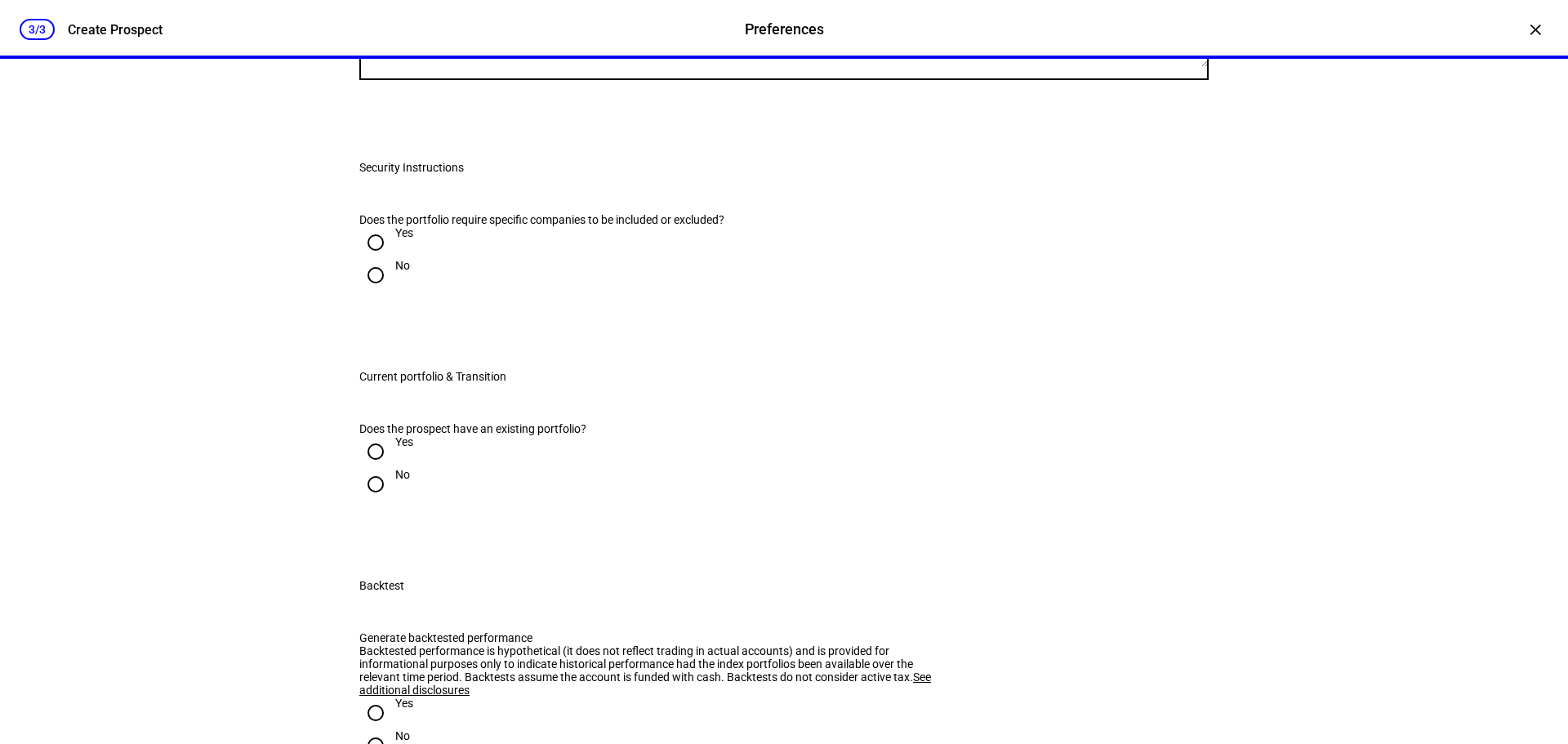
scroll to position [1389, 0]
type textarea "Not sure what this is."
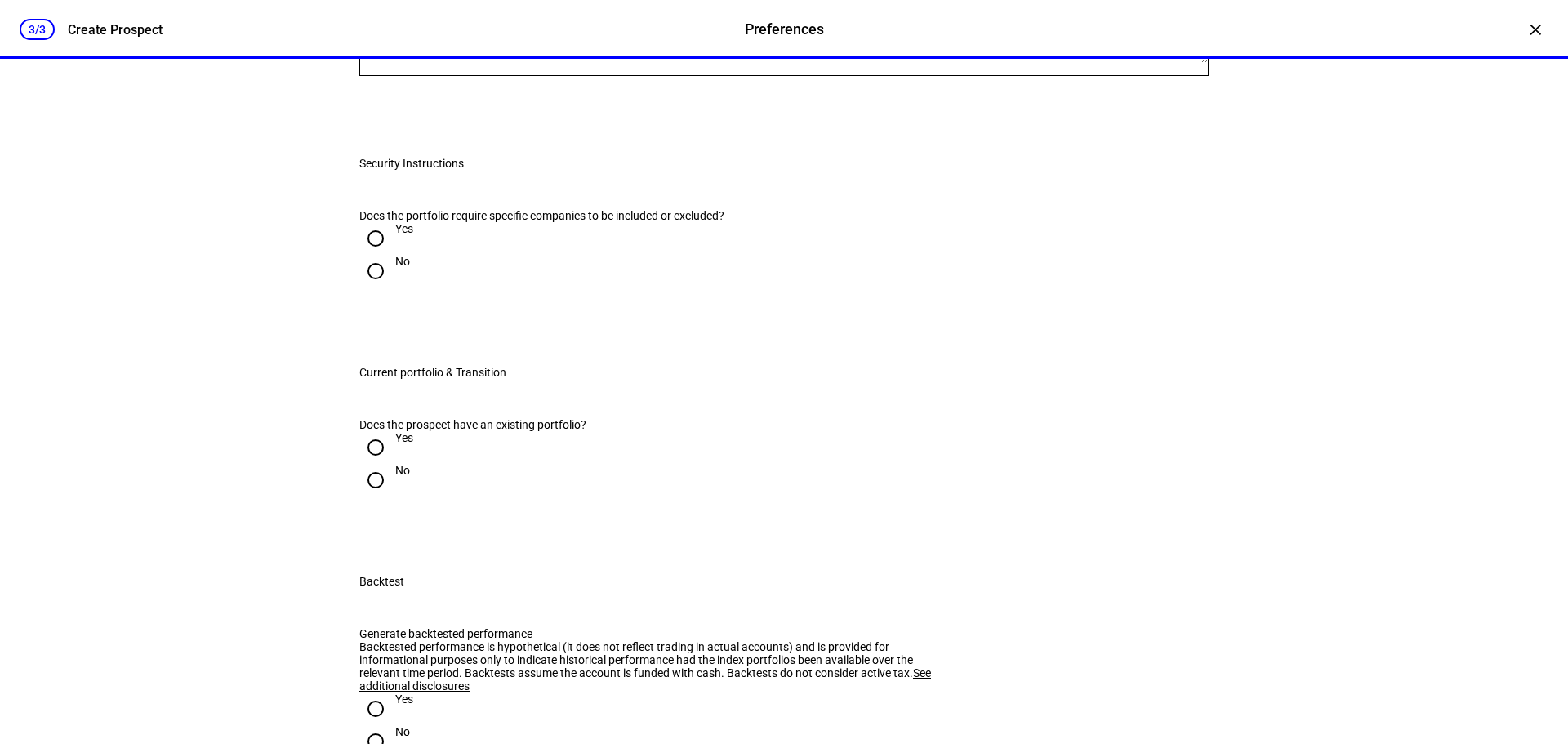
click at [373, 288] on input "No" at bounding box center [375, 271] width 32 height 32
radio input "true"
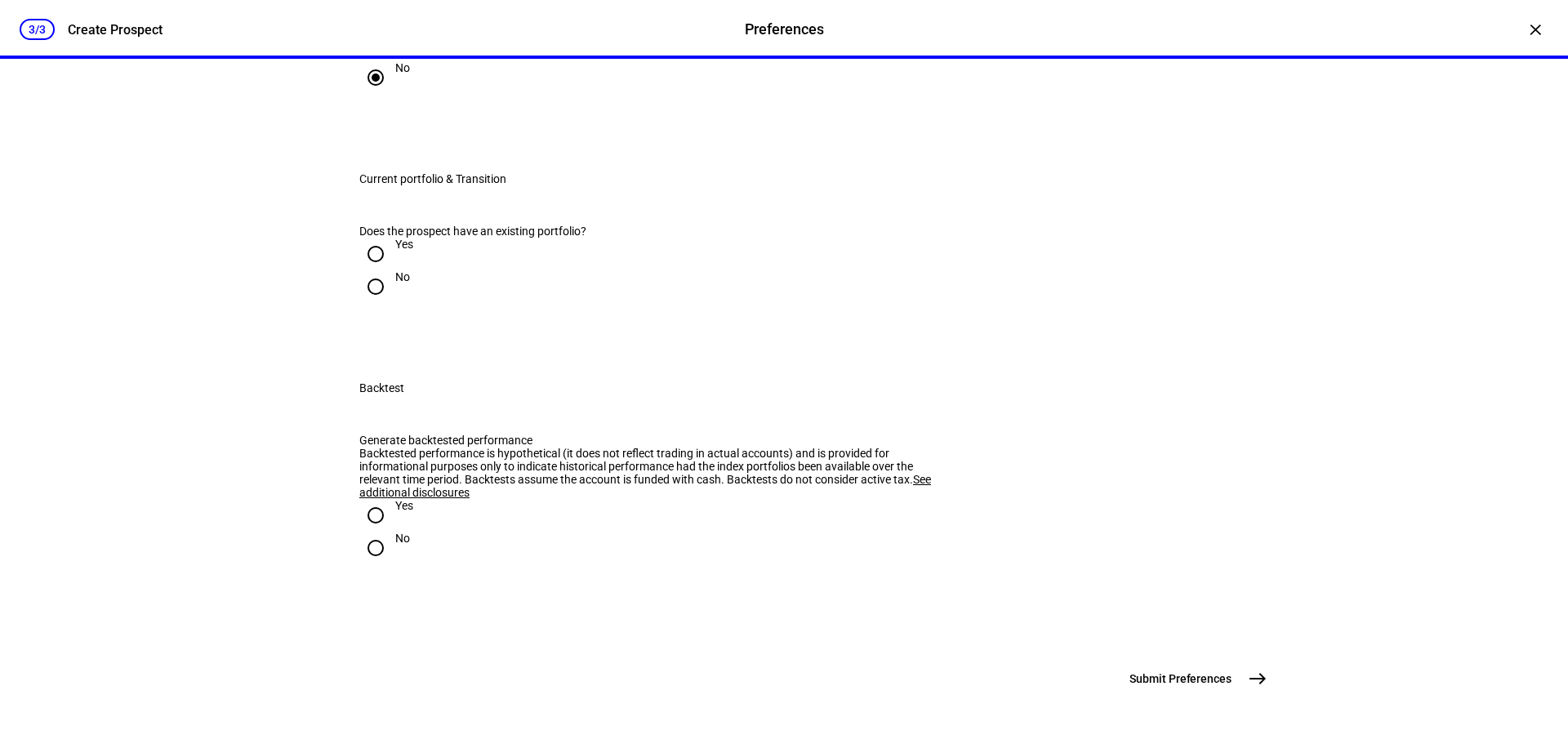
scroll to position [1716, 0]
click at [369, 303] on input "No" at bounding box center [375, 286] width 32 height 32
radio input "true"
click at [371, 499] on input "Yes" at bounding box center [375, 515] width 32 height 32
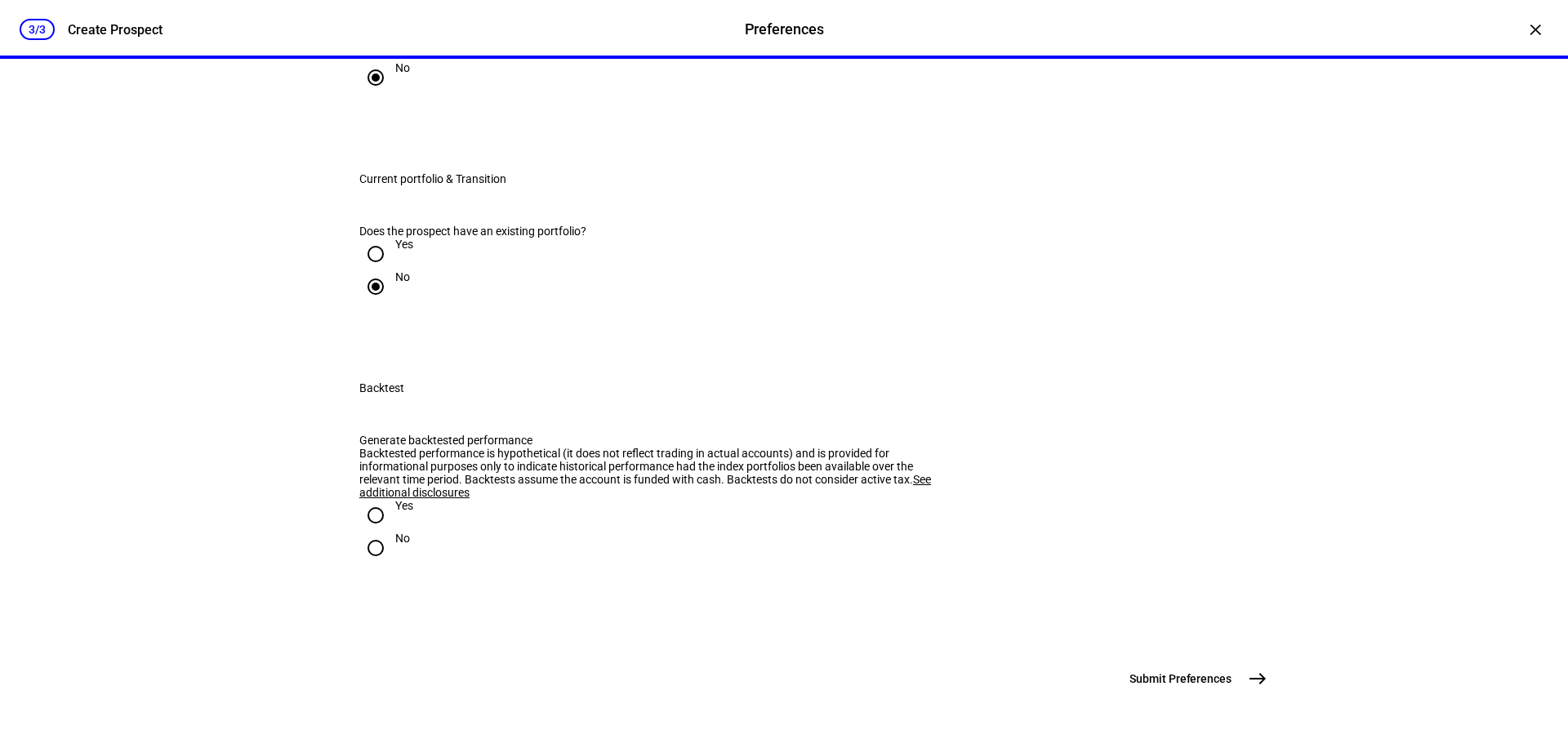
radio input "true"
click at [1251, 677] on mat-icon "east" at bounding box center [1258, 679] width 20 height 20
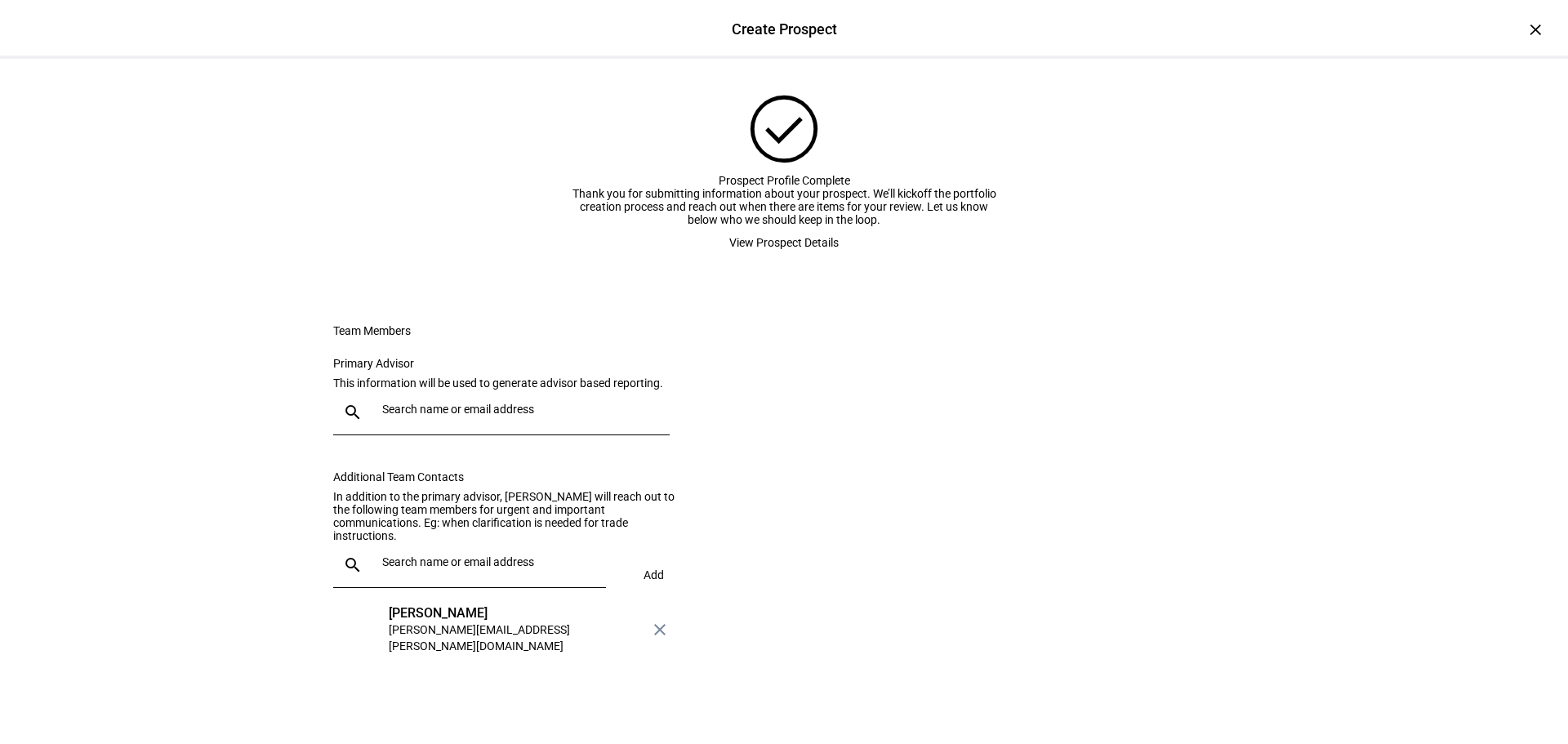
scroll to position [0, 0]
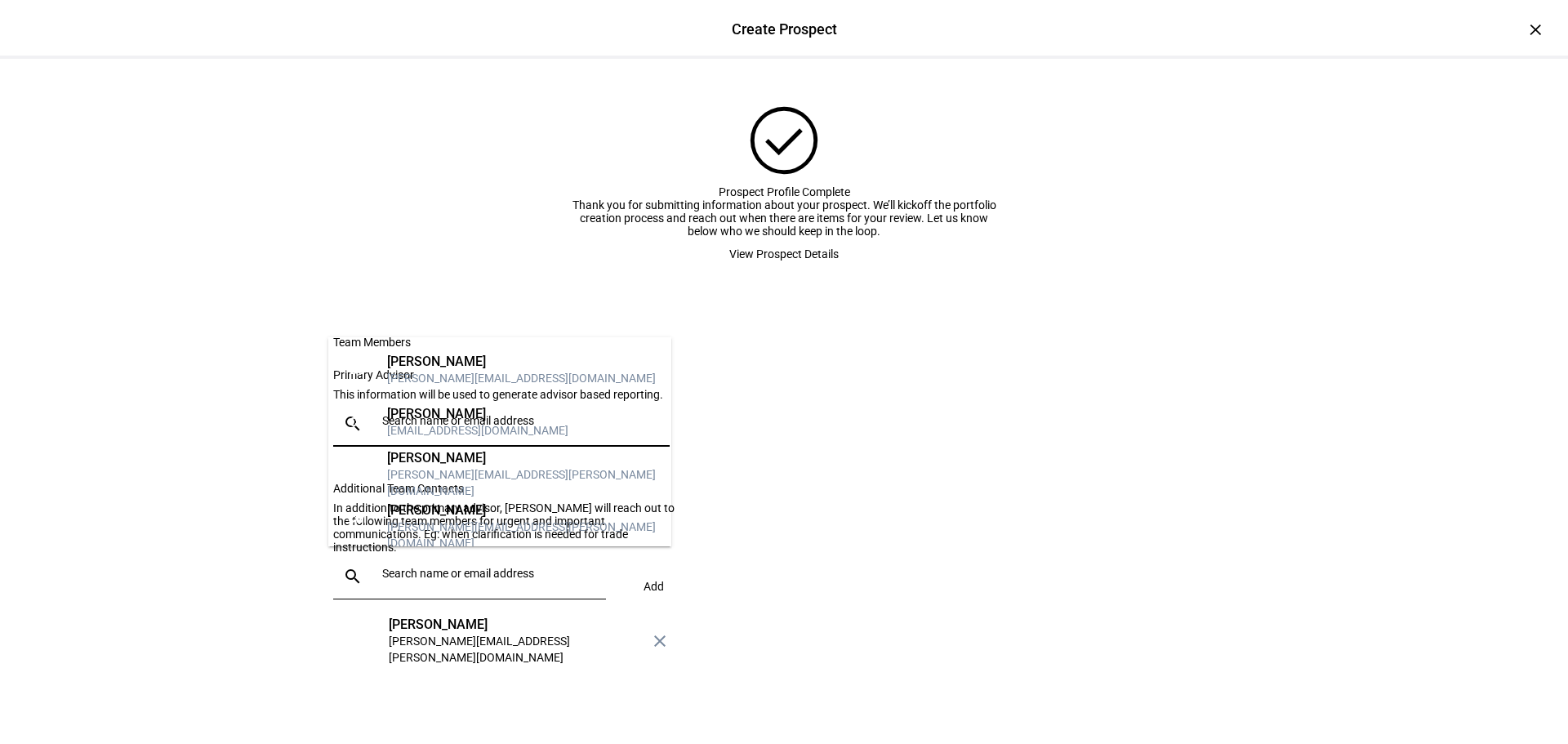
click at [460, 427] on input "text" at bounding box center [523, 421] width 281 height 13
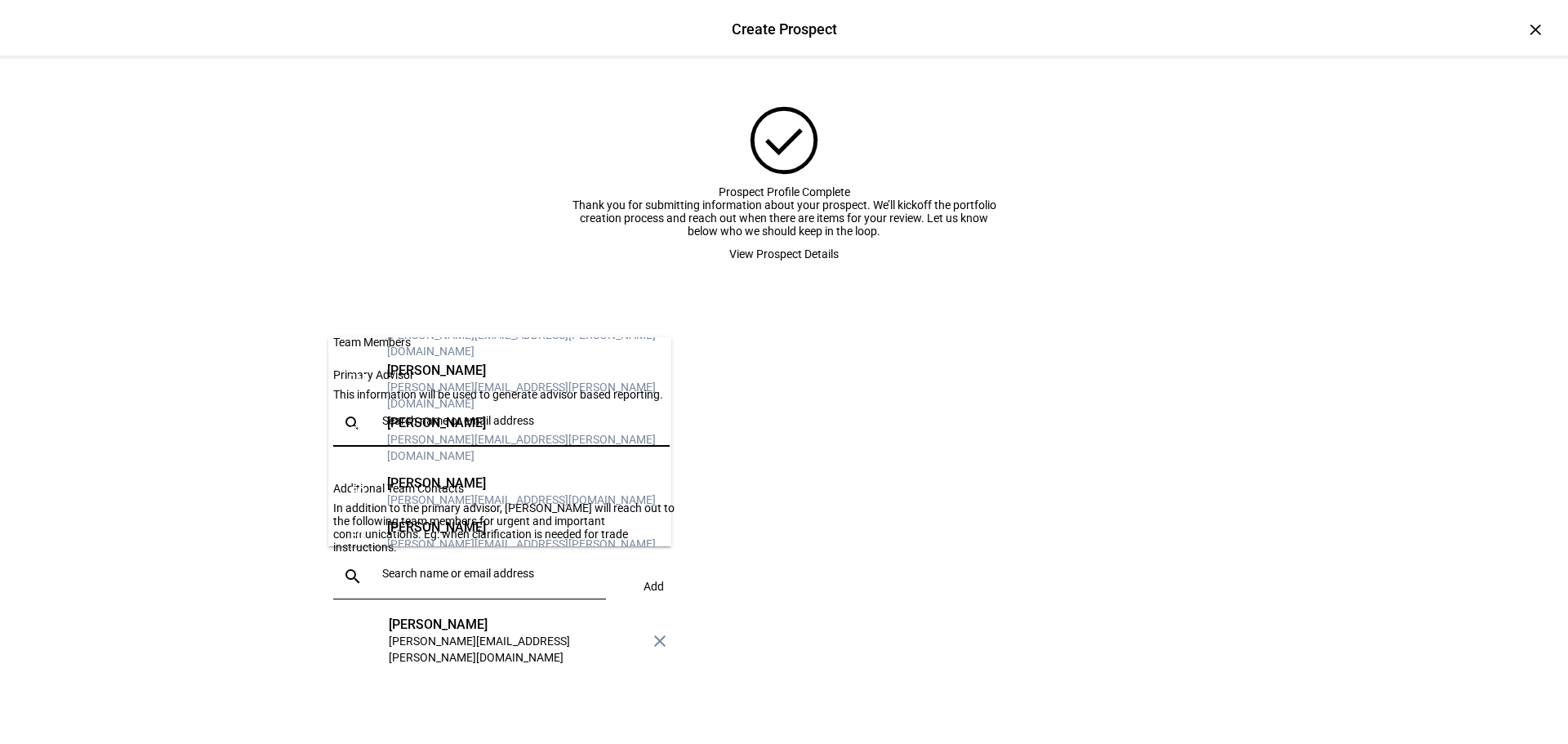
scroll to position [164, 0]
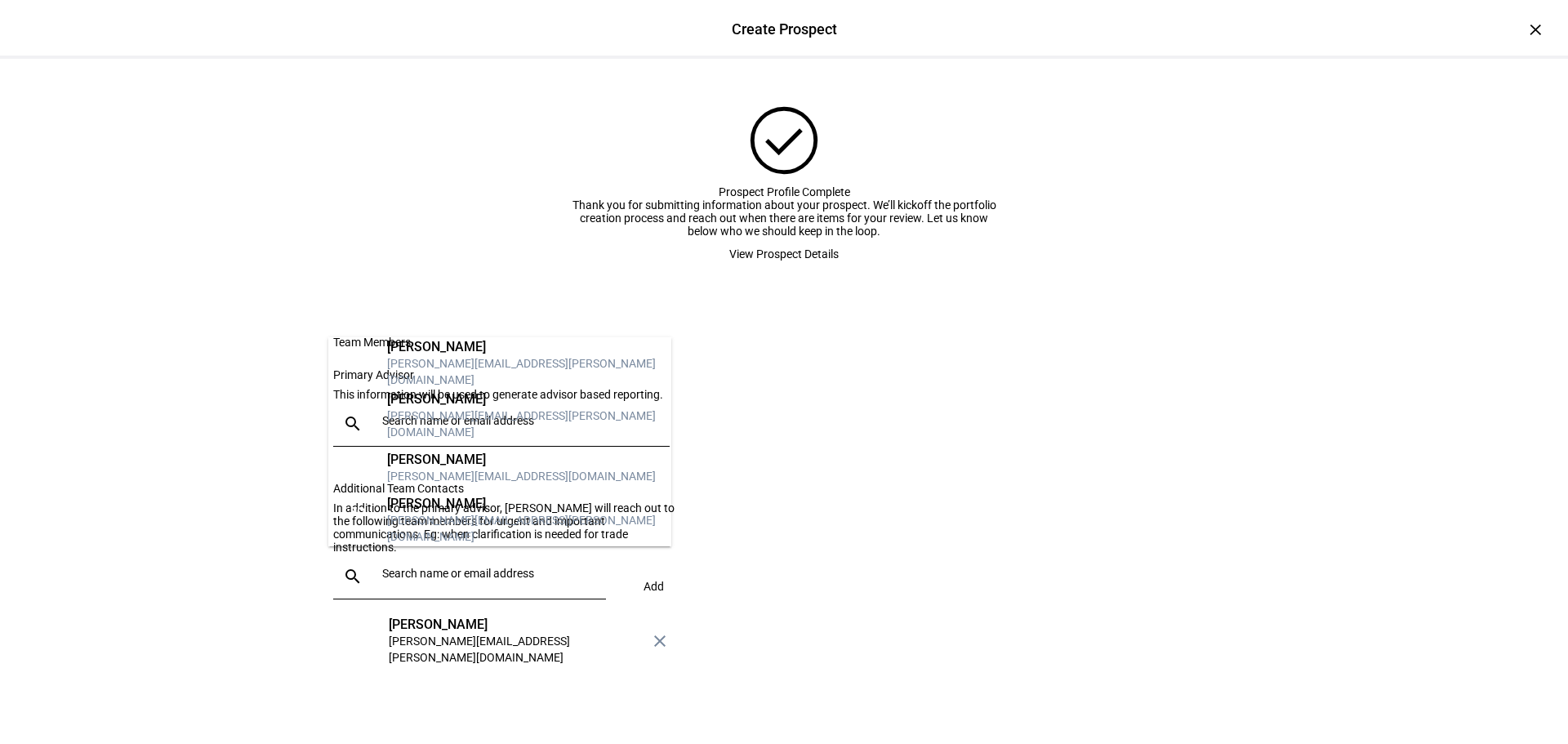
click at [447, 496] on div "[PERSON_NAME]" at bounding box center [523, 505] width 271 height 17
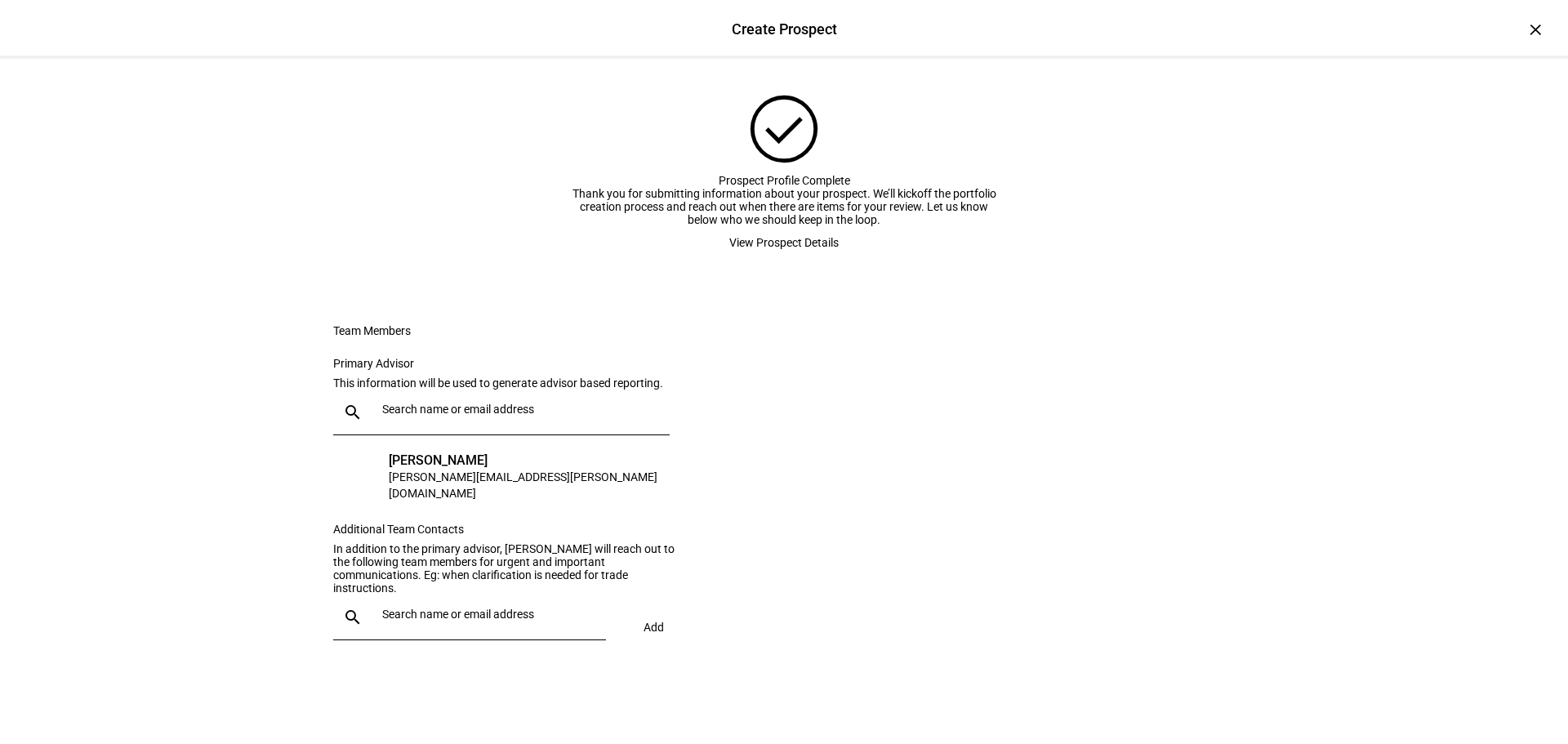
scroll to position [175, 0]
click at [496, 617] on input "text" at bounding box center [490, 614] width 217 height 13
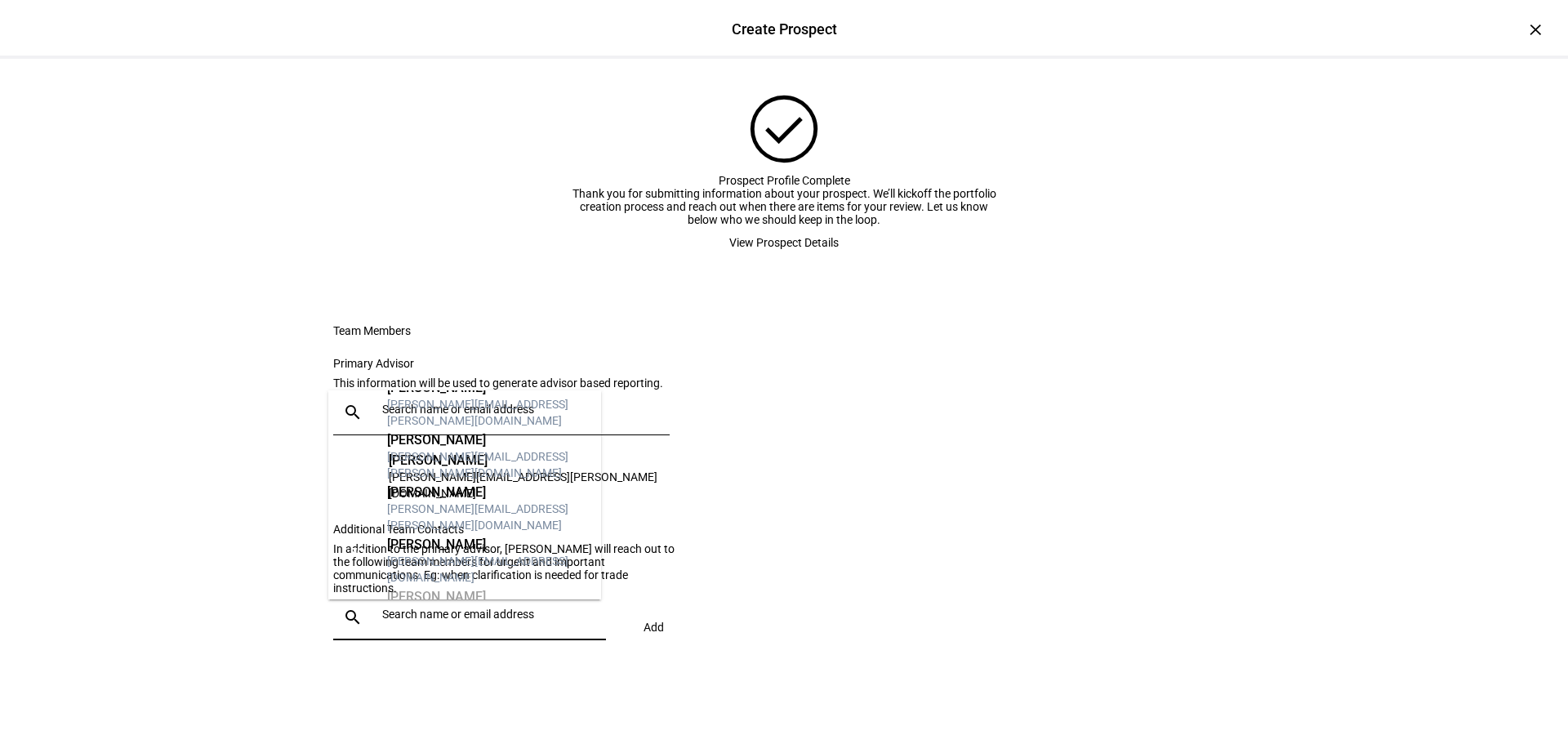
scroll to position [164, 0]
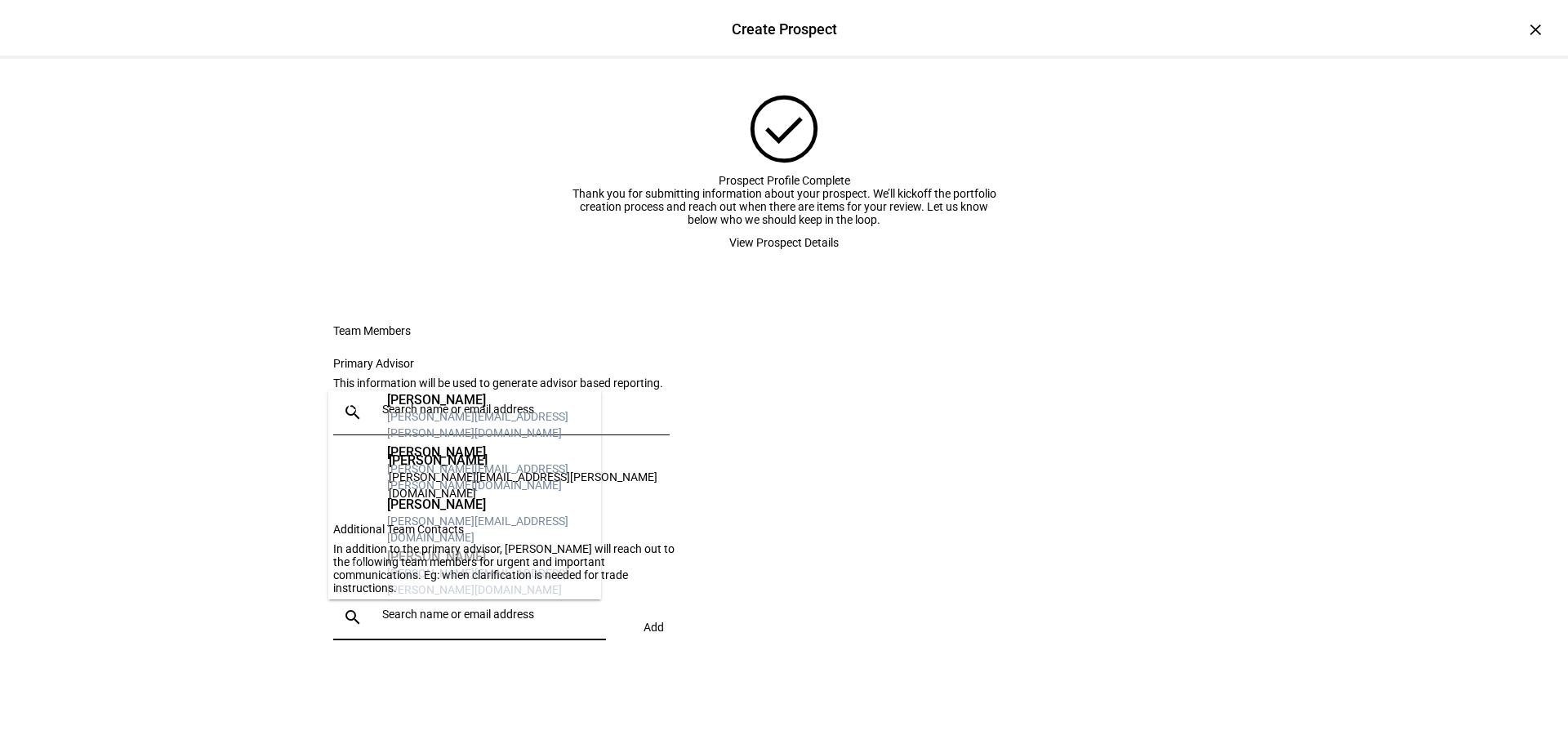
click at [484, 532] on div "BS [PERSON_NAME] [PERSON_NAME][EMAIL_ADDRESS][DOMAIN_NAME] CP [PERSON_NAME] [EM…" at bounding box center [465, 495] width 273 height 209
click at [824, 501] on eth-form-card "Team Members Primary Advisor This information will be used to generate advisor …" at bounding box center [784, 490] width 980 height 410
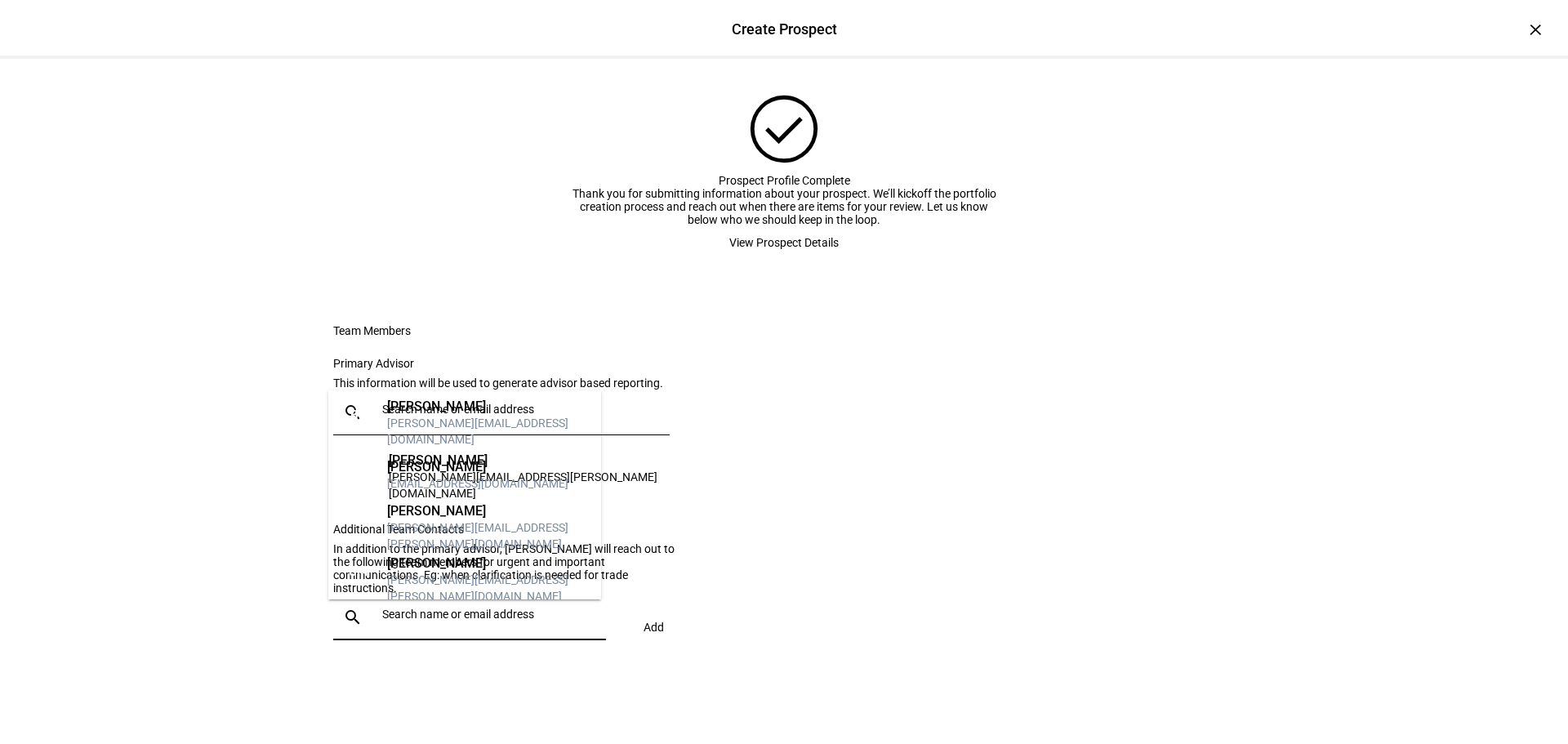
click at [424, 619] on input "text" at bounding box center [490, 614] width 217 height 13
click at [440, 415] on div "[PERSON_NAME]" at bounding box center [488, 407] width 201 height 17
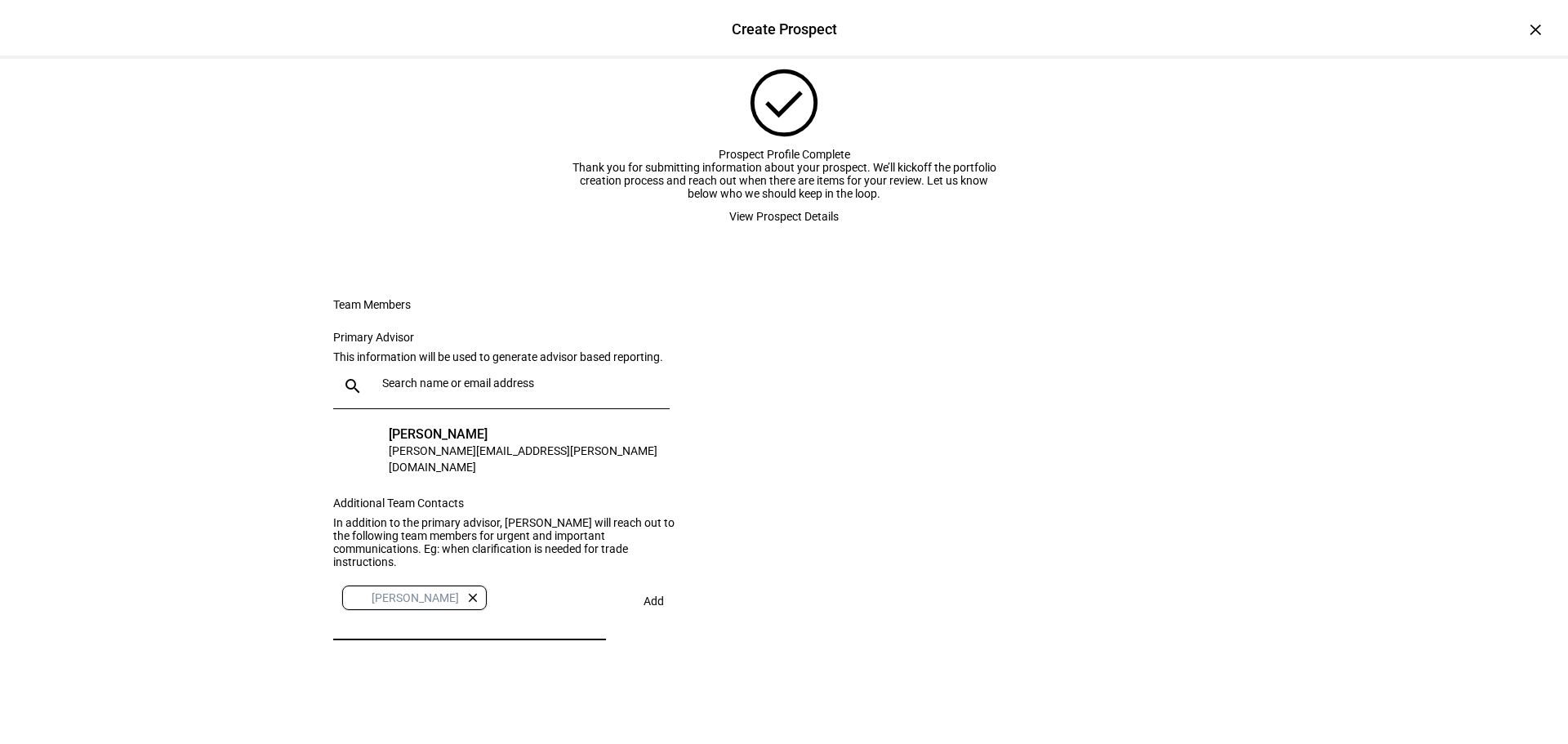
click at [498, 614] on div "BS [PERSON_NAME] close" at bounding box center [463, 598] width 247 height 32
click at [494, 614] on div "BS [PERSON_NAME] close" at bounding box center [463, 598] width 247 height 32
click at [656, 611] on span at bounding box center [654, 601] width 57 height 39
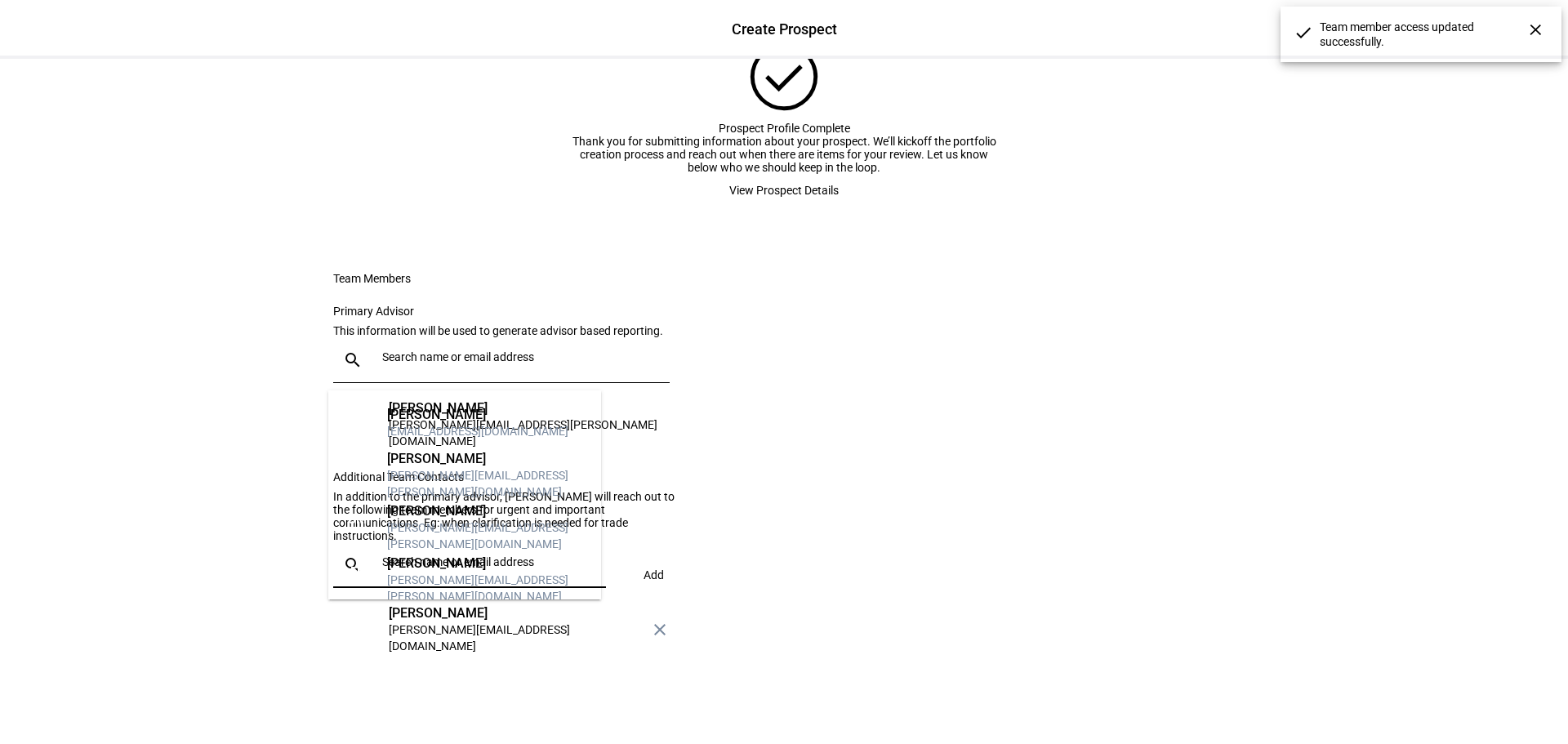
click at [429, 569] on input "text" at bounding box center [490, 562] width 217 height 13
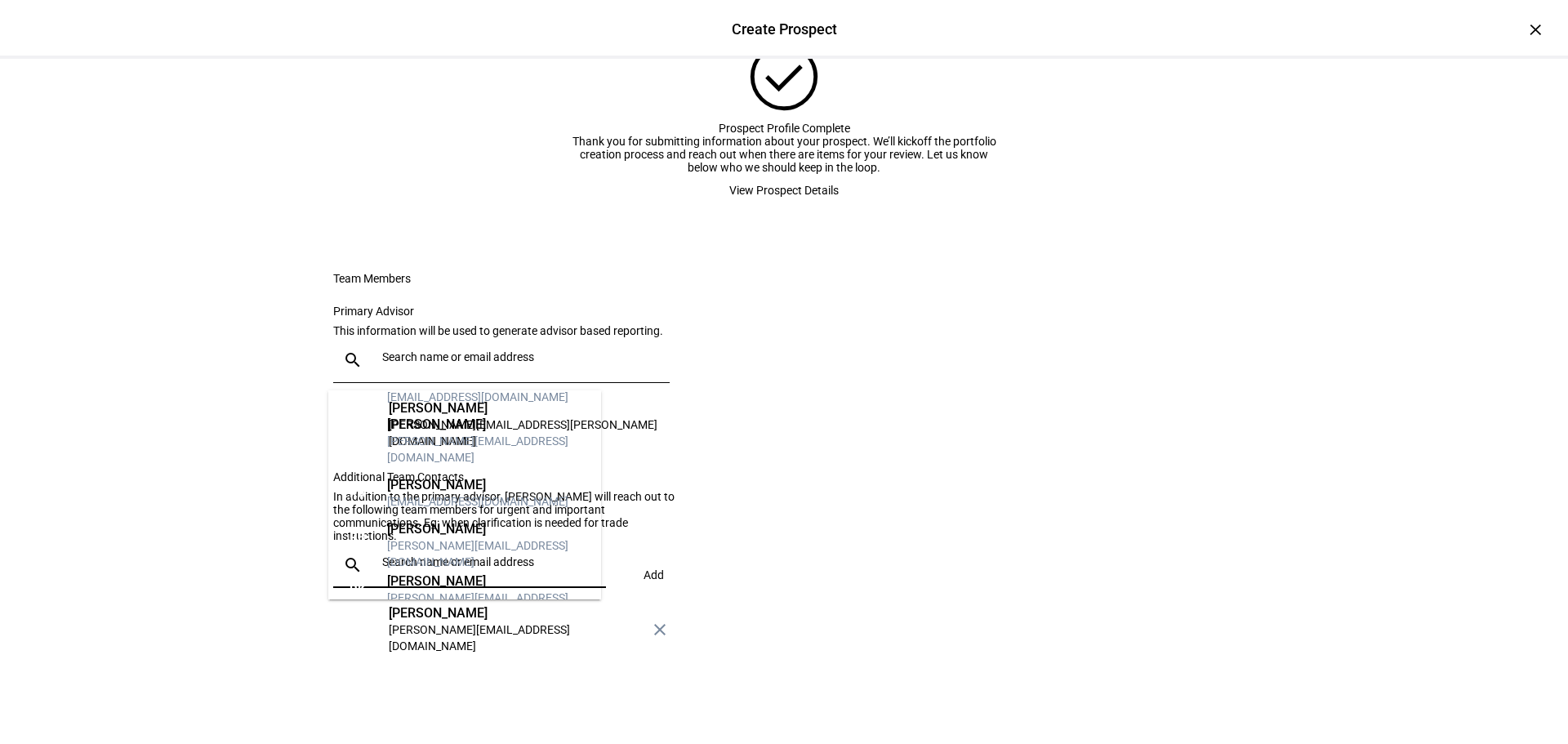
scroll to position [765, 0]
click at [784, 586] on eth-form-card "Team Members Primary Advisor This information will be used to generate advisor …" at bounding box center [784, 464] width 980 height 462
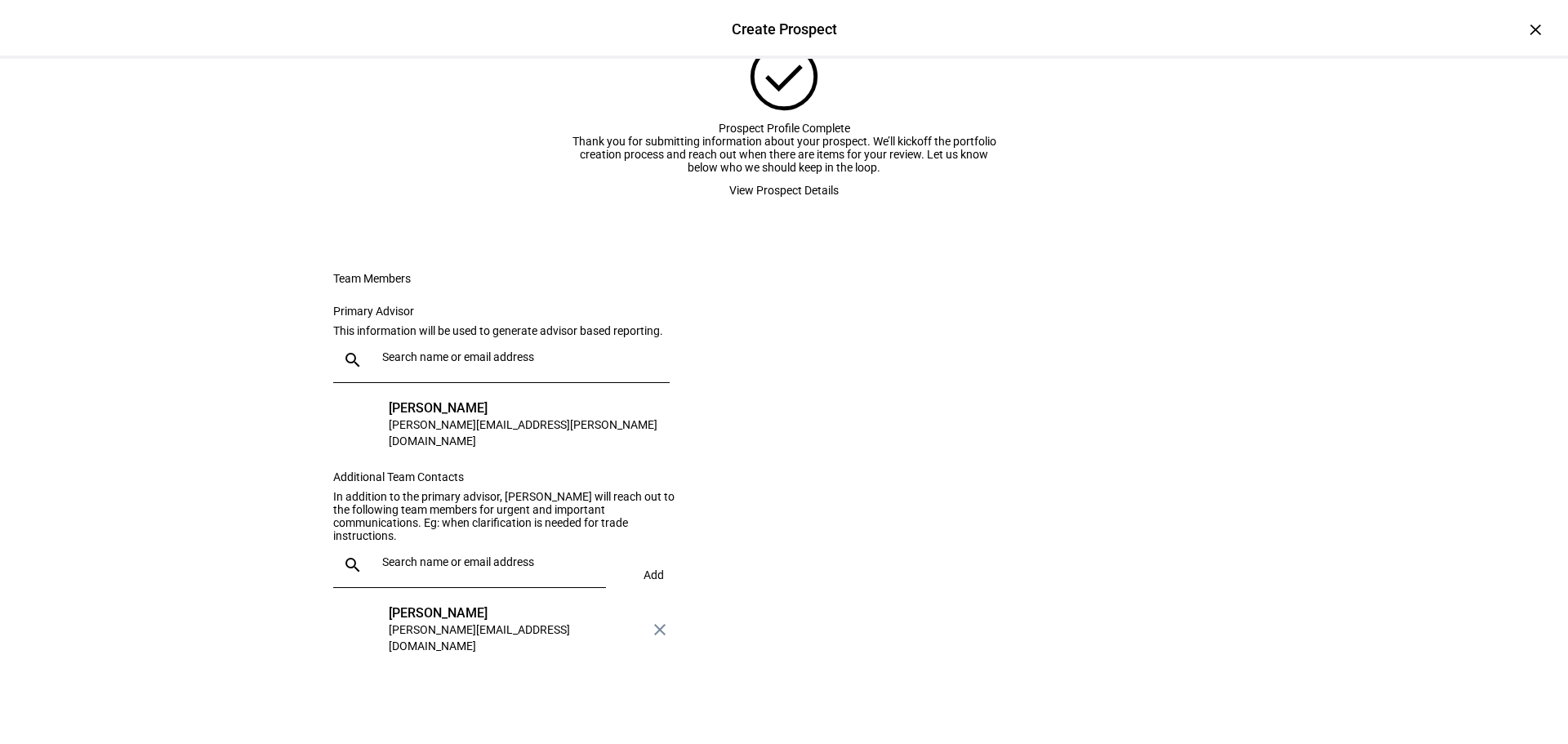
click at [641, 604] on div "search Add" at bounding box center [511, 574] width 356 height 62
click at [446, 622] on div "[PERSON_NAME]" at bounding box center [516, 613] width 255 height 17
click at [648, 567] on div "search Add" at bounding box center [511, 574] width 356 height 62
click at [662, 627] on mat-icon "close" at bounding box center [660, 630] width 20 height 20
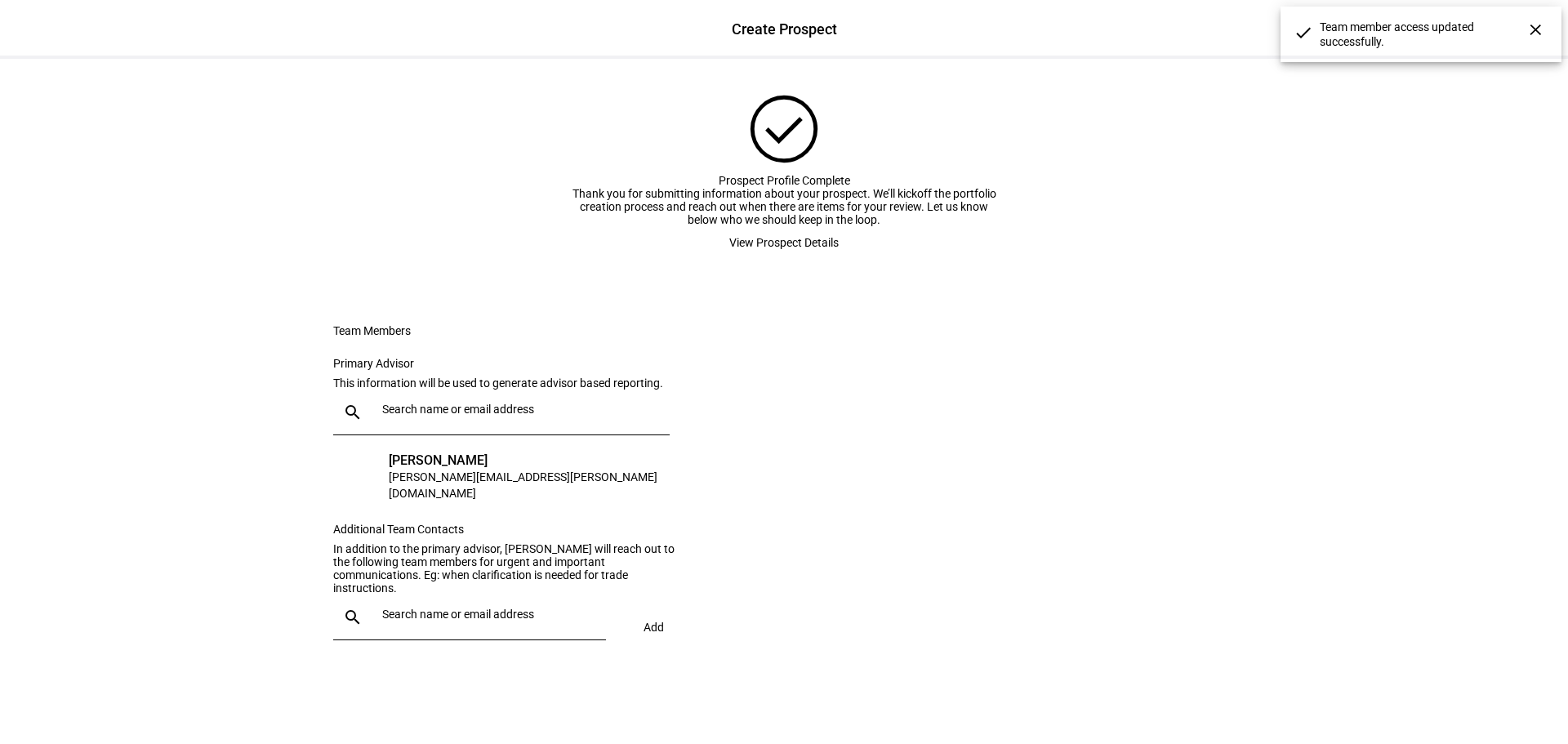
scroll to position [175, 0]
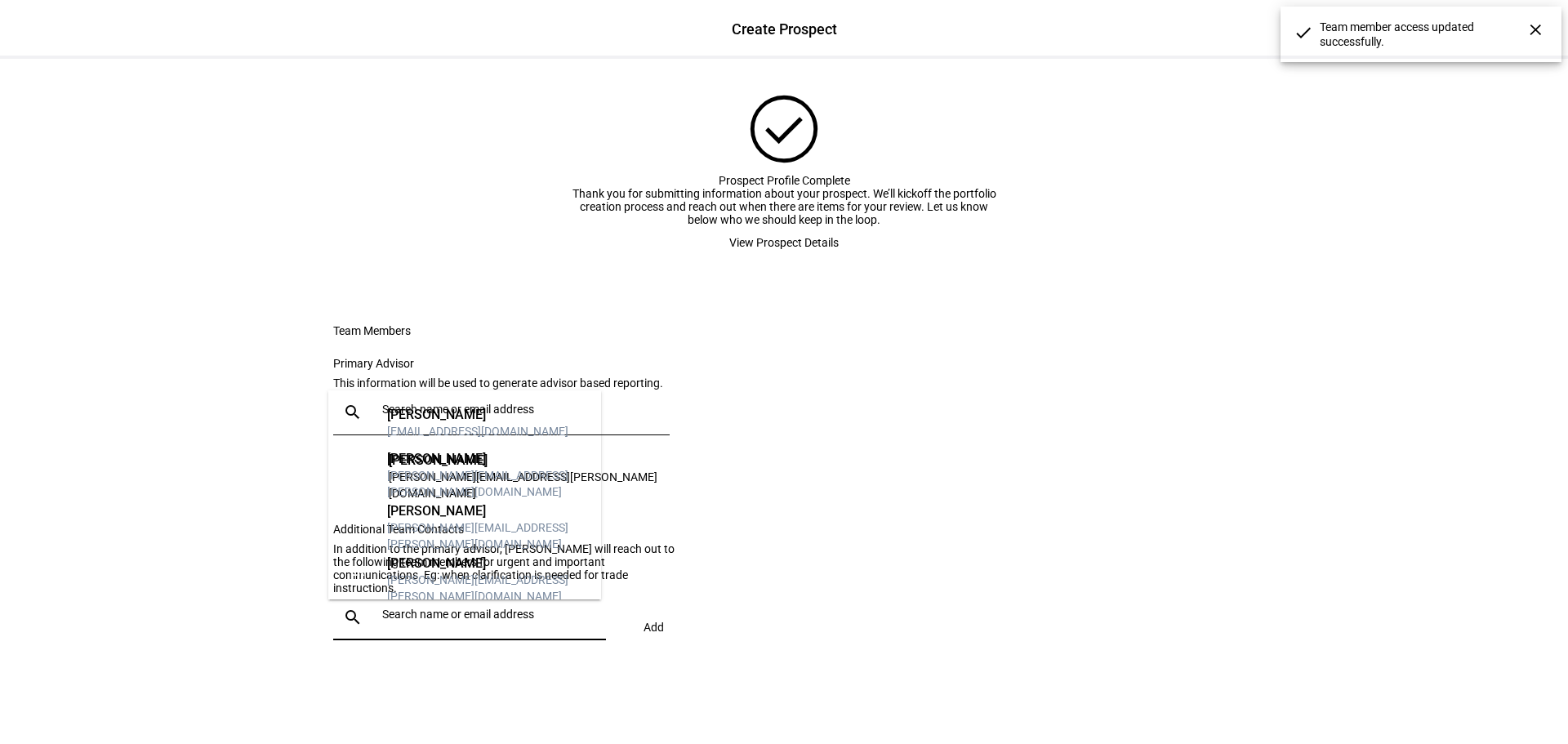
click at [523, 621] on input "text" at bounding box center [490, 614] width 217 height 13
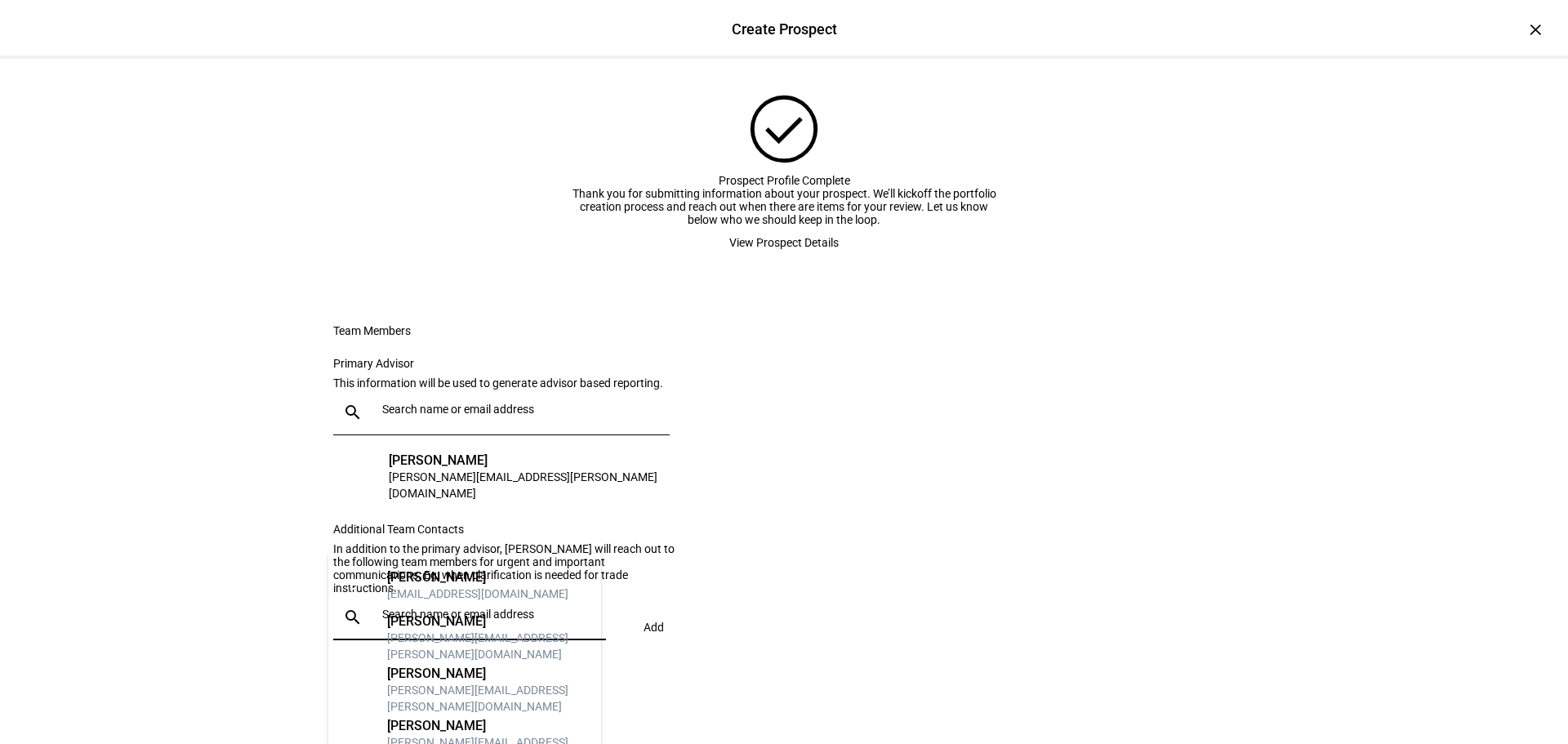
scroll to position [0, 0]
click at [752, 575] on eth-form-card "Team Members Primary Advisor This information will be used to generate advisor …" at bounding box center [784, 490] width 980 height 410
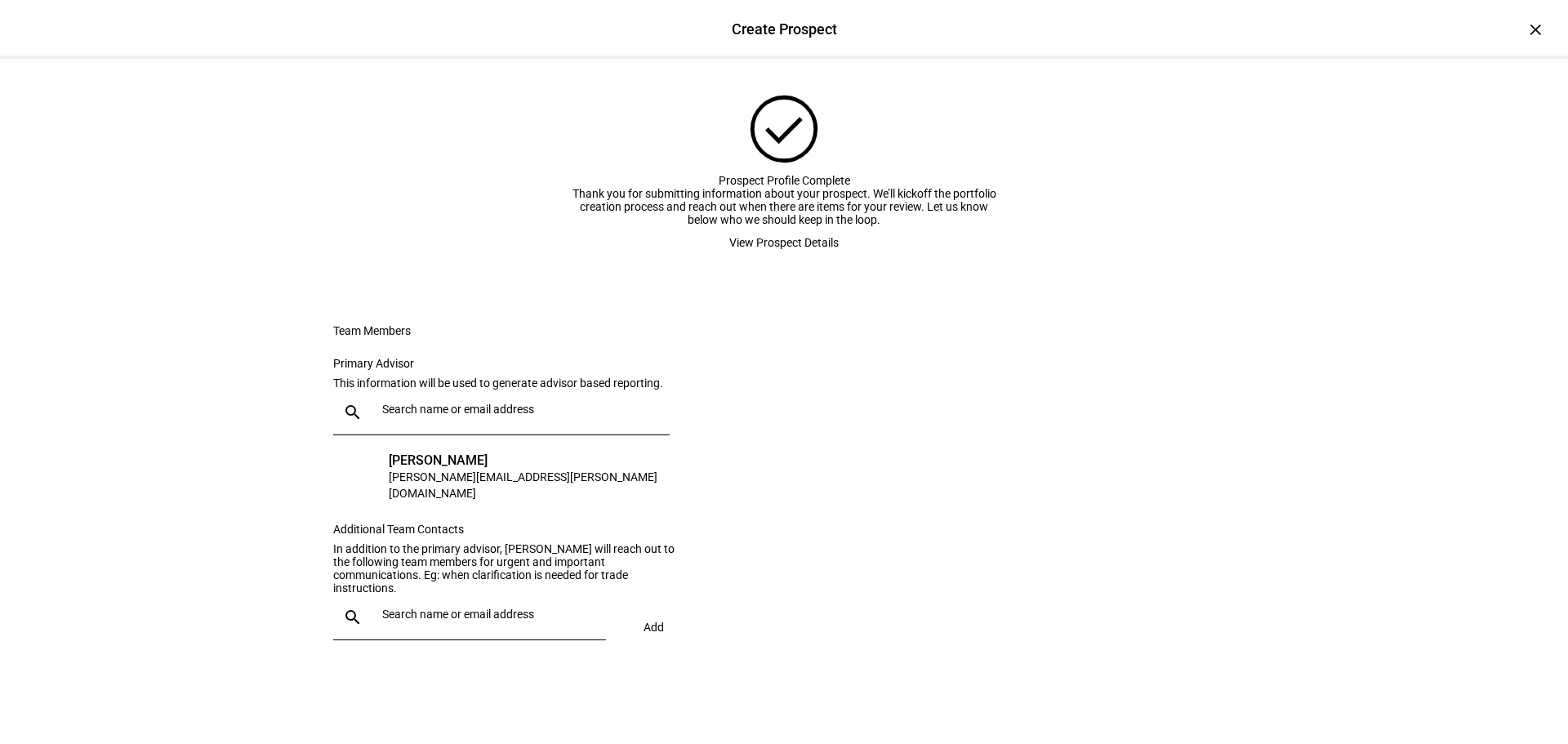
scroll to position [175, 0]
click at [484, 621] on input "text" at bounding box center [490, 614] width 217 height 13
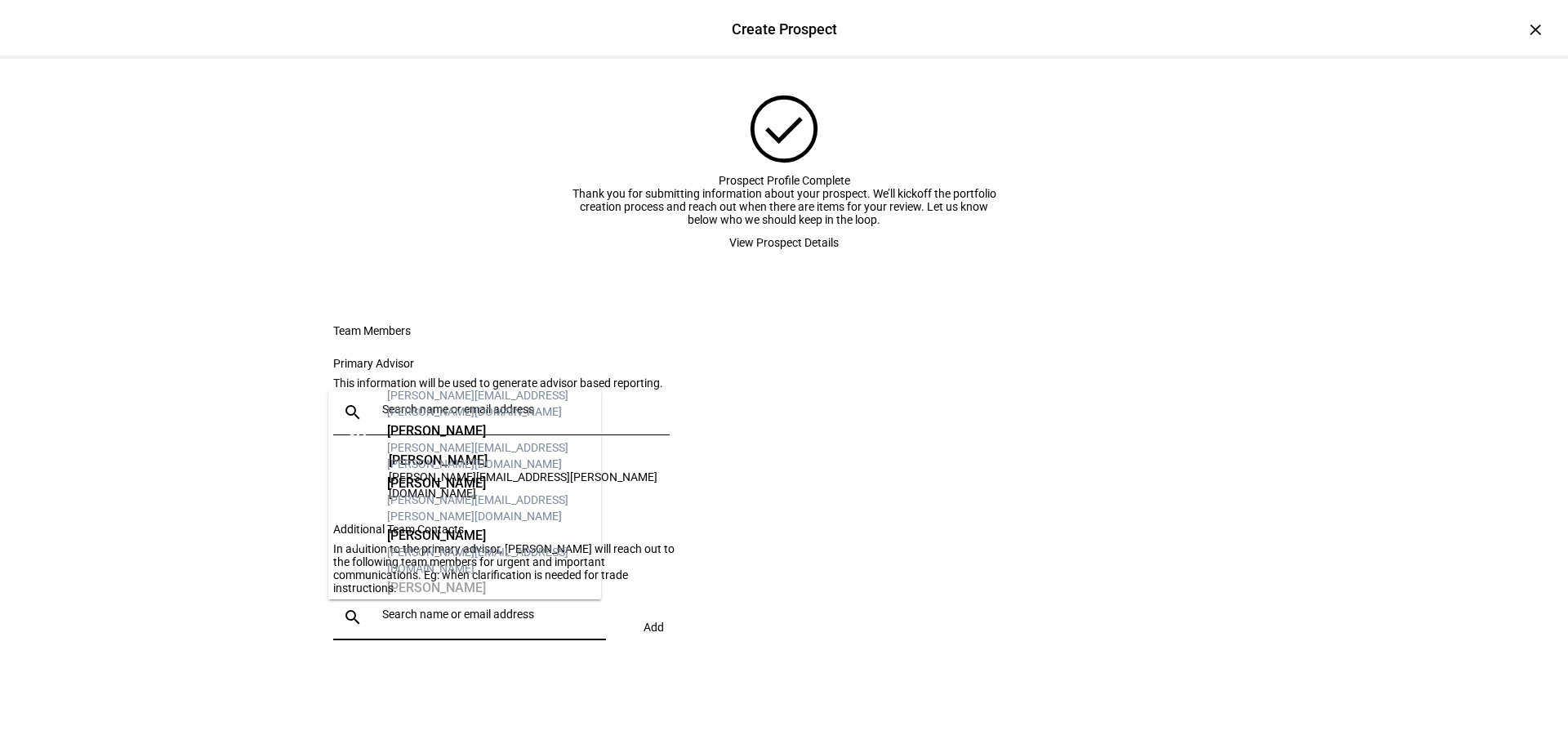
scroll to position [0, 0]
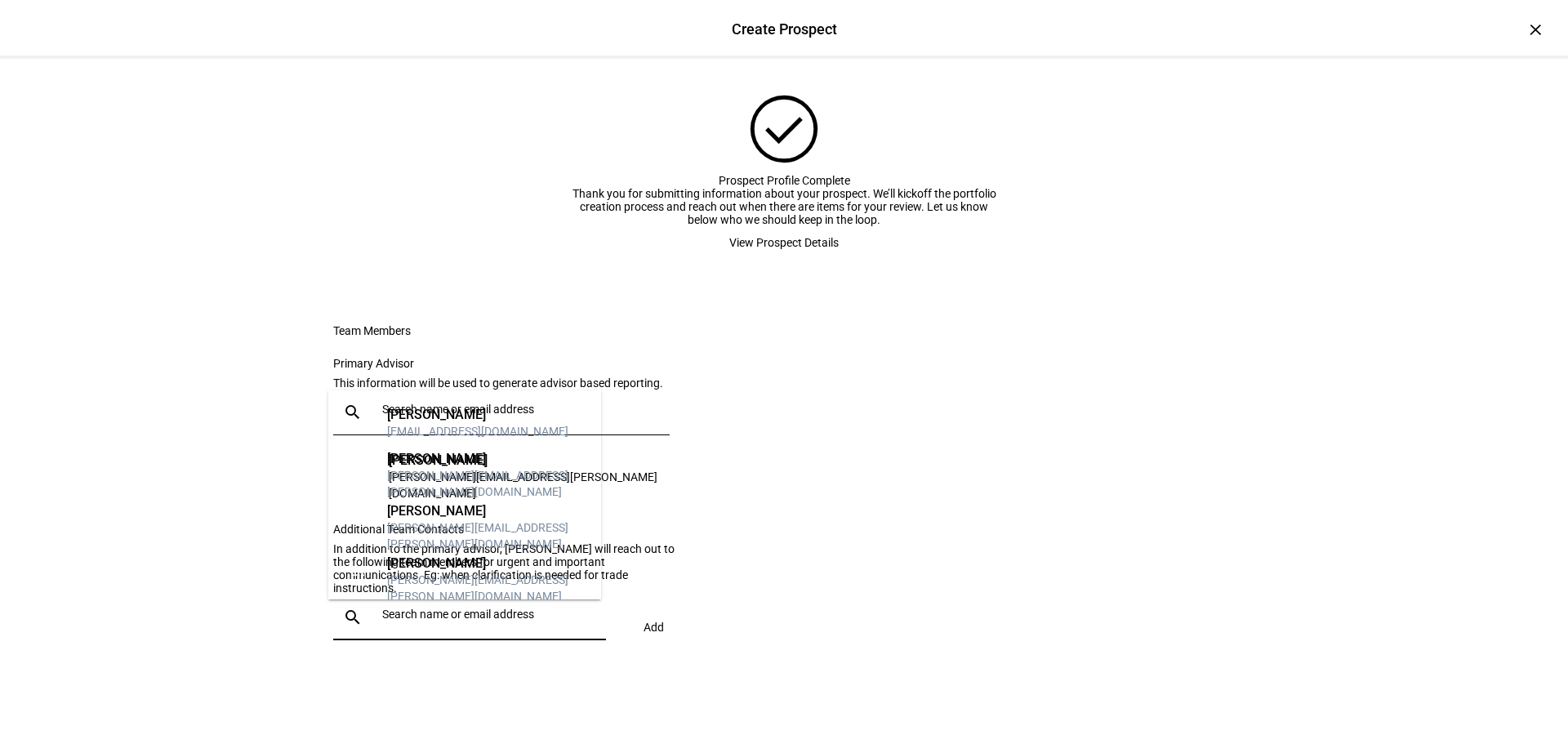
click at [396, 621] on input "text" at bounding box center [490, 614] width 217 height 13
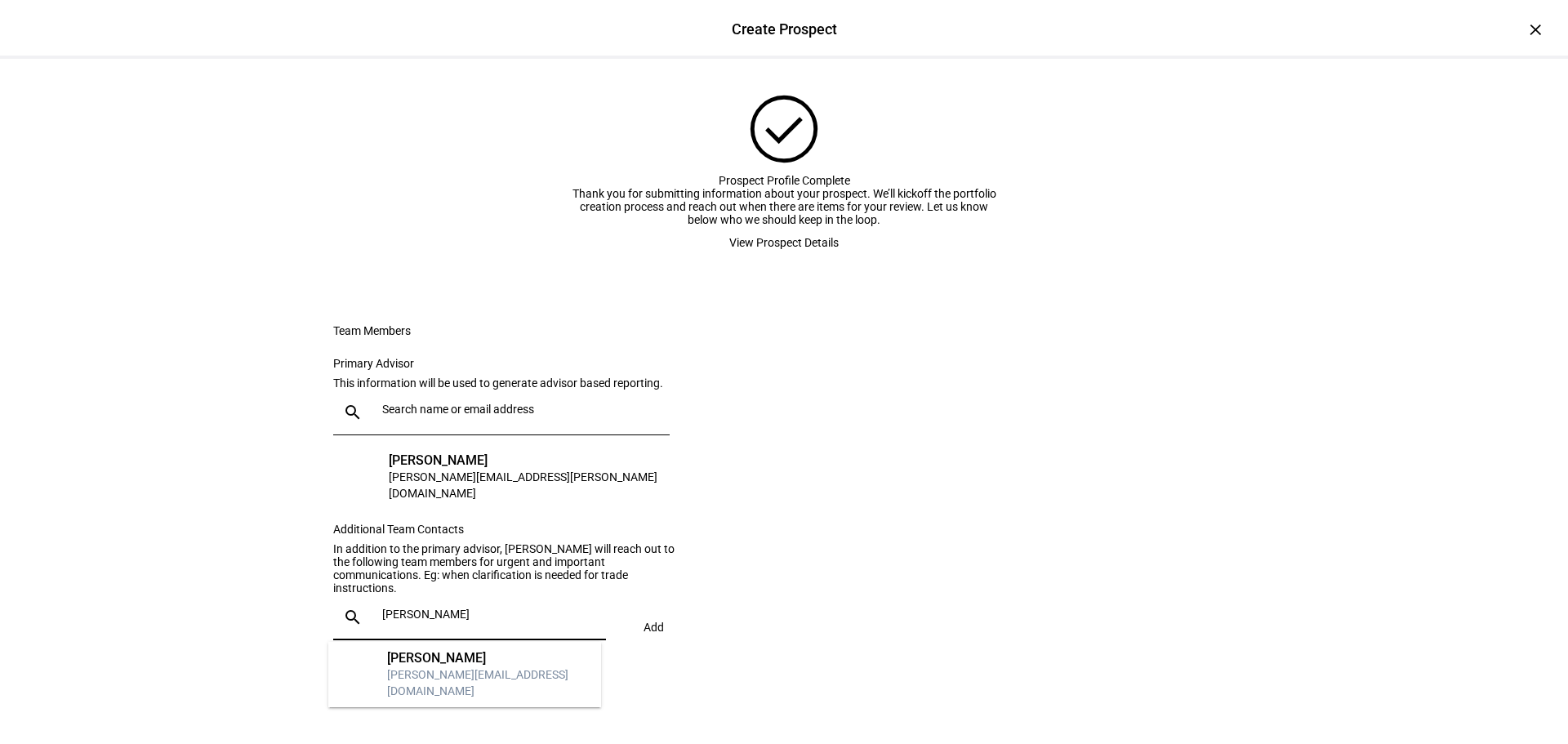
type input "[PERSON_NAME]"
click at [419, 663] on div "[PERSON_NAME]" at bounding box center [488, 658] width 201 height 17
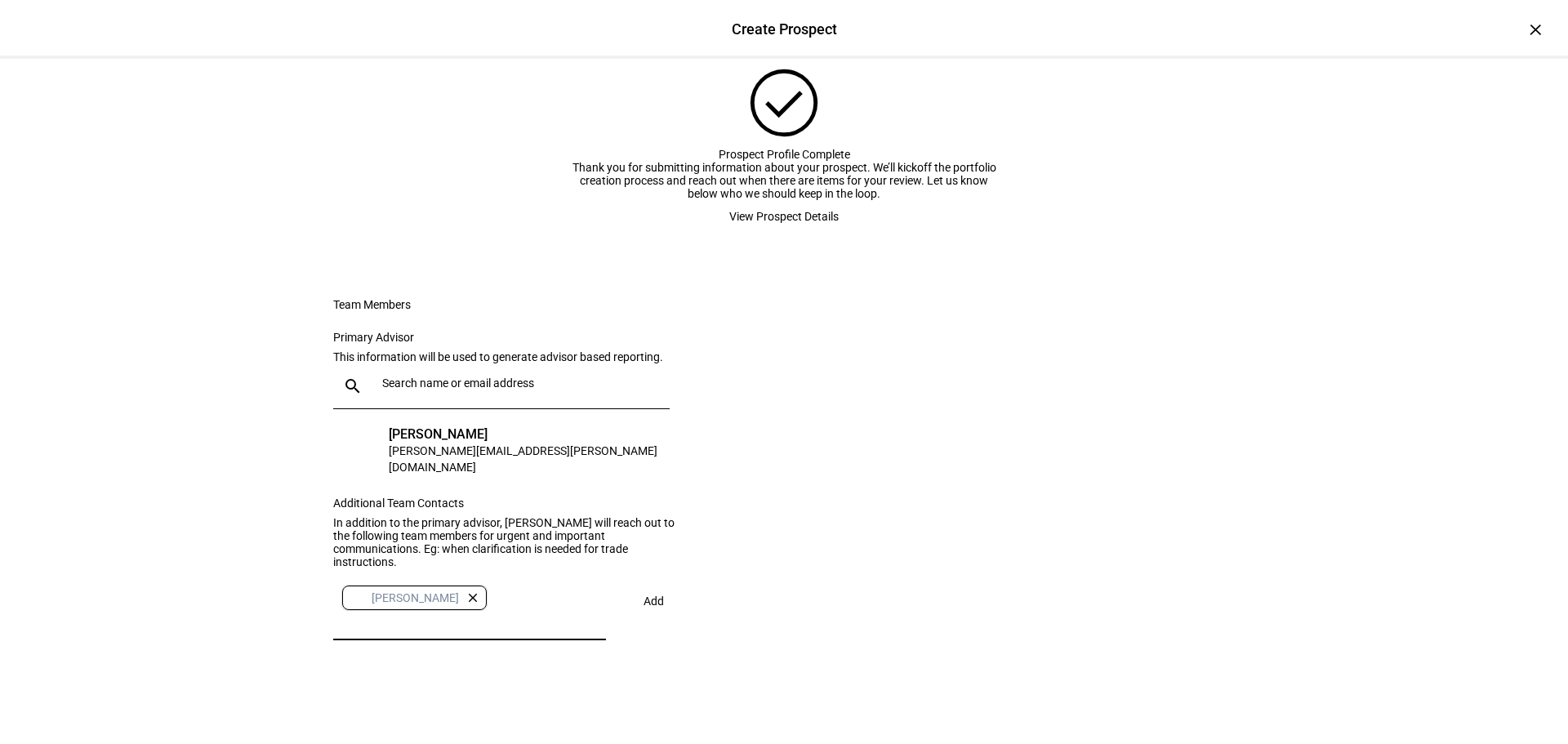
click at [643, 608] on span "Add" at bounding box center [653, 601] width 21 height 13
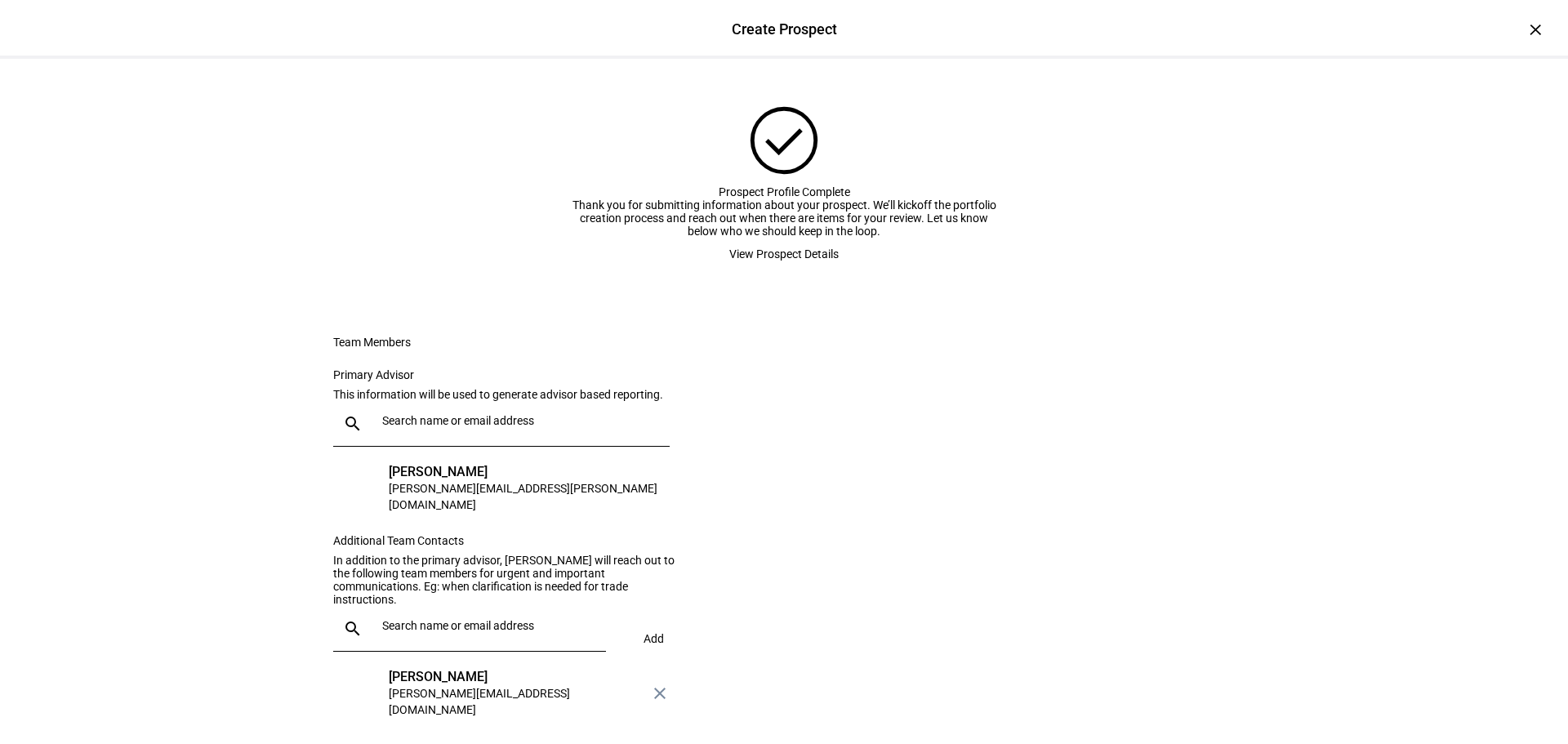
click at [780, 270] on span "View Prospect Details" at bounding box center [784, 254] width 110 height 32
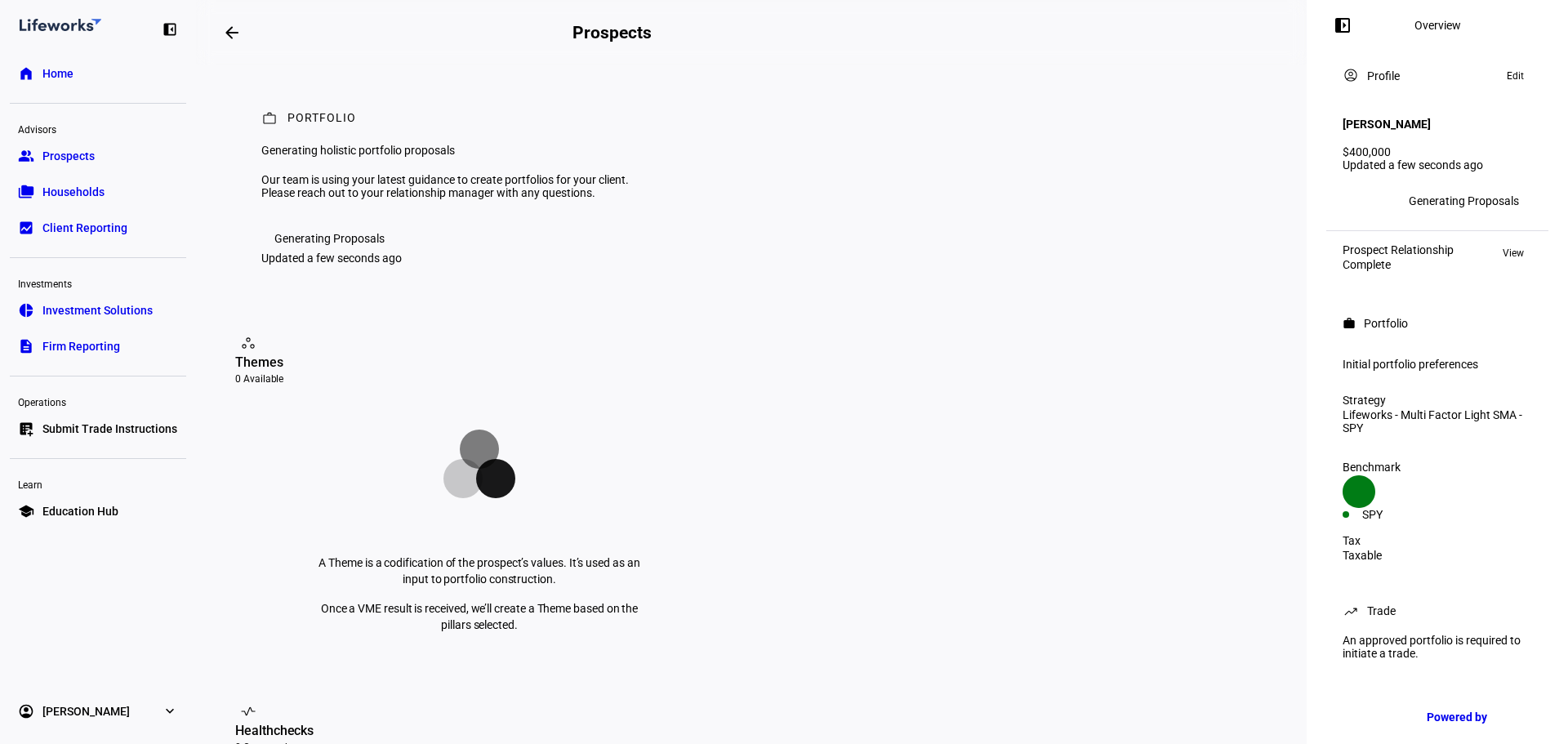
click at [72, 160] on span "Prospects" at bounding box center [68, 156] width 52 height 17
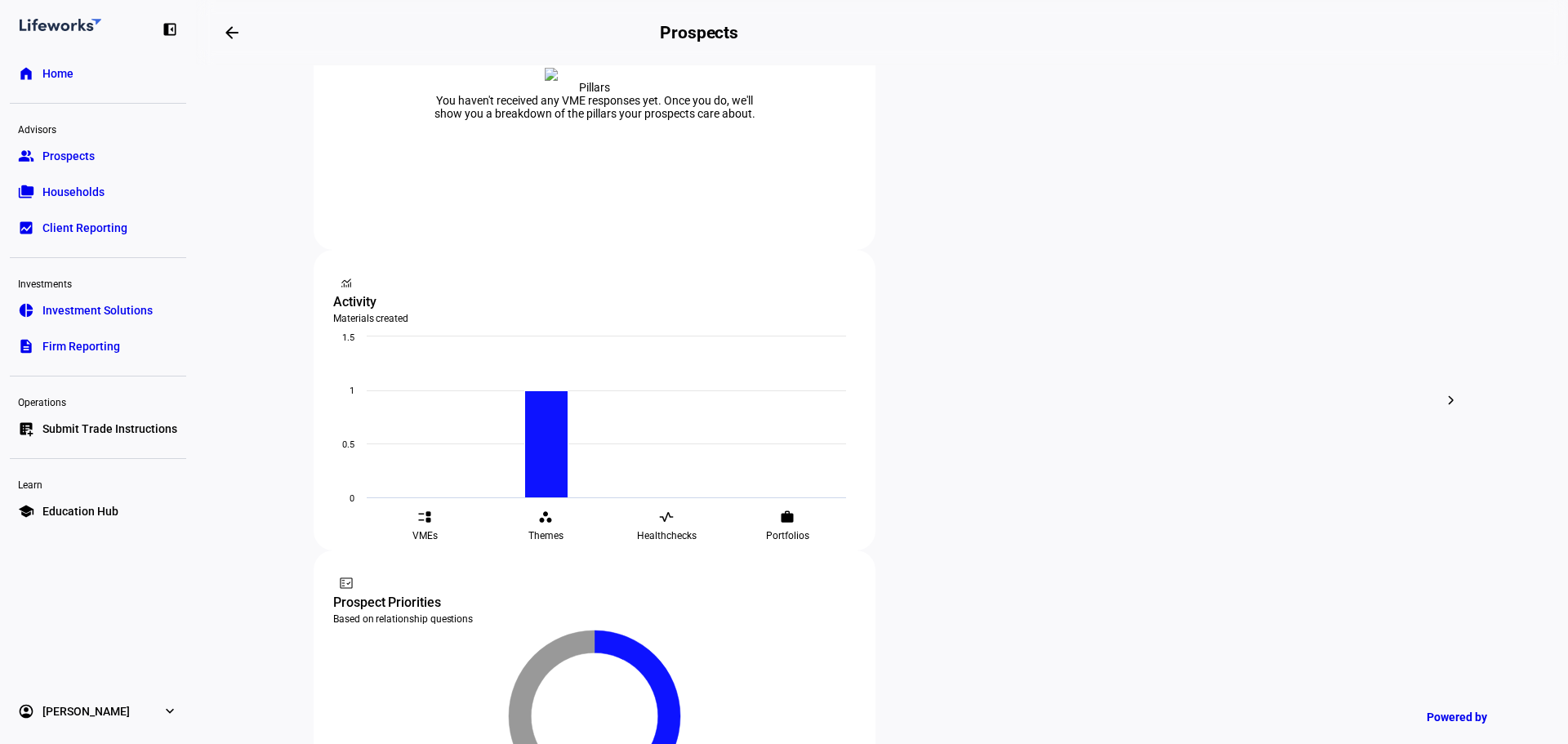
scroll to position [411, 0]
